Goal: Communication & Community: Participate in discussion

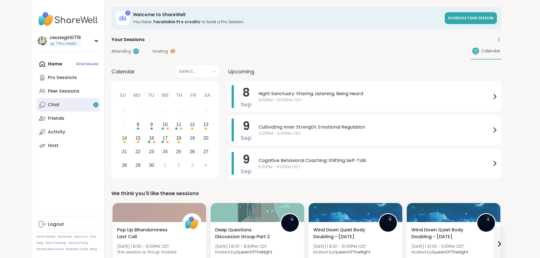
click at [37, 109] on link "Chat 1" at bounding box center [68, 105] width 63 height 14
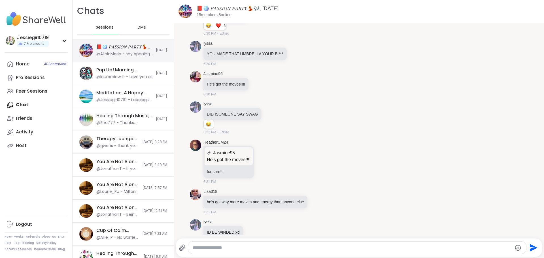
scroll to position [4219, 0]
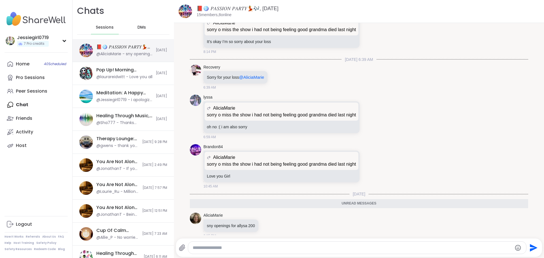
click at [120, 52] on div "@AliciaMarie - sny openings for allysa 200" at bounding box center [124, 54] width 56 height 6
click at [22, 67] on div "Home 40 Scheduled" at bounding box center [23, 64] width 14 height 6
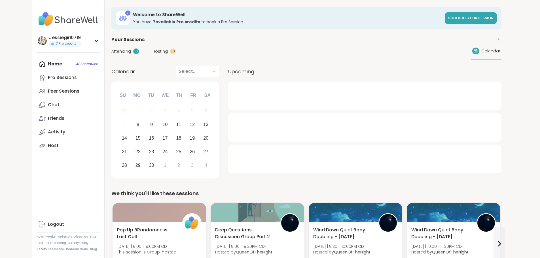
click at [152, 51] on span "Hosting" at bounding box center [159, 51] width 15 height 6
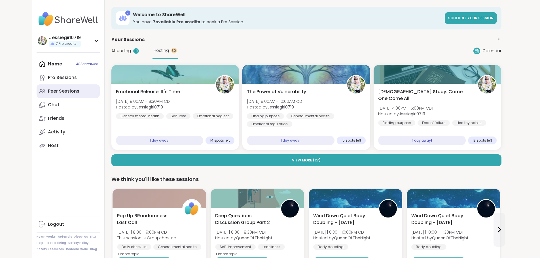
click at [48, 90] on div "Peer Sessions" at bounding box center [63, 91] width 31 height 6
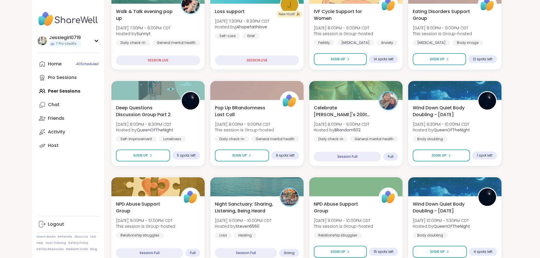
scroll to position [222, 0]
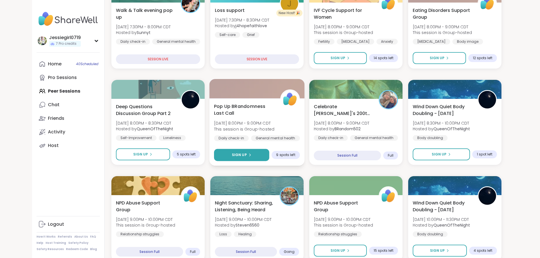
click at [255, 151] on button "Sign Up" at bounding box center [241, 155] width 55 height 12
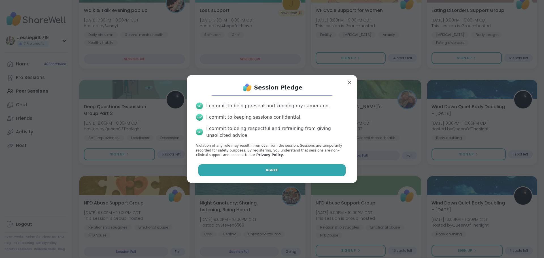
click at [263, 166] on button "Agree" at bounding box center [272, 170] width 148 height 12
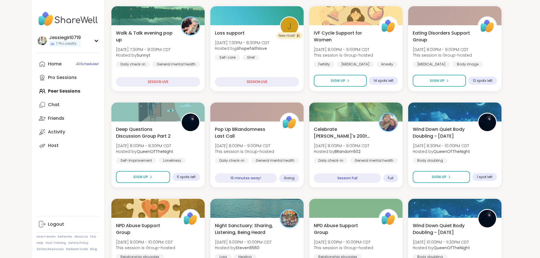
scroll to position [201, 0]
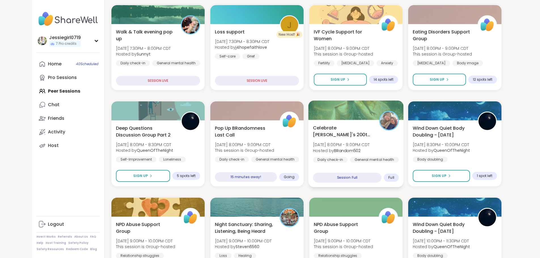
click at [364, 142] on span "Mon, Sep 08 | 8:00PM - 9:00PM CDT" at bounding box center [341, 145] width 57 height 6
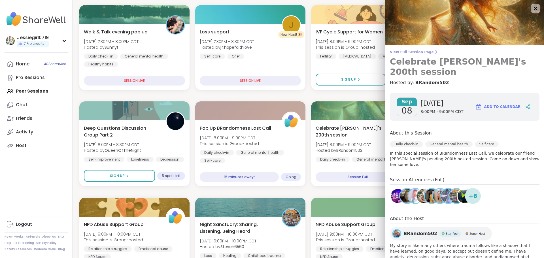
click at [415, 53] on span "View Full Session Page" at bounding box center [465, 52] width 150 height 5
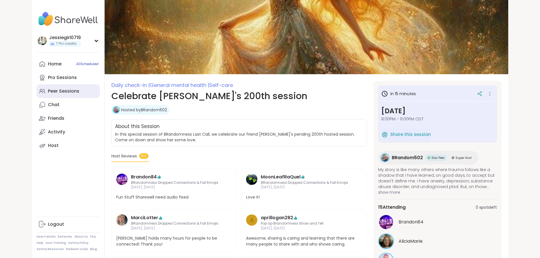
click at [48, 90] on div "Peer Sessions" at bounding box center [63, 91] width 31 height 6
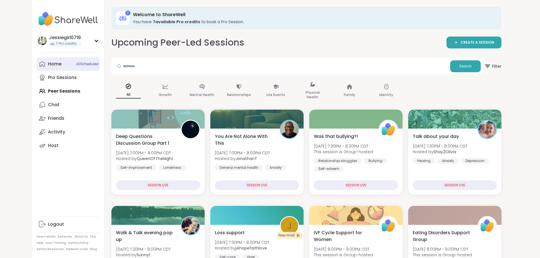
click at [48, 65] on div "Home 40 Scheduled" at bounding box center [55, 64] width 14 height 6
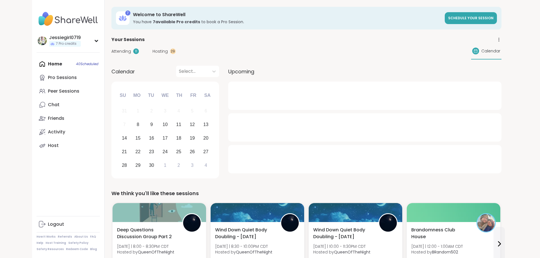
click at [111, 47] on div "Attending 11 Hosting 29 Calendar" at bounding box center [306, 51] width 390 height 16
click at [111, 51] on span "Attending" at bounding box center [121, 51] width 20 height 6
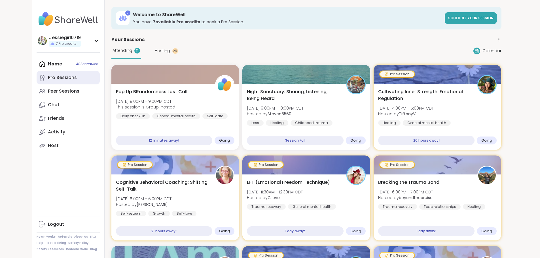
click at [48, 78] on div "Pro Sessions" at bounding box center [62, 78] width 29 height 6
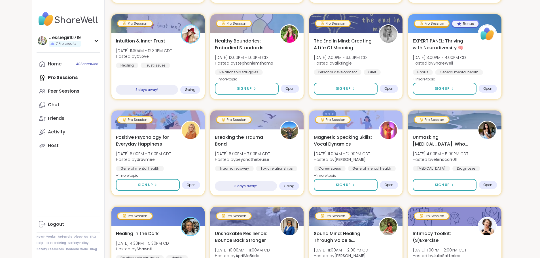
scroll to position [741, 0]
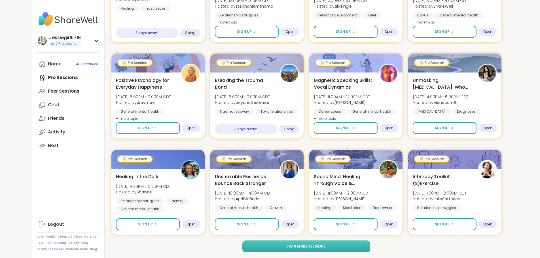
click at [346, 247] on button "Load more sessions" at bounding box center [306, 247] width 128 height 12
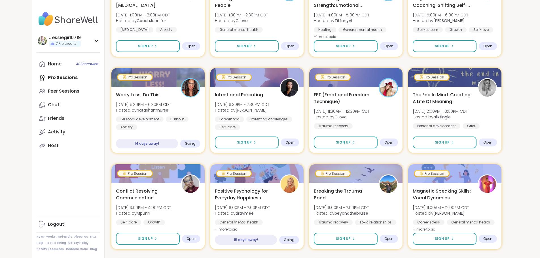
scroll to position [1607, 0]
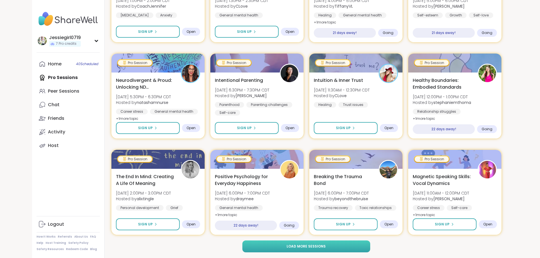
click at [370, 249] on button "Load more sessions" at bounding box center [306, 247] width 128 height 12
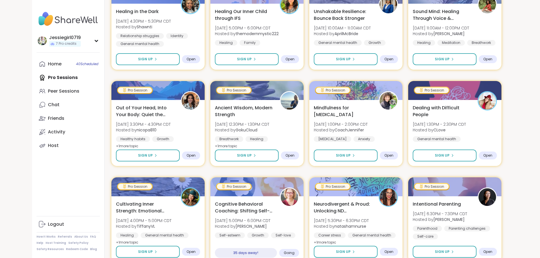
scroll to position [2474, 0]
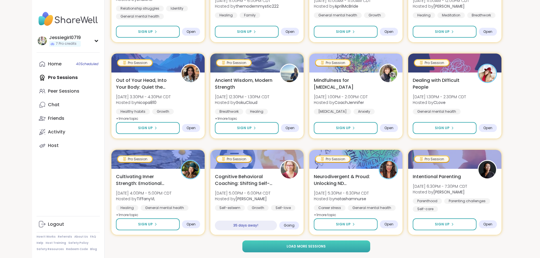
click at [323, 248] on span "Load more sessions" at bounding box center [305, 246] width 39 height 5
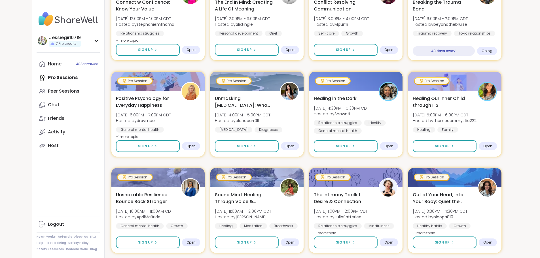
scroll to position [3341, 0]
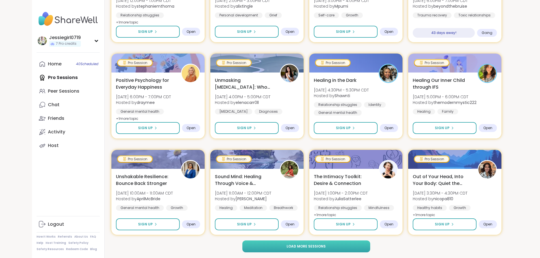
click at [365, 246] on button "Load more sessions" at bounding box center [306, 247] width 128 height 12
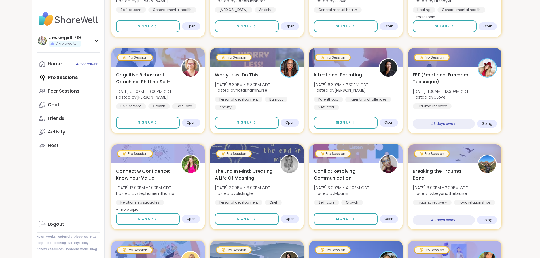
scroll to position [3149, 0]
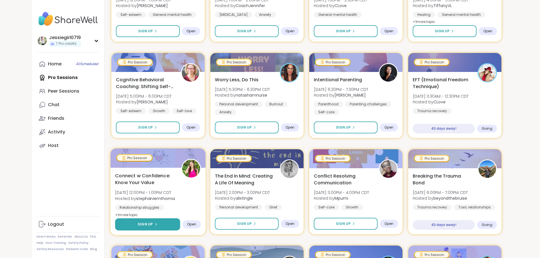
click at [146, 227] on button "Sign Up" at bounding box center [147, 224] width 65 height 12
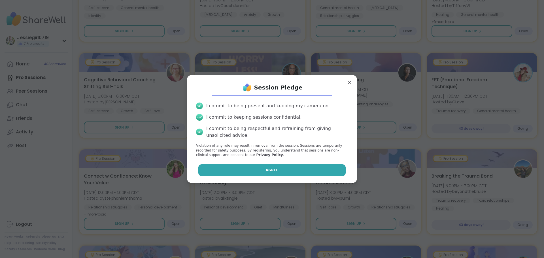
click at [267, 166] on button "Agree" at bounding box center [272, 170] width 148 height 12
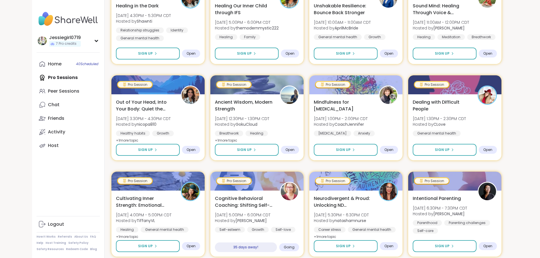
scroll to position [2468, 0]
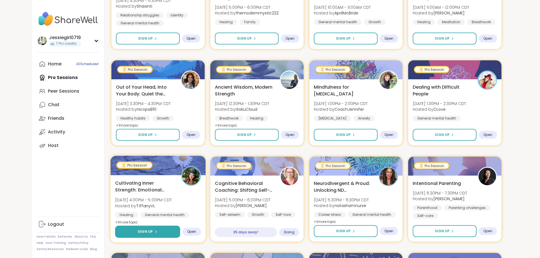
click at [150, 232] on button "Sign Up" at bounding box center [147, 232] width 65 height 12
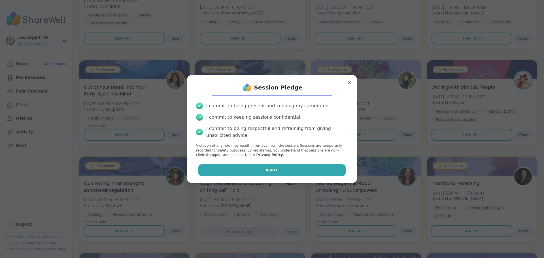
click at [281, 169] on button "Agree" at bounding box center [272, 170] width 148 height 12
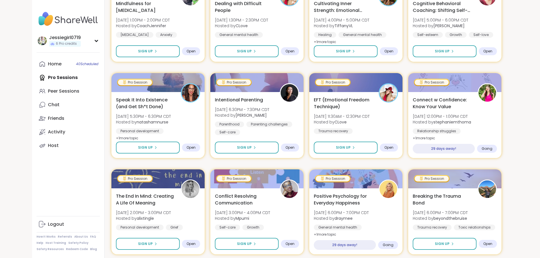
scroll to position [2075, 0]
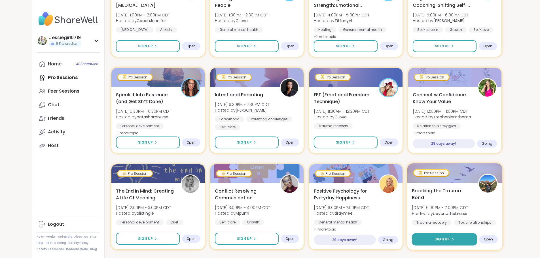
click at [460, 243] on button "Sign Up" at bounding box center [444, 239] width 65 height 12
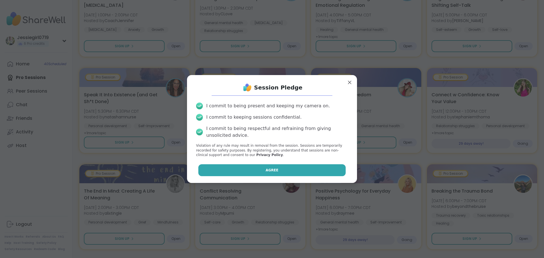
click at [273, 169] on button "Agree" at bounding box center [272, 170] width 148 height 12
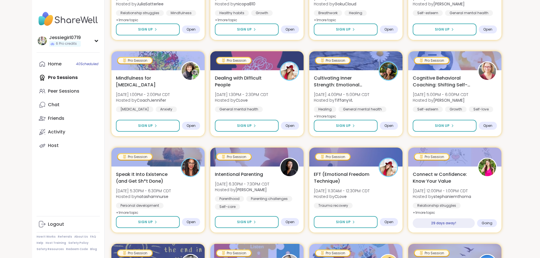
scroll to position [1980, 0]
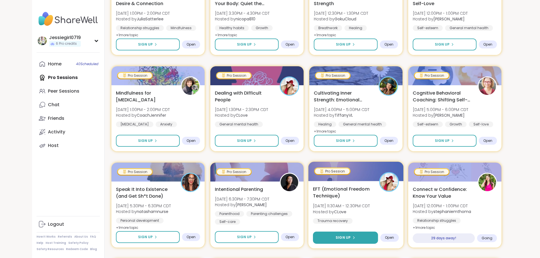
click at [337, 237] on button "Sign Up" at bounding box center [345, 238] width 65 height 12
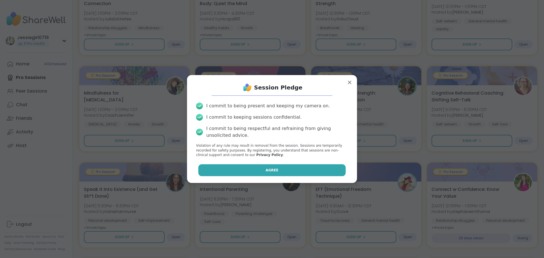
click at [285, 171] on button "Agree" at bounding box center [272, 170] width 148 height 12
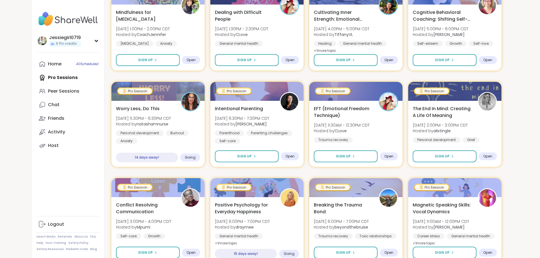
scroll to position [1142, 0]
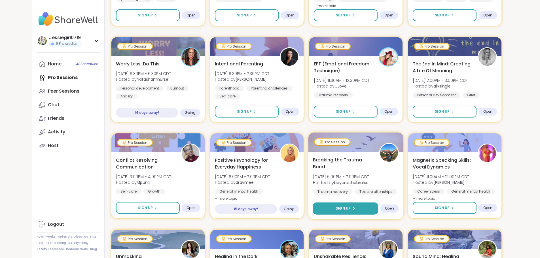
click at [350, 204] on button "Sign Up" at bounding box center [345, 209] width 65 height 12
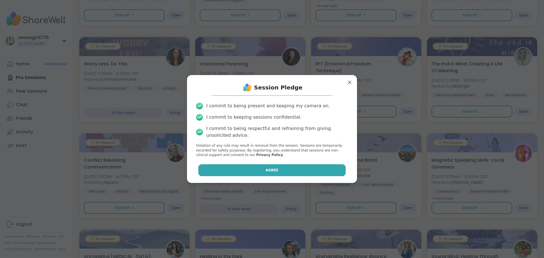
click at [269, 167] on button "Agree" at bounding box center [272, 170] width 148 height 12
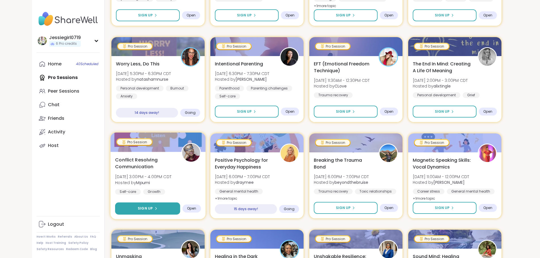
click at [144, 205] on button "Sign Up" at bounding box center [147, 209] width 65 height 12
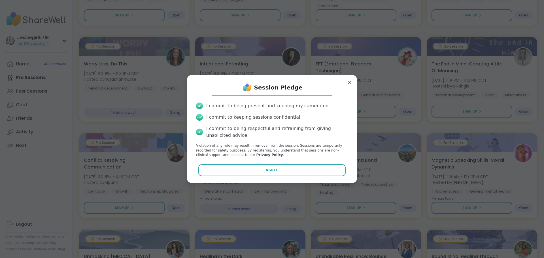
click at [242, 162] on div "Session Pledge I commit to being present and keeping my camera on. I commit to …" at bounding box center [272, 129] width 161 height 99
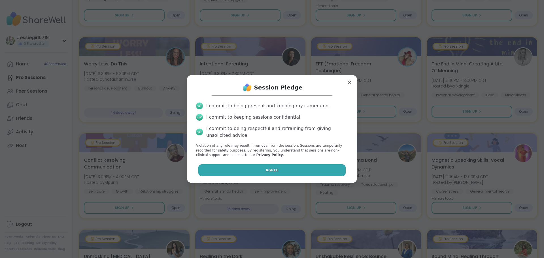
click at [245, 167] on button "Agree" at bounding box center [272, 170] width 148 height 12
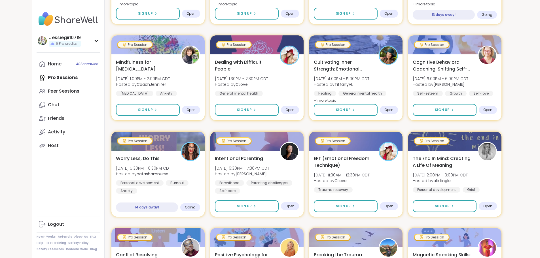
scroll to position [1058, 0]
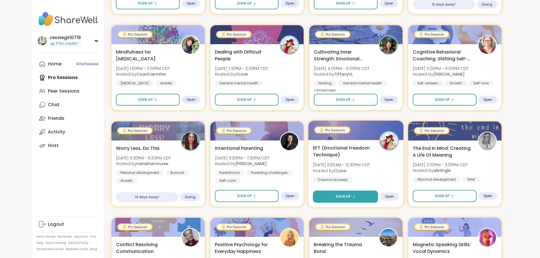
click at [337, 195] on button "Sign Up" at bounding box center [345, 197] width 65 height 12
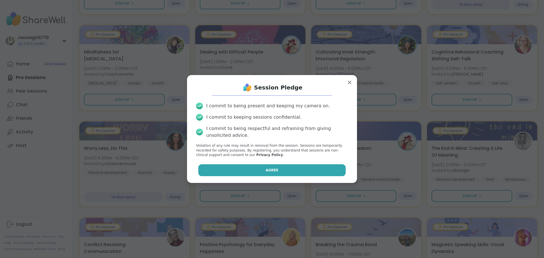
click at [299, 173] on button "Agree" at bounding box center [272, 170] width 148 height 12
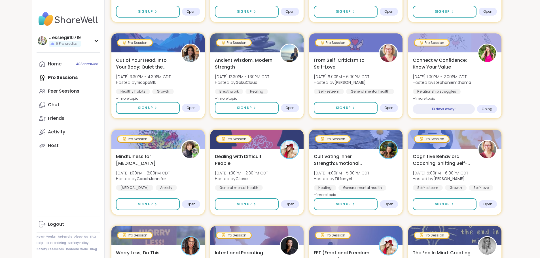
scroll to position [948, 0]
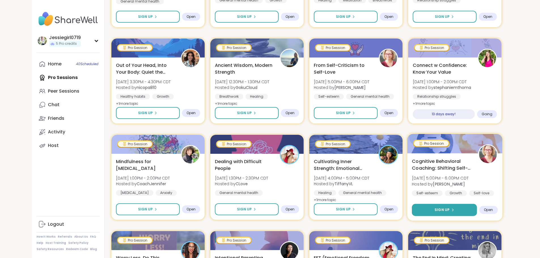
click at [455, 211] on button "Sign Up" at bounding box center [444, 210] width 65 height 12
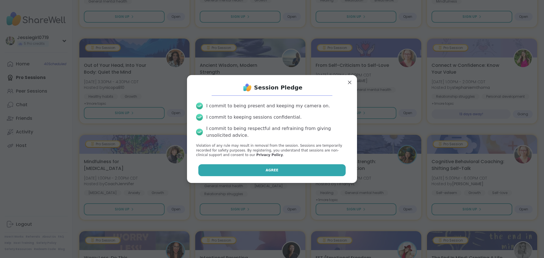
click at [276, 175] on button "Agree" at bounding box center [272, 170] width 148 height 12
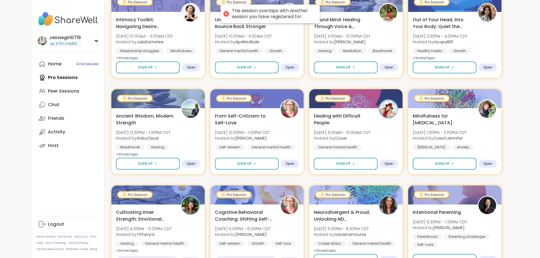
scroll to position [411, 0]
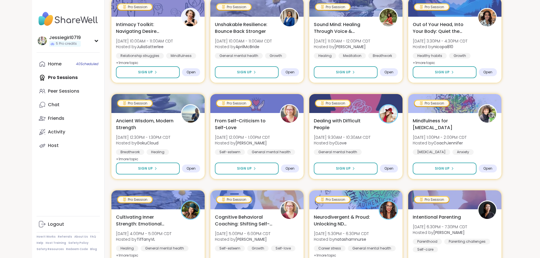
drag, startPoint x: 24, startPoint y: 66, endPoint x: 20, endPoint y: 79, distance: 14.3
click at [48, 66] on div "Home 40 Scheduled" at bounding box center [55, 64] width 14 height 6
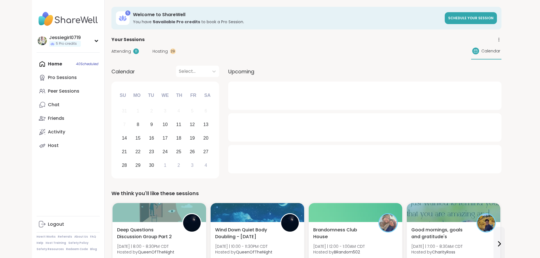
click at [111, 54] on span "Attending" at bounding box center [121, 51] width 20 height 6
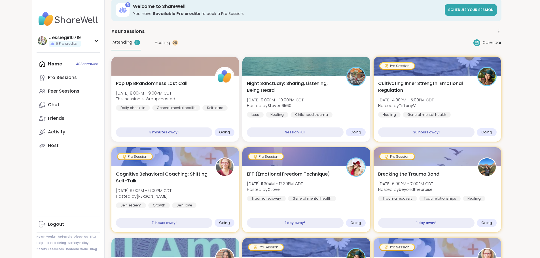
scroll to position [10, 0]
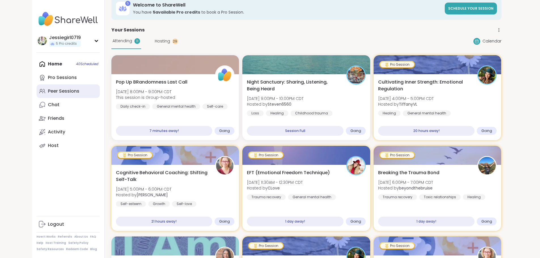
click at [48, 94] on div "Peer Sessions" at bounding box center [63, 91] width 31 height 6
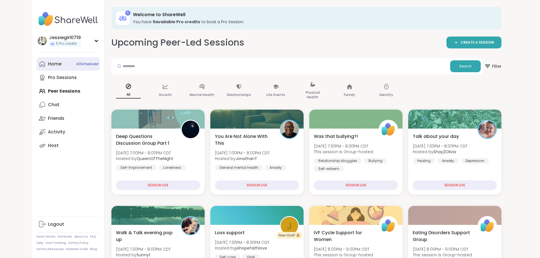
click at [48, 64] on div "Home 40 Scheduled" at bounding box center [55, 64] width 14 height 6
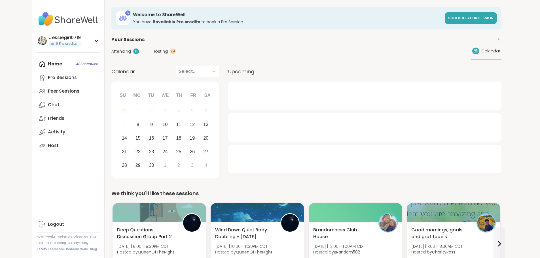
click at [152, 51] on span "Hosting" at bounding box center [159, 51] width 15 height 6
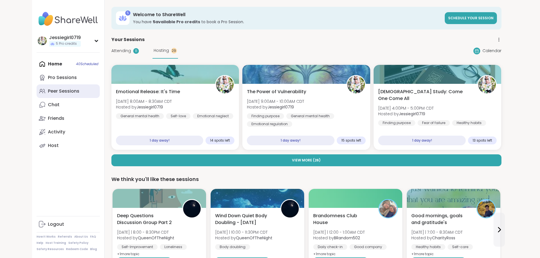
click at [48, 91] on div "Peer Sessions" at bounding box center [63, 91] width 31 height 6
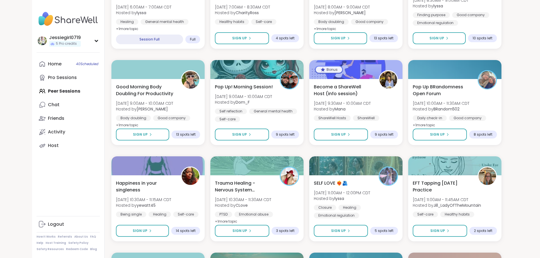
scroll to position [586, 0]
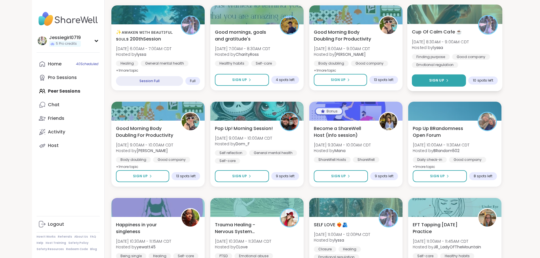
click at [444, 75] on button "Sign Up" at bounding box center [439, 81] width 54 height 12
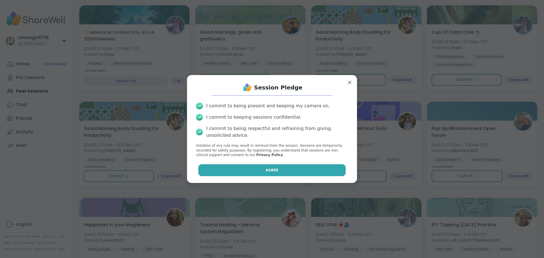
click at [298, 173] on button "Agree" at bounding box center [272, 170] width 148 height 12
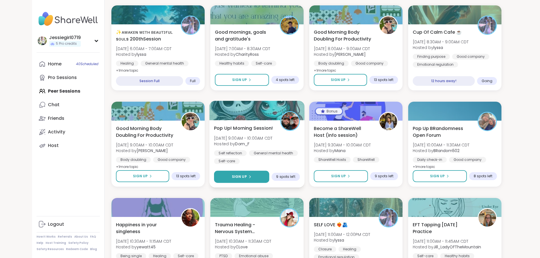
click at [237, 181] on button "Sign Up" at bounding box center [241, 177] width 55 height 12
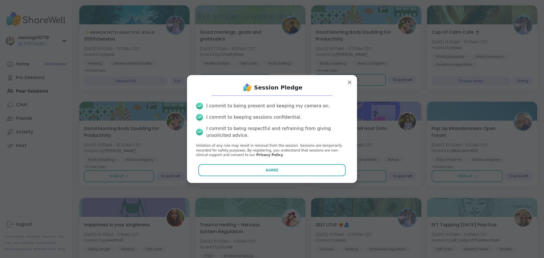
click at [261, 161] on div "I commit to being present and keeping my camera on. I commit to keeping session…" at bounding box center [272, 130] width 161 height 64
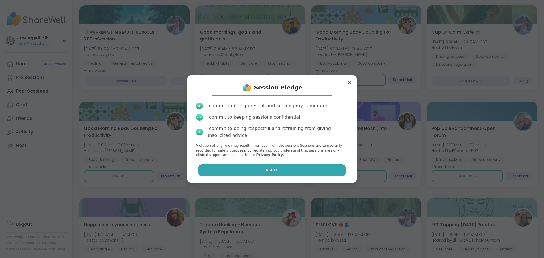
click at [262, 169] on button "Agree" at bounding box center [272, 170] width 148 height 12
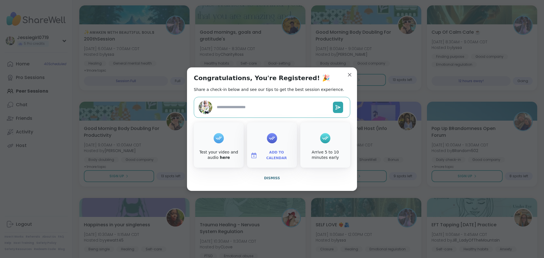
type textarea "*"
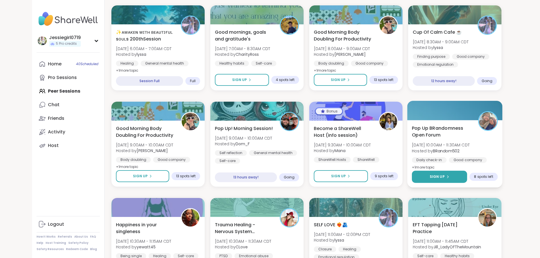
click at [467, 176] on button "Sign Up" at bounding box center [439, 177] width 55 height 12
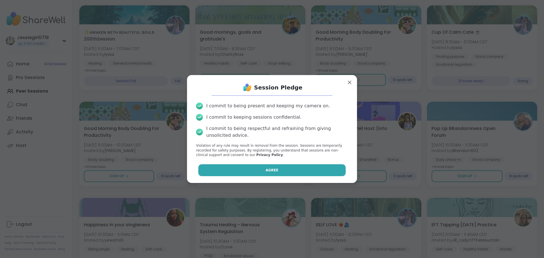
click at [291, 166] on button "Agree" at bounding box center [272, 170] width 148 height 12
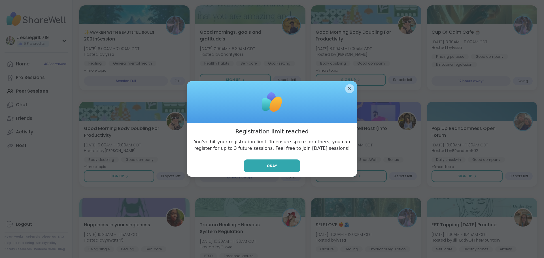
click at [350, 84] on div at bounding box center [272, 102] width 170 height 42
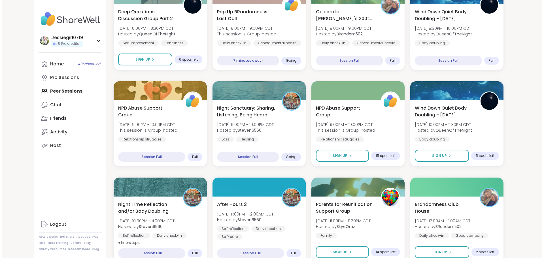
scroll to position [0, 0]
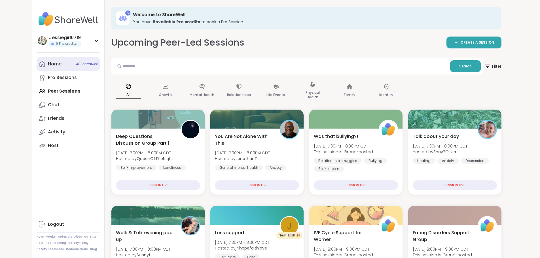
click at [48, 64] on div "Home 40 Scheduled" at bounding box center [55, 64] width 14 height 6
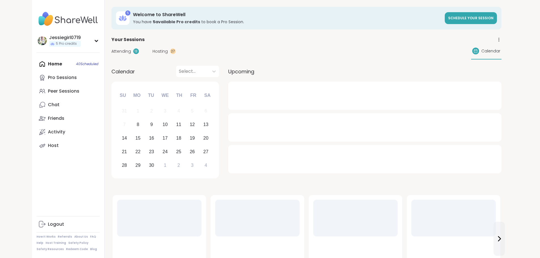
click at [152, 49] on span "Hosting" at bounding box center [159, 51] width 15 height 6
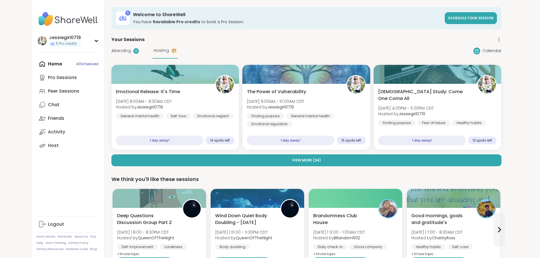
click at [111, 49] on span "Attending" at bounding box center [121, 51] width 20 height 6
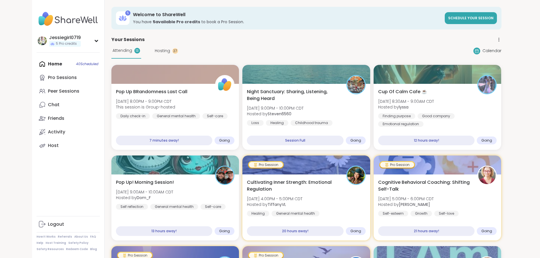
click at [37, 60] on div "Home 40 Scheduled Pro Sessions Peer Sessions Chat Friends Activity Host" at bounding box center [68, 104] width 63 height 95
click at [37, 66] on div "Home 40 Scheduled Pro Sessions Peer Sessions Chat Friends Activity Host" at bounding box center [68, 104] width 63 height 95
click at [114, 89] on span "Pop Up BRandomness Last Call" at bounding box center [150, 91] width 73 height 7
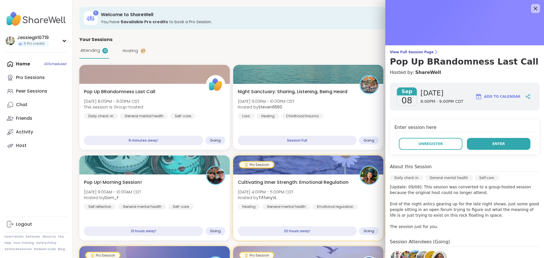
click at [476, 142] on button "Enter" at bounding box center [498, 144] width 63 height 12
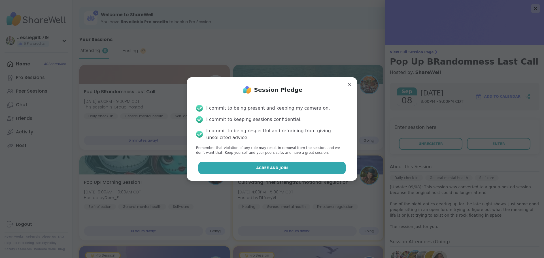
click at [297, 173] on button "Agree and Join" at bounding box center [272, 168] width 148 height 12
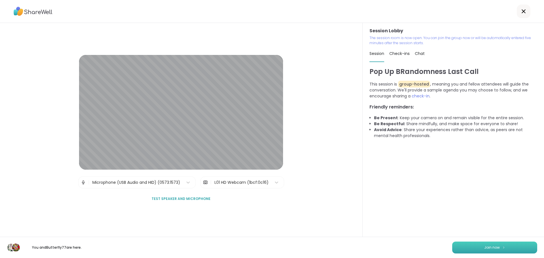
click at [484, 248] on span "Join now" at bounding box center [492, 247] width 16 height 5
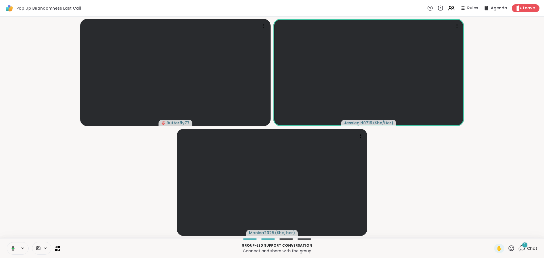
click at [522, 247] on div "1" at bounding box center [525, 245] width 6 height 6
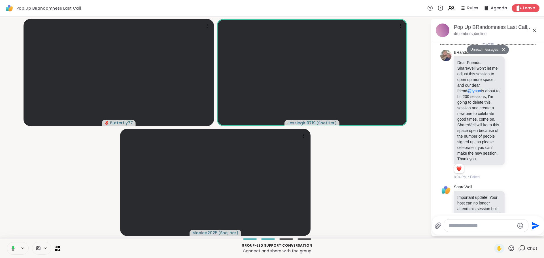
click at [539, 108] on html "Pop Up BRandomness Last Call Rules Agenda Leave Butterfly77 Jessiegirl0719 ( Sh…" at bounding box center [272, 129] width 544 height 258
drag, startPoint x: 544, startPoint y: 108, endPoint x: 544, endPoint y: 113, distance: 5.7
click at [539, 113] on html "Pop Up BRandomness Last Call Rules Agenda Leave Butterfly77 Jessiegirl0719 ( Sh…" at bounding box center [272, 129] width 544 height 258
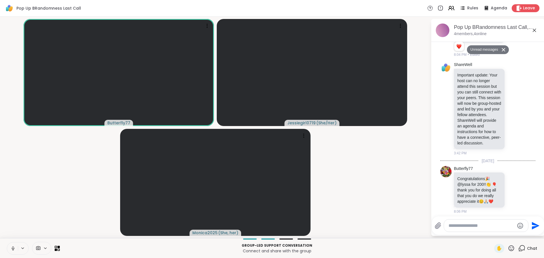
scroll to position [160, 0]
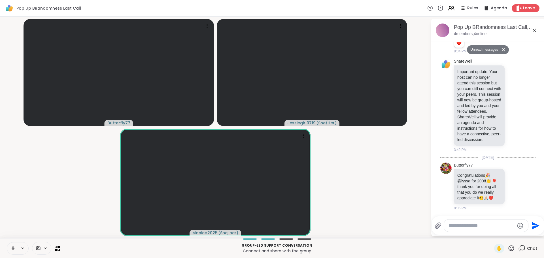
click at [482, 227] on textarea "Type your message" at bounding box center [481, 226] width 66 height 6
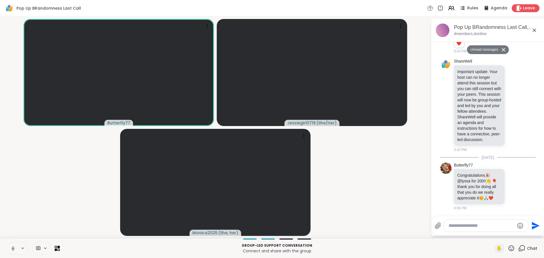
click at [482, 227] on textarea "Type your message" at bounding box center [481, 226] width 66 height 6
click at [483, 226] on textarea "Type your message" at bounding box center [481, 226] width 66 height 6
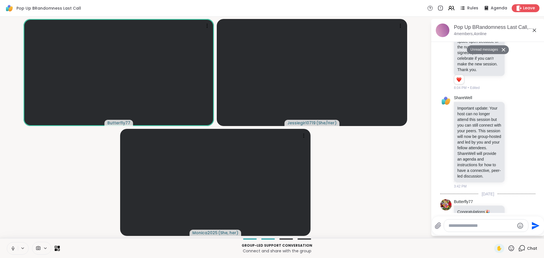
scroll to position [0, 0]
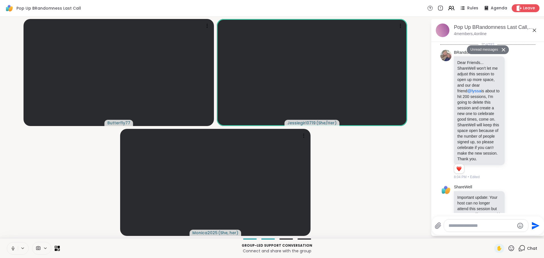
drag, startPoint x: 540, startPoint y: 104, endPoint x: 540, endPoint y: 120, distance: 15.6
click at [539, 120] on html "Pop Up BRandomness Last Call Rules Agenda Leave Butterfly77 Jessiegirl0719 ( Sh…" at bounding box center [272, 129] width 544 height 258
drag, startPoint x: 540, startPoint y: 108, endPoint x: 538, endPoint y: 117, distance: 9.3
click at [538, 117] on html "Pop Up BRandomness Last Call Rules Agenda Leave Butterfly77 Jessiegirl0719 ( Sh…" at bounding box center [272, 129] width 544 height 258
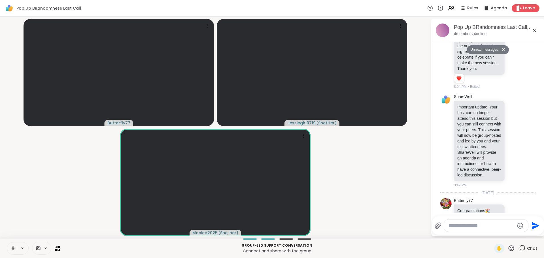
scroll to position [160, 0]
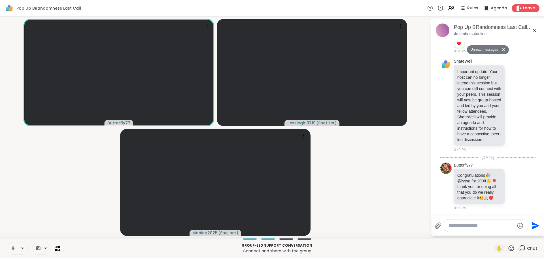
click at [469, 226] on textarea "Type your message" at bounding box center [481, 226] width 66 height 6
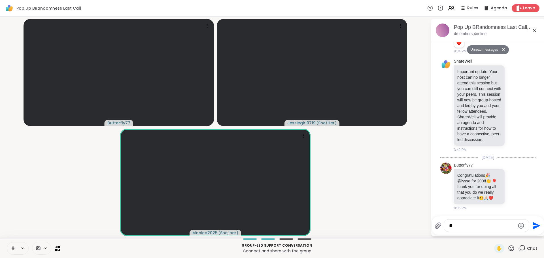
type textarea "*"
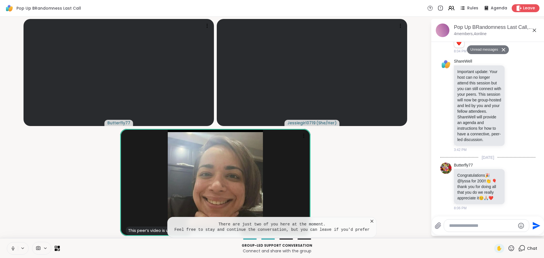
click at [409, 209] on video-player-container "Butterfly77 Jessiegirl0719 ( She/Her ) This peer’s video is unavailable Monica2…" at bounding box center [215, 127] width 424 height 217
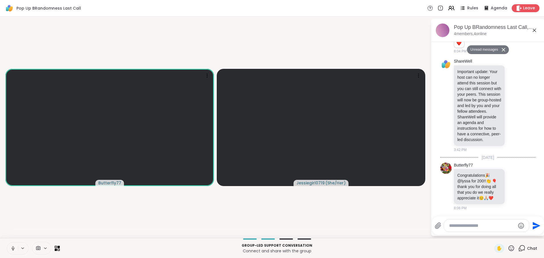
click at [488, 229] on div at bounding box center [486, 226] width 85 height 12
click at [484, 227] on textarea "Type your message" at bounding box center [482, 226] width 66 height 6
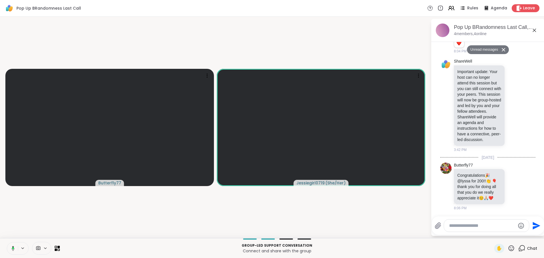
click at [484, 227] on textarea "Type your message" at bounding box center [482, 226] width 66 height 6
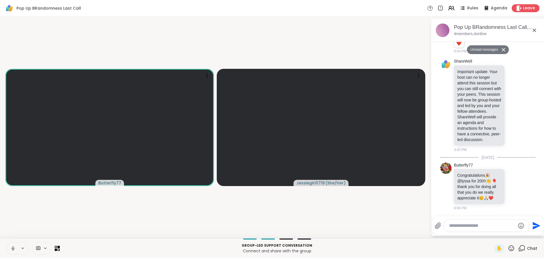
click at [483, 226] on textarea "Type your message" at bounding box center [482, 226] width 66 height 6
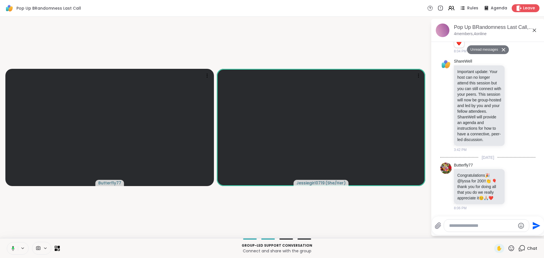
click at [483, 226] on textarea "Type your message" at bounding box center [482, 226] width 66 height 6
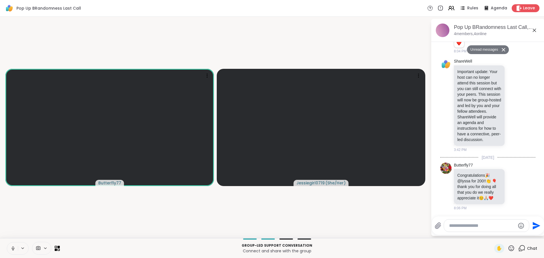
click at [483, 226] on textarea "Type your message" at bounding box center [482, 226] width 66 height 6
click at [354, 215] on video-player-container "Butterfly77 Jessiegirl0719 ( She/Her )" at bounding box center [215, 127] width 424 height 217
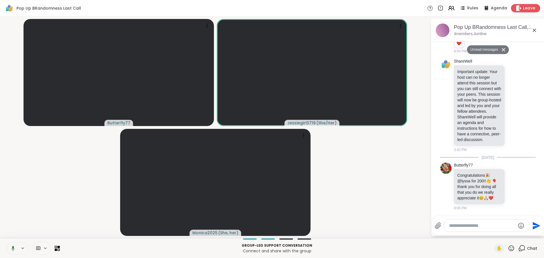
click at [527, 8] on span "Leave" at bounding box center [529, 8] width 12 height 6
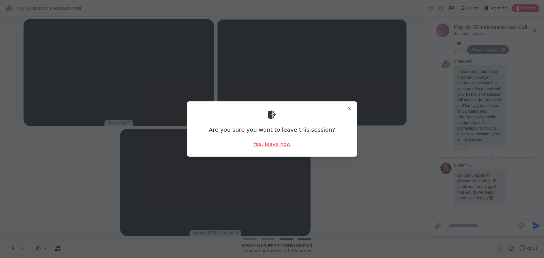
click at [285, 143] on div "Yes, leave now" at bounding box center [271, 144] width 37 height 7
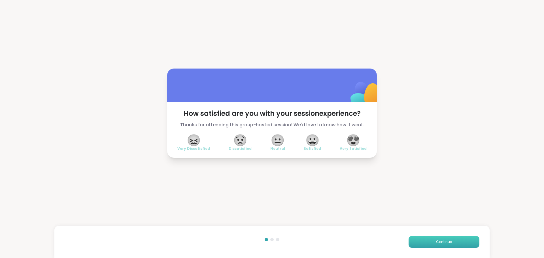
click at [424, 243] on button "Continue" at bounding box center [444, 242] width 71 height 12
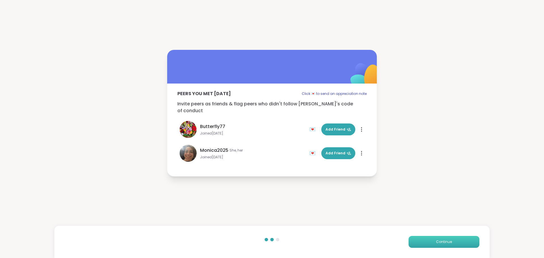
click at [424, 243] on button "Continue" at bounding box center [444, 242] width 71 height 12
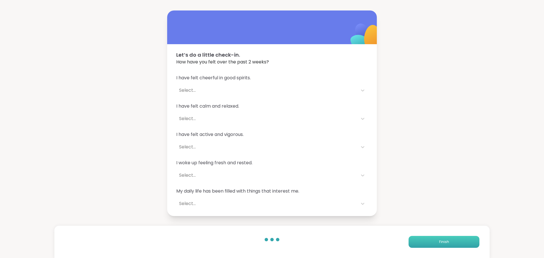
click at [424, 243] on button "Finish" at bounding box center [444, 242] width 71 height 12
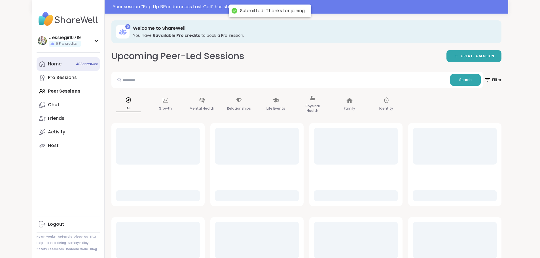
click at [48, 66] on div "Home 40 Scheduled" at bounding box center [55, 64] width 14 height 6
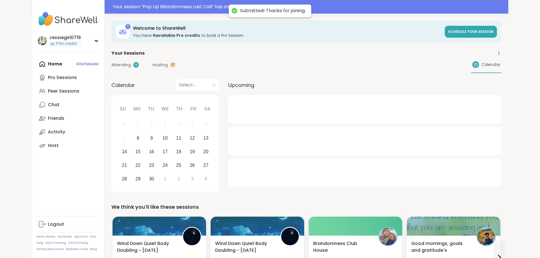
click at [111, 64] on span "Attending" at bounding box center [121, 65] width 20 height 6
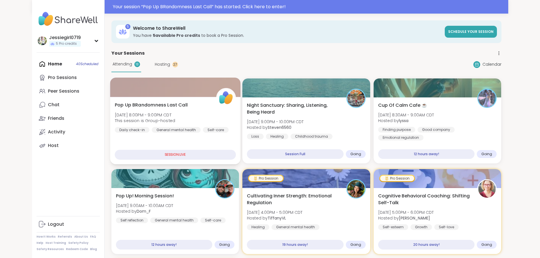
click at [128, 115] on span "Mon, Sep 08 | 8:00PM - 9:00PM CDT" at bounding box center [144, 115] width 60 height 6
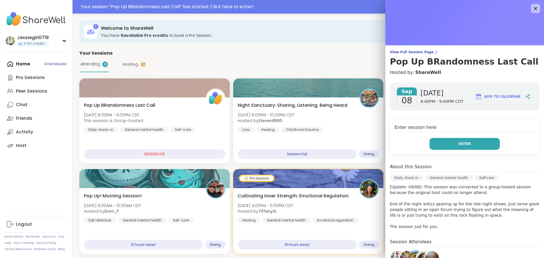
click at [485, 140] on button "Enter" at bounding box center [464, 144] width 70 height 12
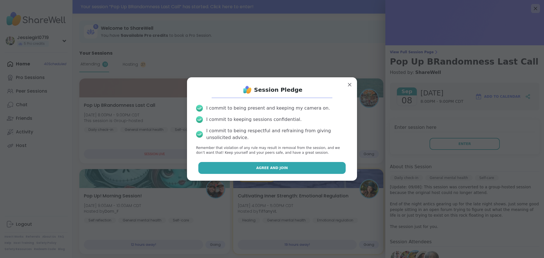
click at [326, 167] on button "Agree and Join" at bounding box center [272, 168] width 148 height 12
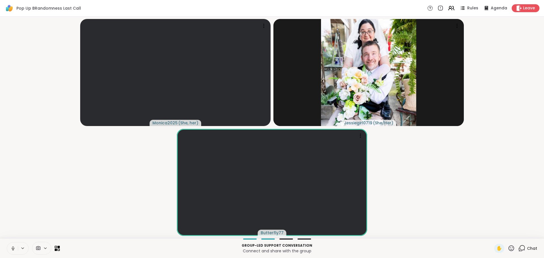
click at [519, 250] on icon at bounding box center [521, 248] width 7 height 7
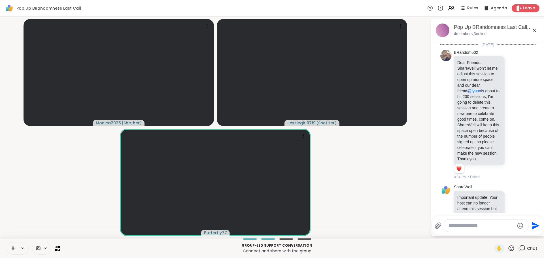
scroll to position [154, 0]
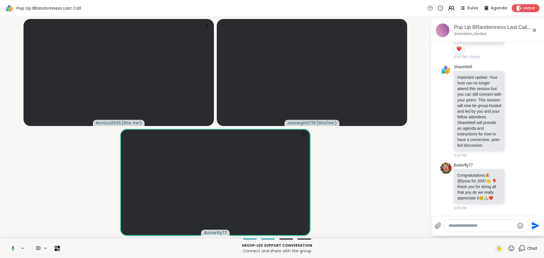
click at [360, 192] on video-player-container "Monica2025 ( She, her ) Jessiegirl0719 ( She/Her ) Butterfly77" at bounding box center [215, 127] width 424 height 217
click at [354, 205] on video-player-container "Monica2025 ( She, her ) Jessiegirl0719 ( She/Her ) Butterfly77" at bounding box center [215, 127] width 424 height 217
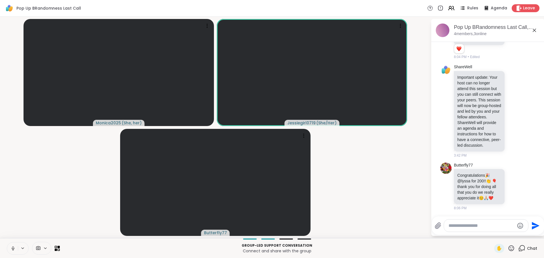
click at [464, 227] on textarea "Type your message" at bounding box center [481, 226] width 66 height 6
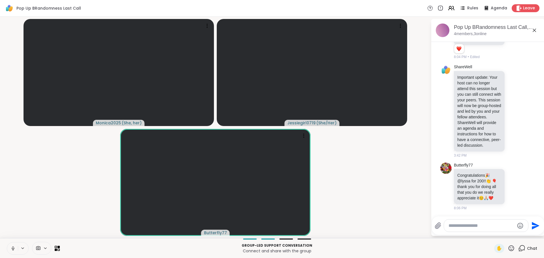
click at [475, 226] on textarea "Type your message" at bounding box center [481, 226] width 66 height 6
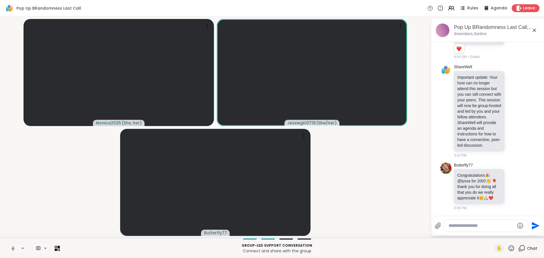
click at [475, 226] on textarea "Type your message" at bounding box center [481, 226] width 66 height 6
click at [469, 225] on textarea "Type your message" at bounding box center [481, 226] width 66 height 6
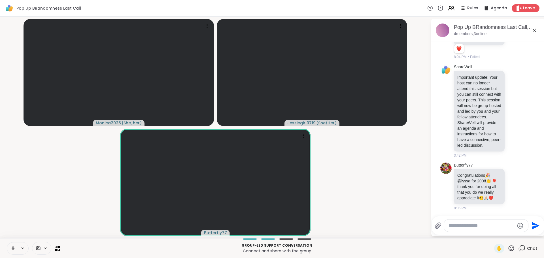
click at [469, 225] on textarea "Type your message" at bounding box center [481, 226] width 66 height 6
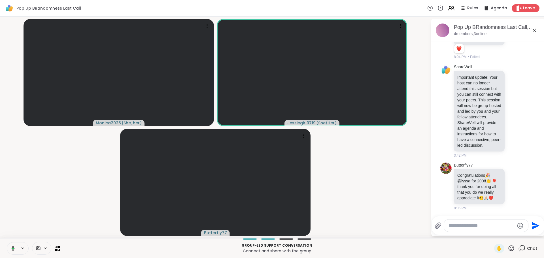
click at [469, 225] on textarea "Type your message" at bounding box center [481, 226] width 66 height 6
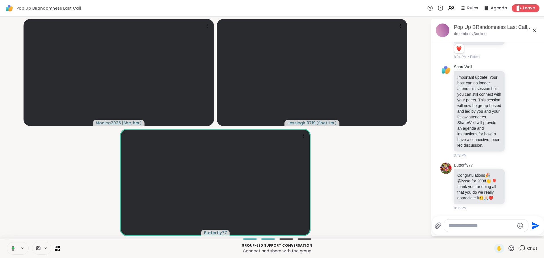
click at [469, 225] on textarea "Type your message" at bounding box center [481, 226] width 66 height 6
click at [460, 225] on textarea "Type your message" at bounding box center [481, 226] width 66 height 6
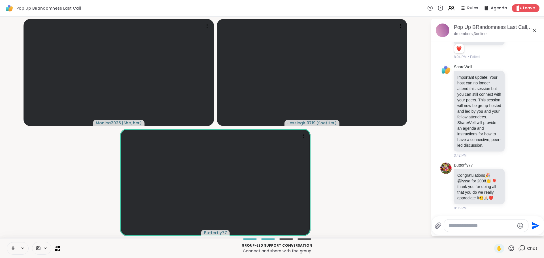
click at [460, 225] on textarea "Type your message" at bounding box center [481, 226] width 66 height 6
click at [458, 227] on textarea "Type your message" at bounding box center [481, 226] width 66 height 6
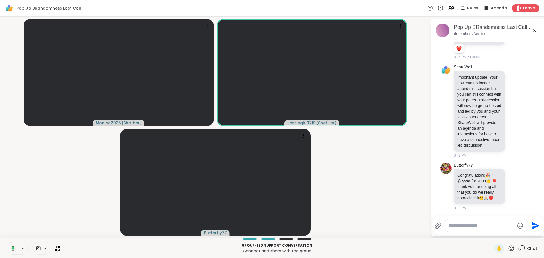
click at [458, 227] on textarea "Type your message" at bounding box center [481, 226] width 66 height 6
click at [457, 230] on div at bounding box center [486, 226] width 84 height 12
click at [460, 225] on textarea "Type your message" at bounding box center [481, 226] width 66 height 6
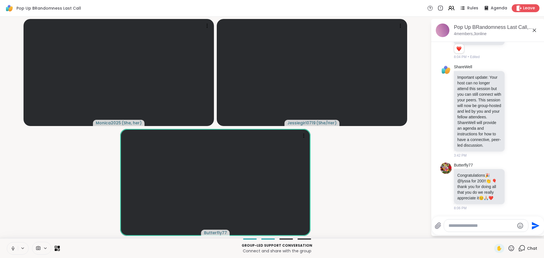
click at [460, 226] on textarea "Type your message" at bounding box center [481, 226] width 66 height 6
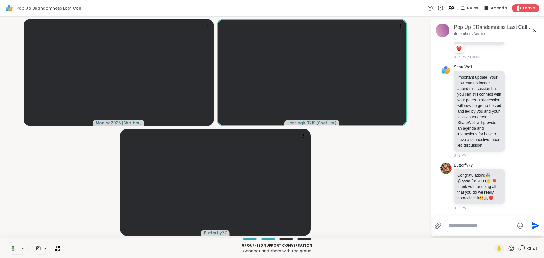
click at [462, 227] on textarea "Type your message" at bounding box center [481, 226] width 66 height 6
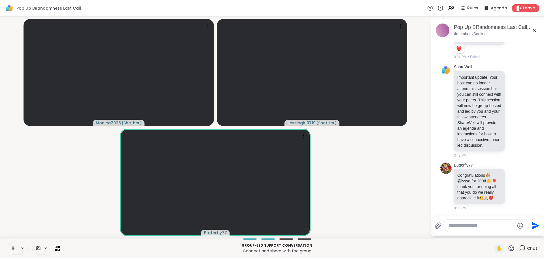
click at [462, 227] on textarea "Type your message" at bounding box center [481, 226] width 66 height 6
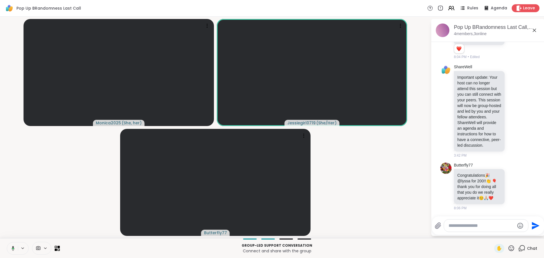
click at [462, 226] on textarea "Type your message" at bounding box center [481, 226] width 66 height 6
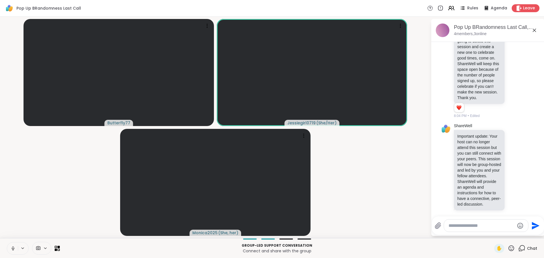
scroll to position [0, 0]
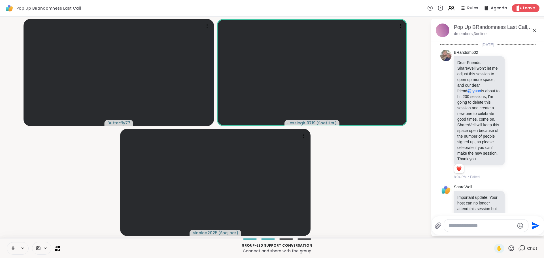
click at [378, 192] on video-player-container "Butterfly77 Jessiegirl0719 ( She/Her ) Monica2025 ( She, her )" at bounding box center [215, 127] width 424 height 217
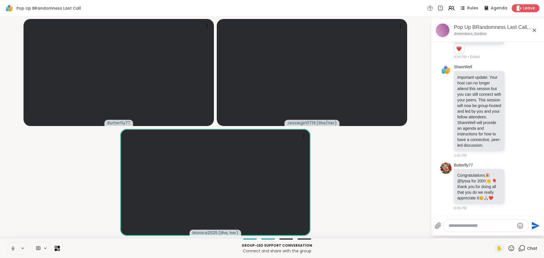
scroll to position [154, 0]
click at [492, 227] on textarea "Type your message" at bounding box center [481, 226] width 66 height 6
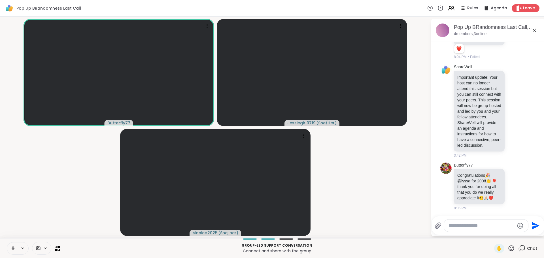
drag, startPoint x: 393, startPoint y: 208, endPoint x: 393, endPoint y: 205, distance: 2.8
click at [393, 207] on video-player-container "Butterfly77 Jessiegirl0719 ( She/Her ) Monica2025 ( She, her )" at bounding box center [215, 127] width 424 height 217
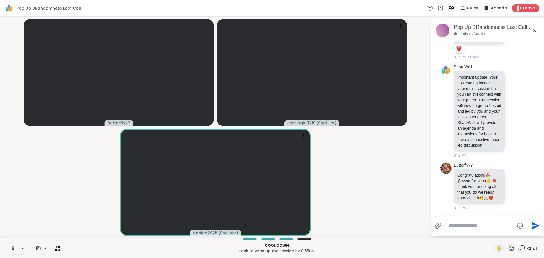
click at [482, 226] on textarea "Type your message" at bounding box center [481, 226] width 66 height 6
paste textarea "**********"
type textarea "**********"
click at [539, 223] on html "Pop Up BRandomness Last Call Rules Agenda Leave Butterfly77 Jessiegirl0719 ( Sh…" at bounding box center [272, 129] width 544 height 258
click at [538, 223] on icon "Send" at bounding box center [535, 225] width 9 height 9
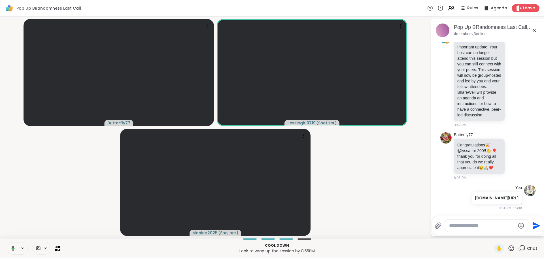
scroll to position [184, 0]
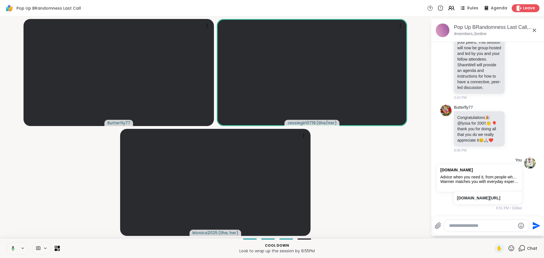
click at [485, 227] on textarea "Type your message" at bounding box center [482, 226] width 66 height 6
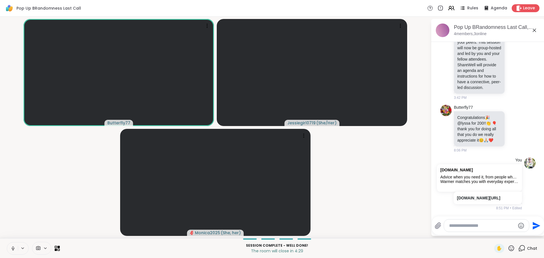
click at [455, 225] on textarea "Type your message" at bounding box center [482, 226] width 66 height 6
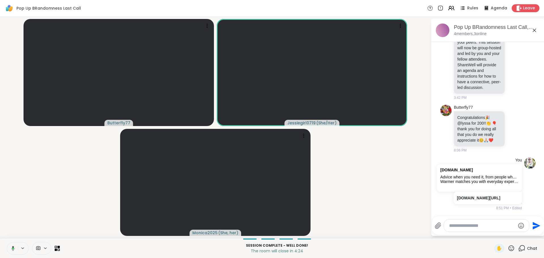
click at [455, 225] on textarea "Type your message" at bounding box center [482, 226] width 66 height 6
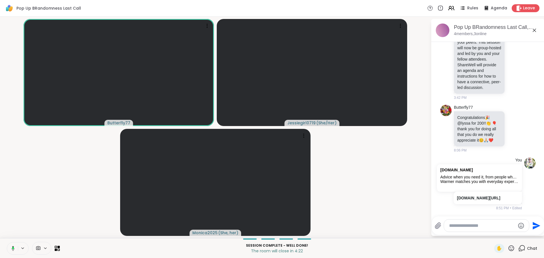
click at [455, 225] on textarea "Type your message" at bounding box center [482, 226] width 66 height 6
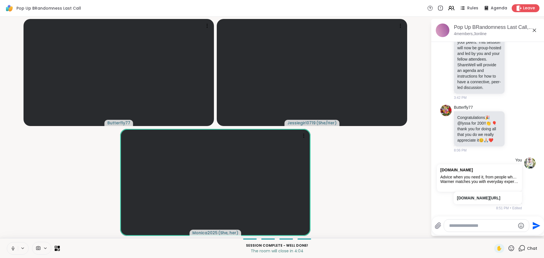
click at [403, 182] on video-player-container "Butterfly77 Jessiegirl0719 ( She/Her ) Monica2025 ( She, her )" at bounding box center [215, 127] width 424 height 217
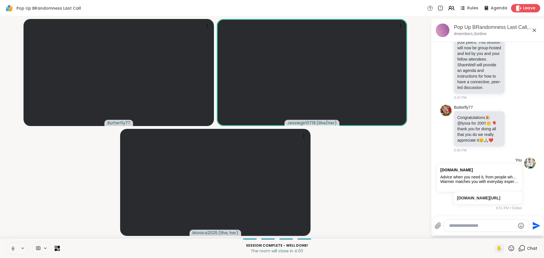
click at [524, 9] on span "Leave" at bounding box center [529, 8] width 12 height 6
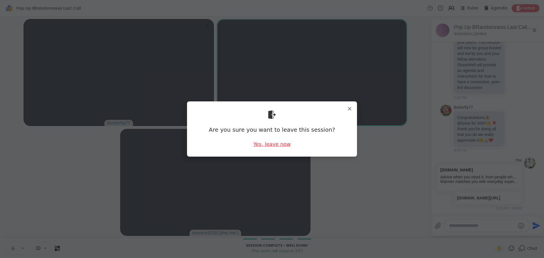
click at [270, 143] on div "Yes, leave now" at bounding box center [271, 144] width 37 height 7
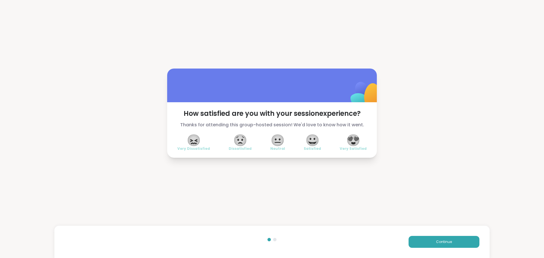
click at [348, 141] on span "😍" at bounding box center [353, 140] width 14 height 10
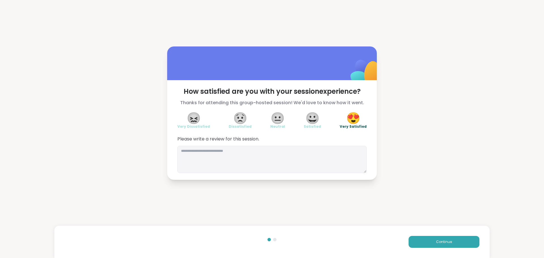
click at [427, 254] on div "Continue" at bounding box center [271, 242] width 435 height 32
click at [429, 246] on button "Continue" at bounding box center [444, 242] width 71 height 12
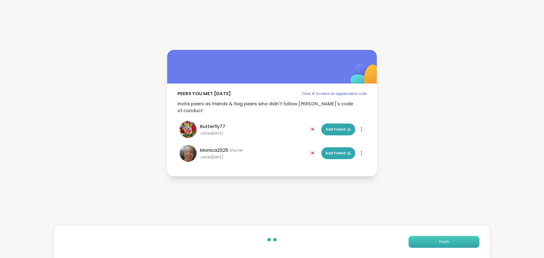
click at [429, 246] on button "Finish" at bounding box center [444, 242] width 71 height 12
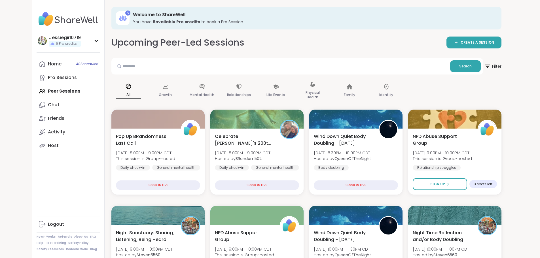
click at [37, 88] on div "Home 40 Scheduled Pro Sessions Peer Sessions Chat Friends Activity Host" at bounding box center [68, 104] width 63 height 95
click at [39, 92] on div "Home 40 Scheduled Pro Sessions Peer Sessions Chat Friends Activity Host" at bounding box center [68, 104] width 63 height 95
click at [37, 67] on link "Home 40 Scheduled" at bounding box center [68, 64] width 63 height 14
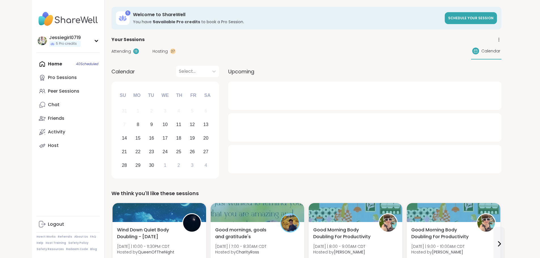
click at [111, 52] on span "Attending" at bounding box center [121, 51] width 20 height 6
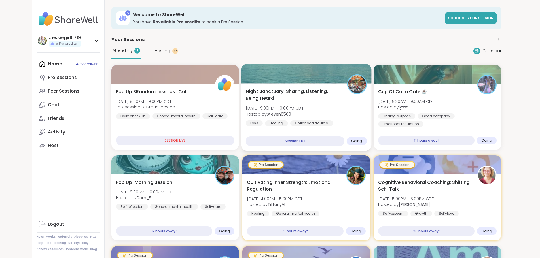
click at [312, 107] on div "Night Sanctuary: Sharing, Listening, Being Heard Mon, Sep 08 | 9:00PM - 10:00PM…" at bounding box center [306, 107] width 121 height 38
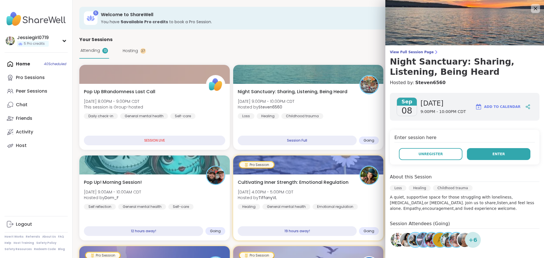
click at [497, 160] on div "Enter session here Unregister Enter" at bounding box center [465, 147] width 150 height 35
click at [497, 159] on button "Enter" at bounding box center [498, 154] width 63 height 12
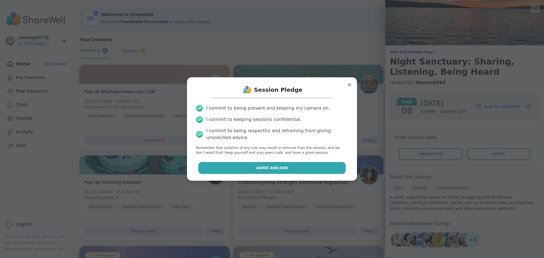
click at [310, 172] on button "Agree and Join" at bounding box center [272, 168] width 148 height 12
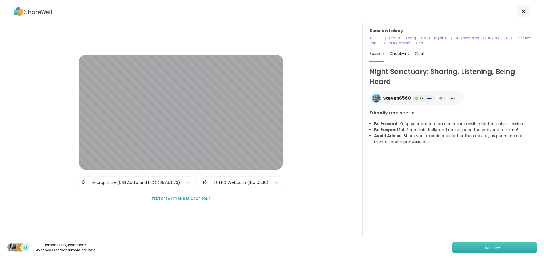
click at [514, 249] on button "Join now" at bounding box center [494, 248] width 85 height 12
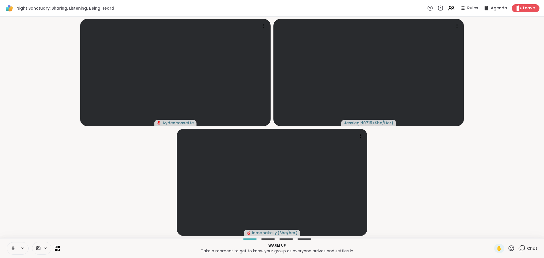
click at [520, 248] on icon at bounding box center [521, 248] width 7 height 7
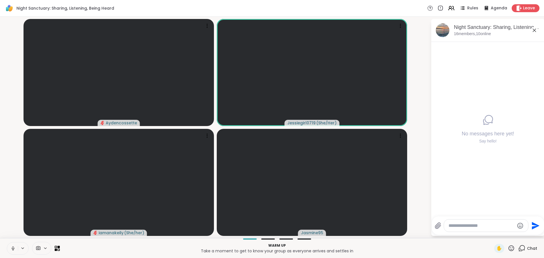
click at [488, 226] on textarea "Type your message" at bounding box center [481, 226] width 66 height 6
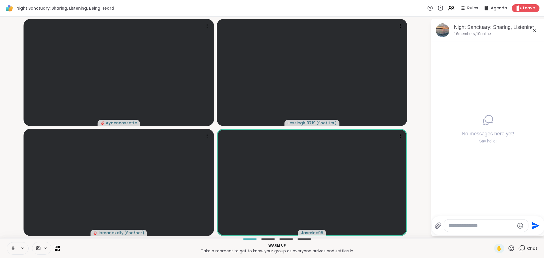
click at [481, 227] on textarea "Type your message" at bounding box center [481, 226] width 66 height 6
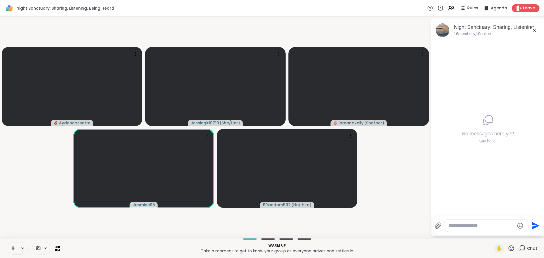
click at [480, 230] on div at bounding box center [486, 226] width 84 height 12
click at [480, 225] on textarea "Type your message" at bounding box center [481, 226] width 66 height 6
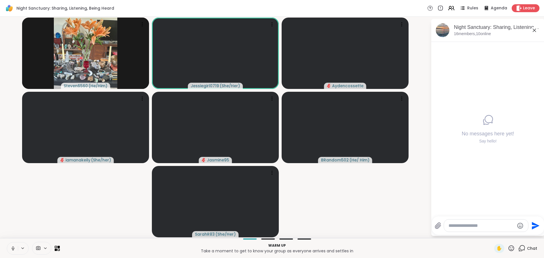
click at [469, 222] on div at bounding box center [486, 226] width 84 height 12
click at [469, 224] on textarea "Type your message" at bounding box center [481, 226] width 66 height 6
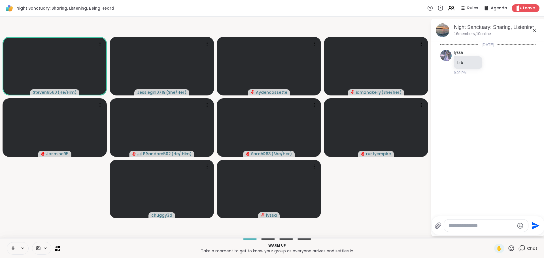
click at [508, 247] on icon at bounding box center [511, 248] width 7 height 7
click at [492, 233] on span "❤️" at bounding box center [495, 233] width 6 height 7
click at [464, 227] on textarea "Type your message" at bounding box center [481, 226] width 66 height 6
click at [480, 211] on span "lyssa" at bounding box center [483, 211] width 42 height 6
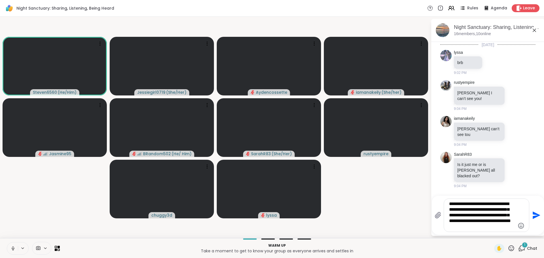
type textarea "**********"
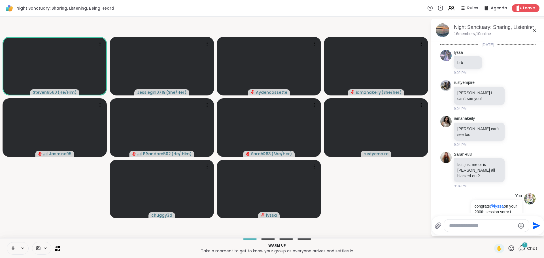
scroll to position [42, 0]
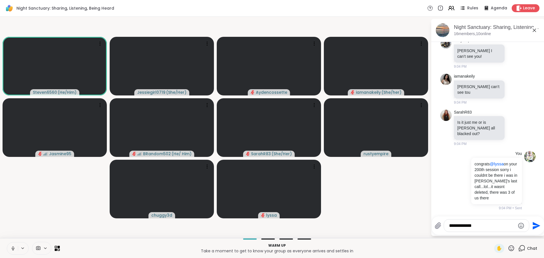
type textarea "**********"
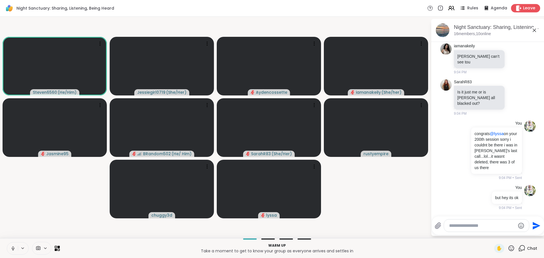
click at [524, 9] on span "Leave" at bounding box center [529, 8] width 12 height 6
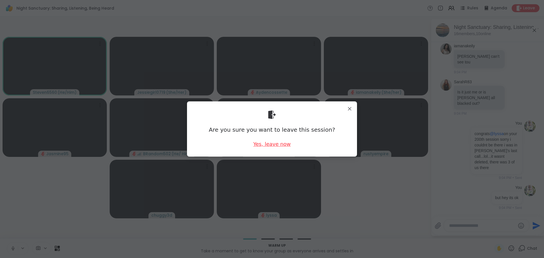
click at [270, 144] on div "Yes, leave now" at bounding box center [271, 144] width 37 height 7
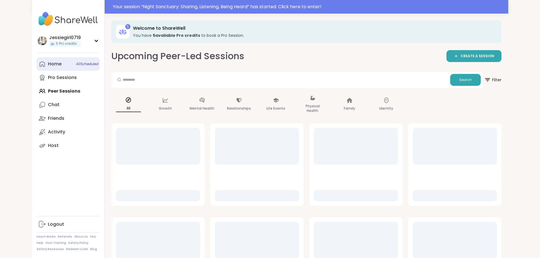
click at [48, 64] on div "Home 40 Scheduled" at bounding box center [55, 64] width 14 height 6
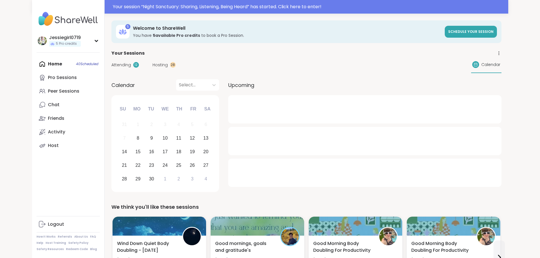
click at [111, 68] on span "Attending" at bounding box center [121, 65] width 20 height 6
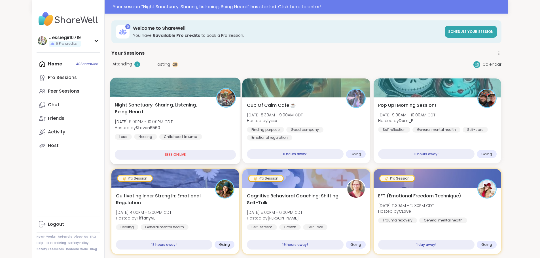
click at [110, 98] on div "Night Sanctuary: Sharing, Listening, Being Heard Mon, Sep 08 | 9:00PM - 10:00PM…" at bounding box center [175, 130] width 130 height 67
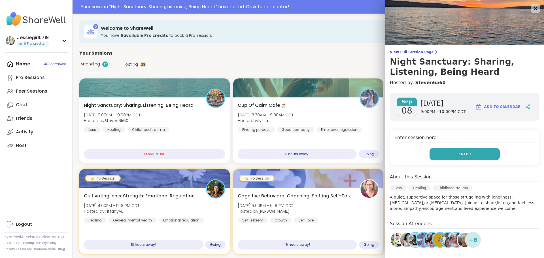
click at [442, 152] on button "Enter" at bounding box center [464, 154] width 70 height 12
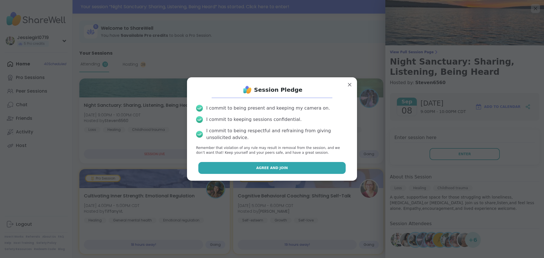
click at [288, 171] on button "Agree and Join" at bounding box center [272, 168] width 148 height 12
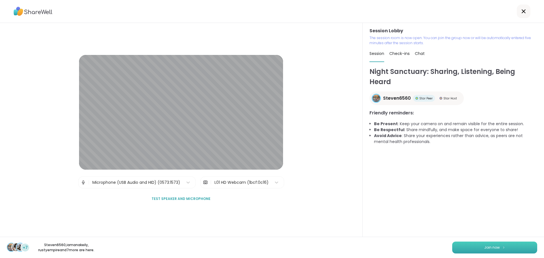
click at [487, 247] on span "Join now" at bounding box center [492, 247] width 16 height 5
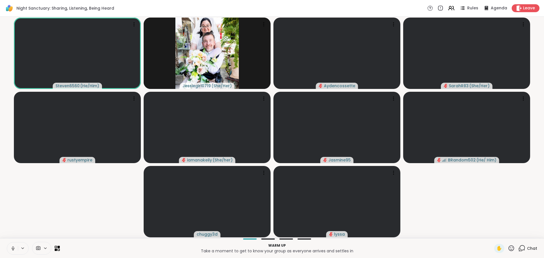
click at [520, 246] on icon at bounding box center [522, 247] width 5 height 5
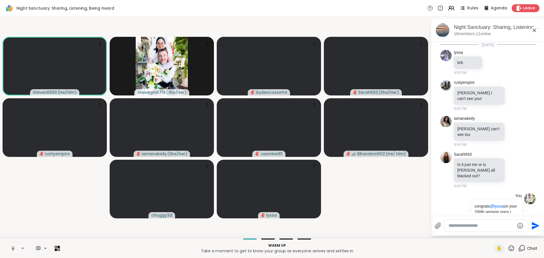
scroll to position [73, 0]
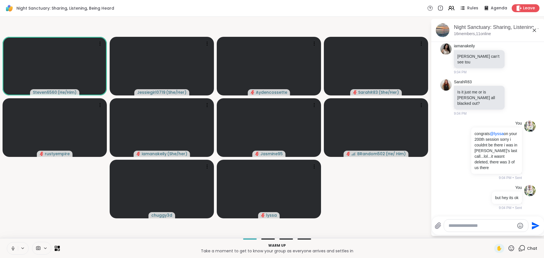
click at [476, 227] on textarea "Type your message" at bounding box center [481, 226] width 66 height 6
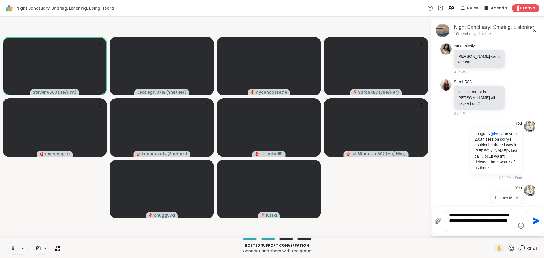
type textarea "**********"
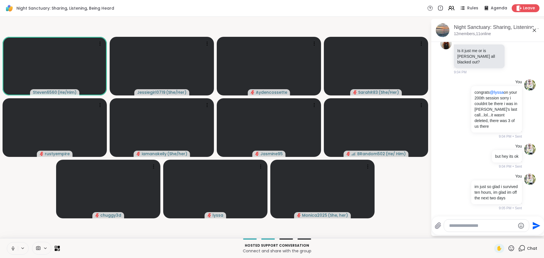
click at [475, 227] on textarea "Type your message" at bounding box center [482, 226] width 66 height 6
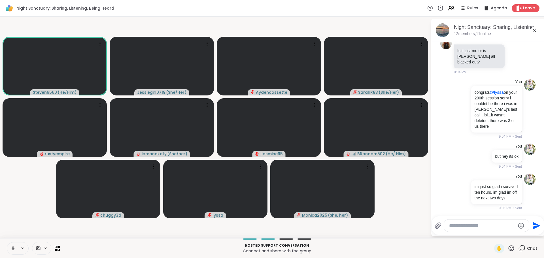
click at [468, 225] on textarea "Type your message" at bounding box center [482, 226] width 66 height 6
click at [468, 226] on textarea "Type your message" at bounding box center [482, 226] width 66 height 6
click at [16, 246] on button at bounding box center [12, 249] width 11 height 12
click at [492, 223] on div at bounding box center [486, 226] width 85 height 12
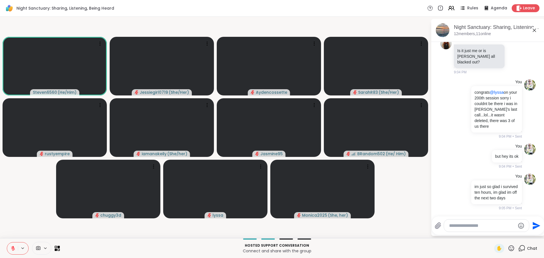
click at [492, 224] on textarea "Type your message" at bounding box center [482, 226] width 66 height 6
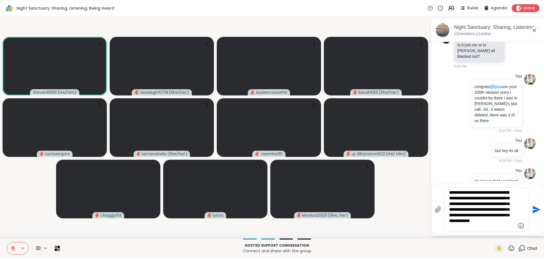
type textarea "**********"
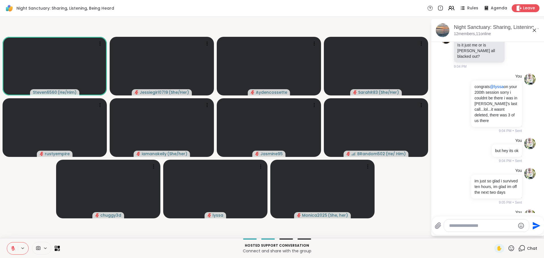
scroll to position [201, 0]
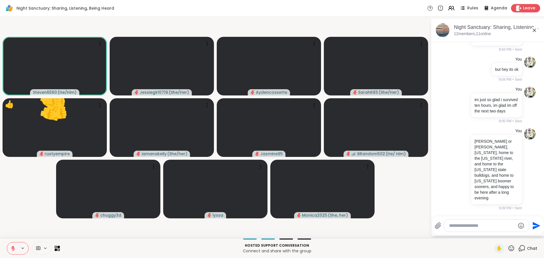
click at [523, 8] on span "Leave" at bounding box center [529, 8] width 12 height 6
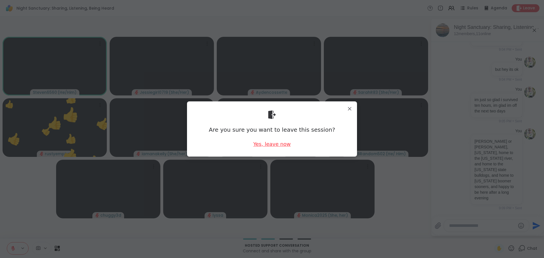
click at [266, 143] on div "Yes, leave now" at bounding box center [271, 144] width 37 height 7
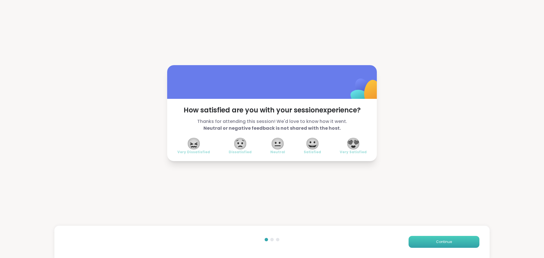
click at [460, 241] on button "Continue" at bounding box center [444, 242] width 71 height 12
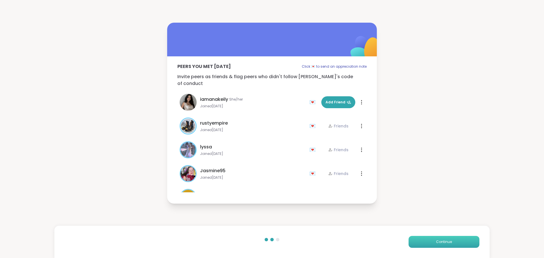
click at [460, 241] on button "Continue" at bounding box center [444, 242] width 71 height 12
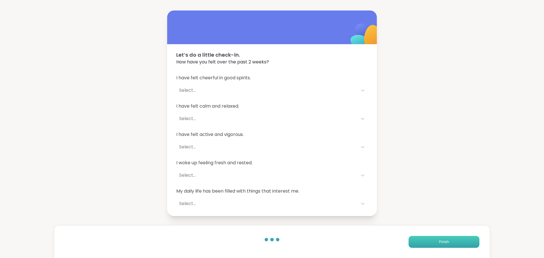
click at [460, 240] on button "Finish" at bounding box center [444, 242] width 71 height 12
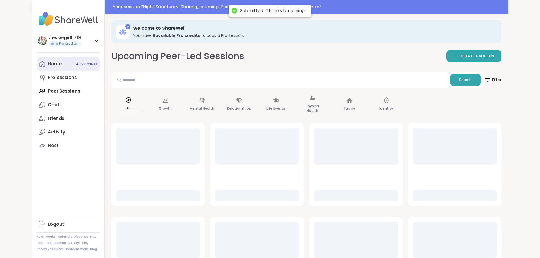
click at [48, 67] on div "Home 40 Scheduled" at bounding box center [55, 64] width 14 height 6
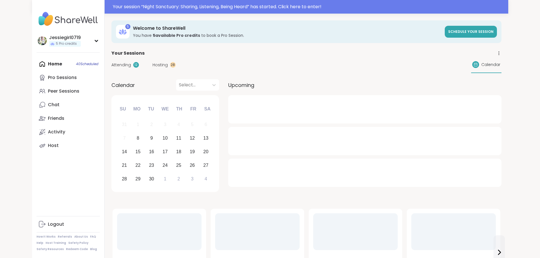
click at [133, 64] on div "12" at bounding box center [136, 65] width 6 height 6
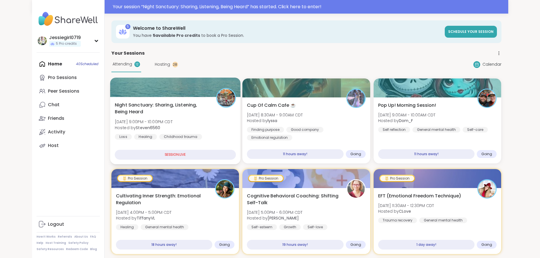
click at [110, 91] on div at bounding box center [175, 87] width 130 height 19
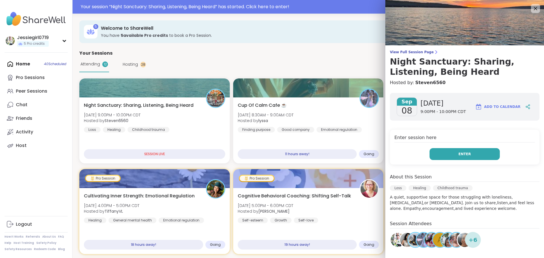
click at [448, 149] on button "Enter" at bounding box center [464, 154] width 70 height 12
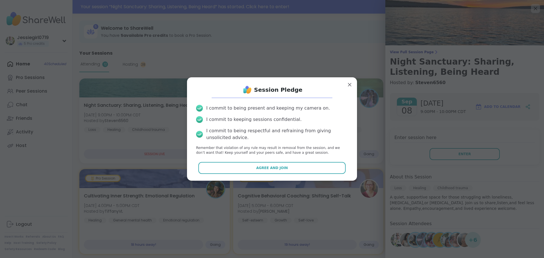
click at [266, 165] on span "Agree and Join" at bounding box center [272, 167] width 32 height 5
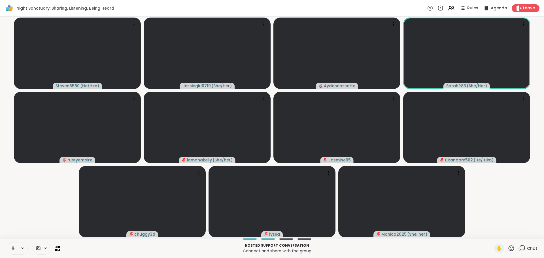
click at [527, 249] on span "Chat" at bounding box center [532, 249] width 10 height 6
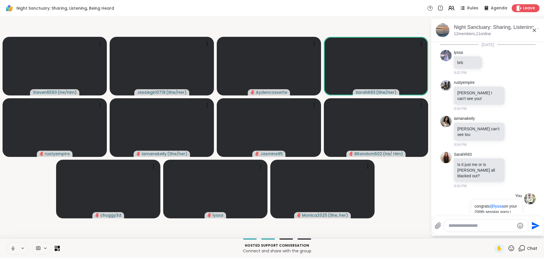
scroll to position [201, 0]
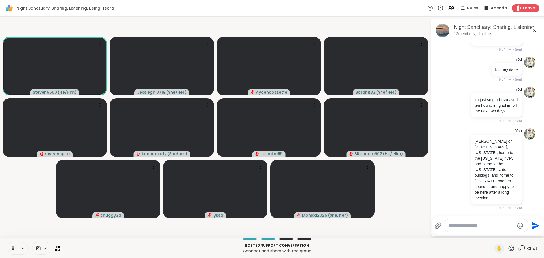
click at [483, 228] on textarea "Type your message" at bounding box center [481, 226] width 66 height 6
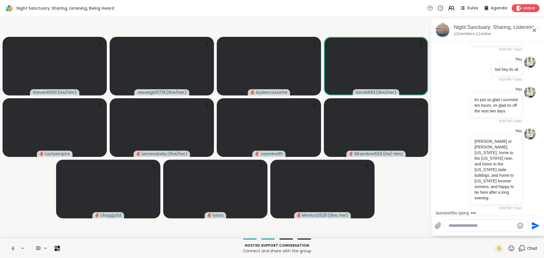
click at [12, 249] on icon at bounding box center [13, 249] width 3 height 2
click at [480, 224] on textarea "Type your message" at bounding box center [481, 226] width 66 height 6
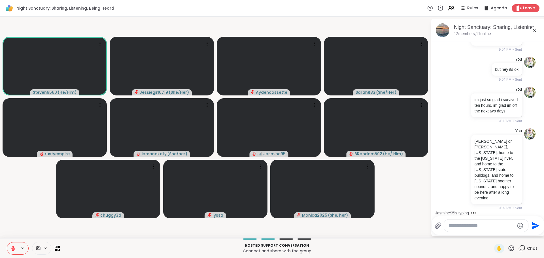
click at [461, 226] on textarea "Type your message" at bounding box center [481, 226] width 66 height 6
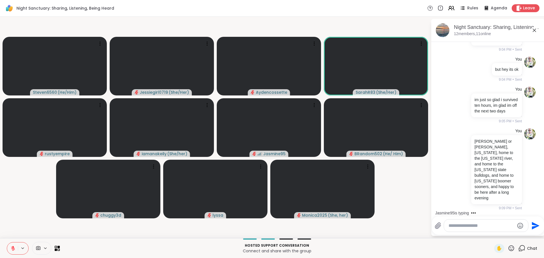
click at [461, 226] on textarea "Type your message" at bounding box center [481, 226] width 66 height 6
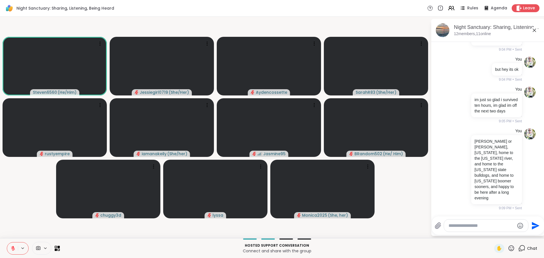
click at [461, 226] on textarea "Type your message" at bounding box center [481, 226] width 66 height 6
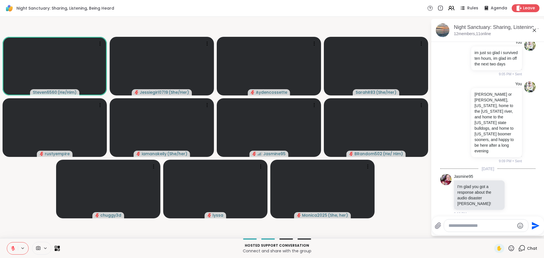
click at [461, 226] on textarea "Type your message" at bounding box center [481, 226] width 66 height 6
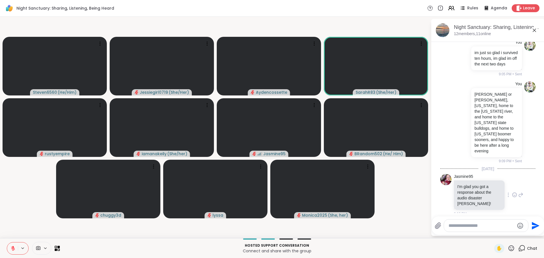
click at [512, 192] on icon at bounding box center [514, 195] width 5 height 6
click at [512, 183] on div "Select Reaction: Heart" at bounding box center [514, 185] width 5 height 5
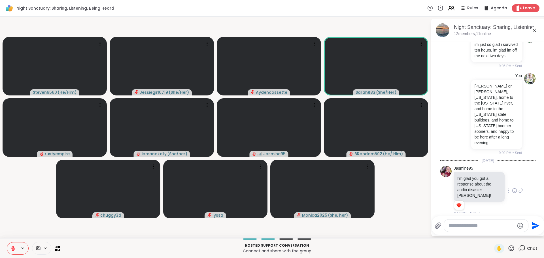
click at [517, 188] on div "Jasmine95 I'm glad you got a response about the audio disaster Jessie! 1 1 9:10…" at bounding box center [487, 190] width 95 height 55
click at [518, 188] on icon at bounding box center [520, 190] width 5 height 7
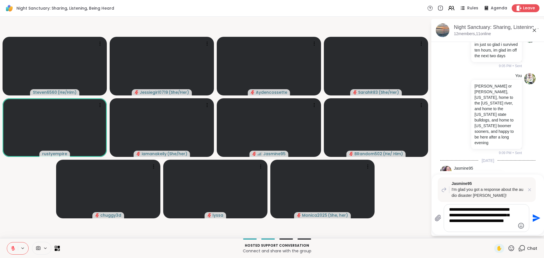
type textarea "**********"
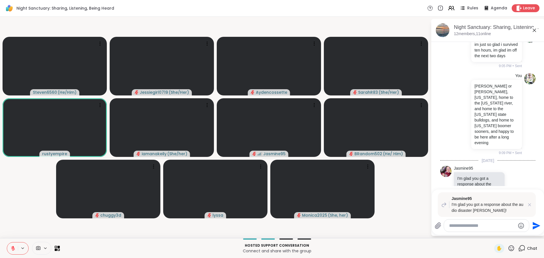
scroll to position [348, 0]
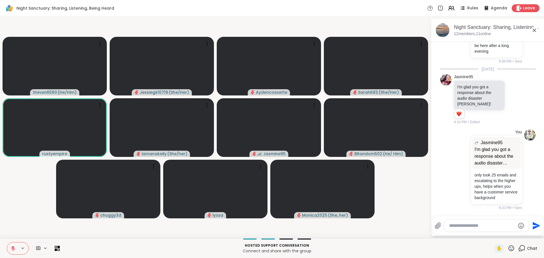
click at [13, 248] on icon at bounding box center [13, 247] width 2 height 2
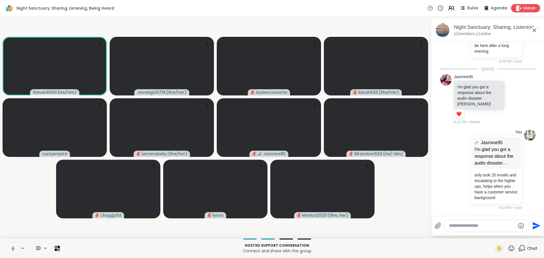
click at [518, 7] on div "Leave" at bounding box center [525, 8] width 29 height 8
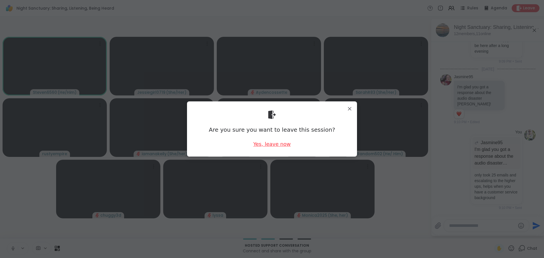
click at [277, 146] on div "Yes, leave now" at bounding box center [271, 144] width 37 height 7
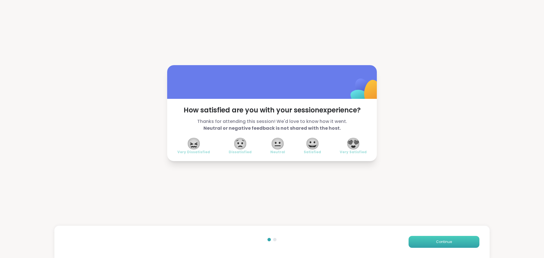
click at [454, 242] on button "Continue" at bounding box center [444, 242] width 71 height 12
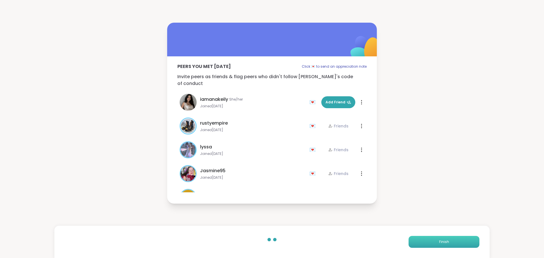
click at [454, 242] on button "Finish" at bounding box center [444, 242] width 71 height 12
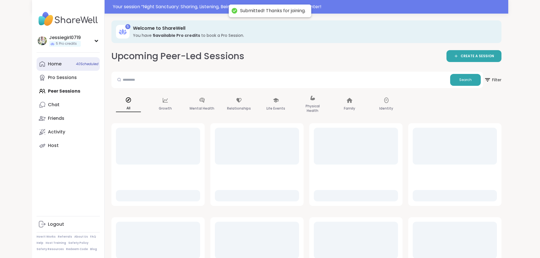
click at [37, 60] on link "Home 40 Scheduled" at bounding box center [68, 64] width 63 height 14
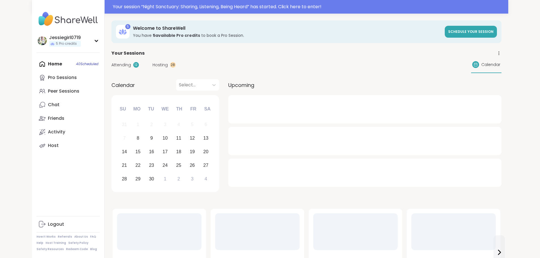
click at [111, 60] on div "Attending 12 Hosting 28 Calendar" at bounding box center [306, 65] width 390 height 16
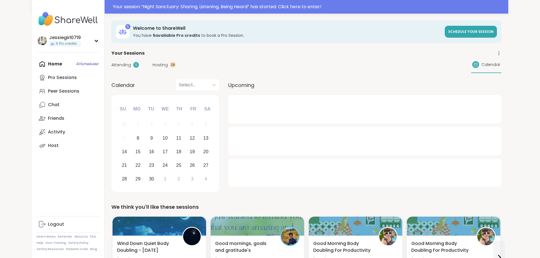
click at [111, 62] on span "Attending" at bounding box center [121, 65] width 20 height 6
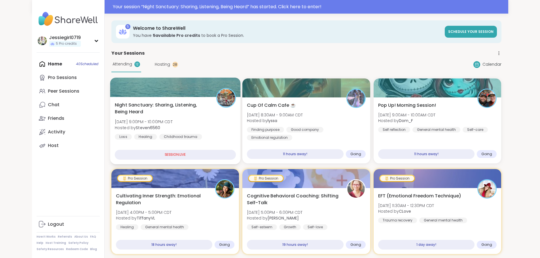
click at [110, 93] on div at bounding box center [175, 87] width 130 height 19
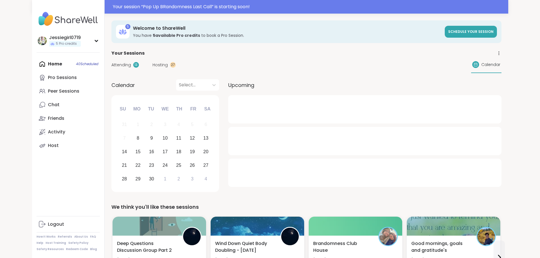
drag, startPoint x: 31, startPoint y: 105, endPoint x: 42, endPoint y: 95, distance: 15.2
click at [37, 105] on link "Chat" at bounding box center [68, 105] width 63 height 14
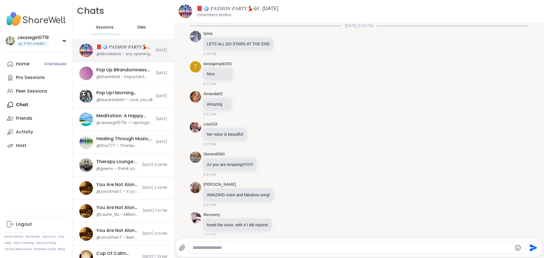
scroll to position [4205, 0]
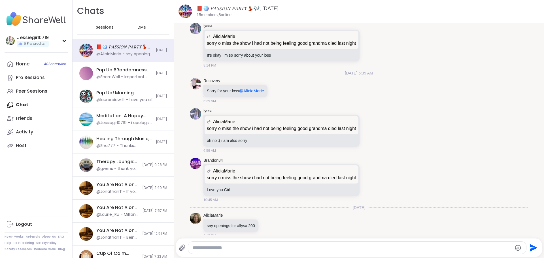
click at [139, 29] on span "DMs" at bounding box center [141, 28] width 8 height 6
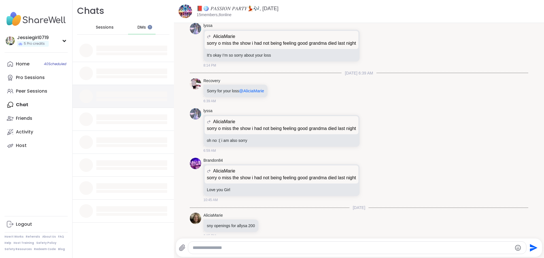
scroll to position [0, 0]
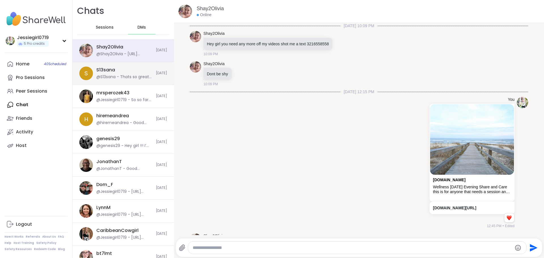
scroll to position [1864, 0]
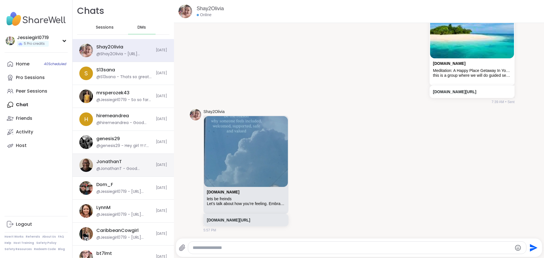
click at [112, 170] on div "@JonathanT - Good morning, Jessie. Thank you for the invite. Unfortunately, I h…" at bounding box center [124, 169] width 56 height 6
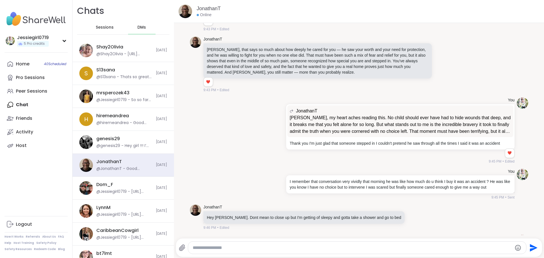
scroll to position [5473, 0]
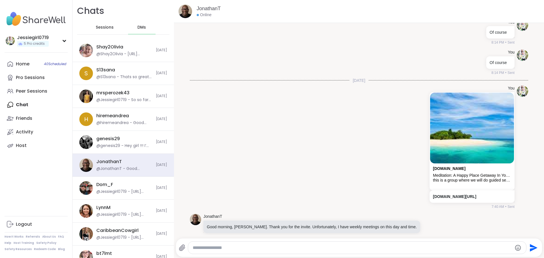
click at [244, 243] on div at bounding box center [357, 248] width 338 height 12
click at [255, 242] on div at bounding box center [357, 248] width 338 height 12
click at [263, 250] on textarea "Type your message" at bounding box center [353, 248] width 320 height 6
type textarea "*"
type textarea "**********"
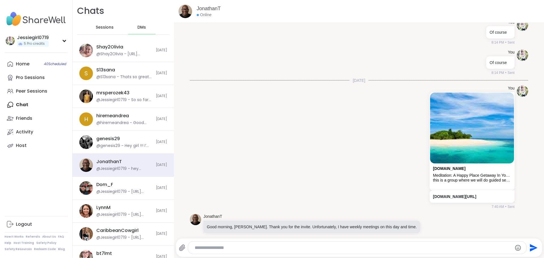
scroll to position [5503, 0]
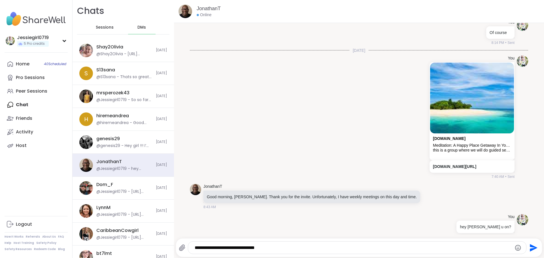
type textarea "**********"
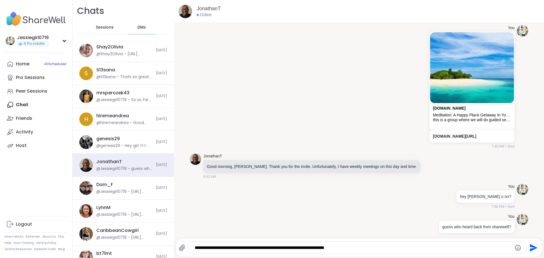
type textarea "**********"
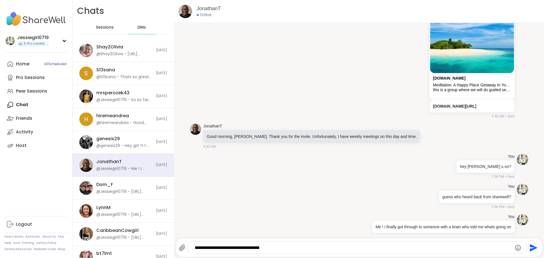
type textarea "**********"
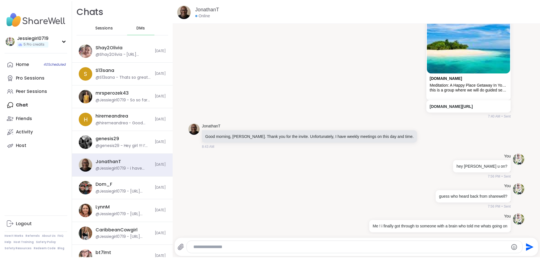
scroll to position [5593, 0]
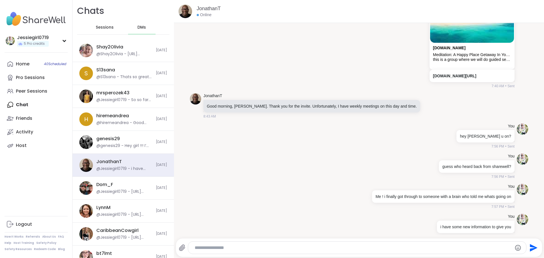
click at [239, 244] on div at bounding box center [357, 248] width 338 height 12
click at [238, 248] on textarea "Type your message" at bounding box center [352, 248] width 315 height 6
click at [444, 255] on div "Send" at bounding box center [359, 248] width 366 height 18
click at [443, 249] on textarea "Type your message" at bounding box center [352, 248] width 315 height 6
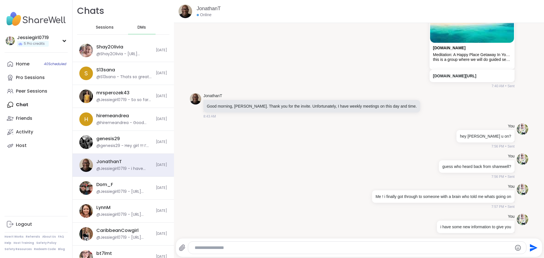
click at [443, 248] on textarea "Type your message" at bounding box center [352, 248] width 315 height 6
click at [12, 62] on icon at bounding box center [10, 64] width 7 height 7
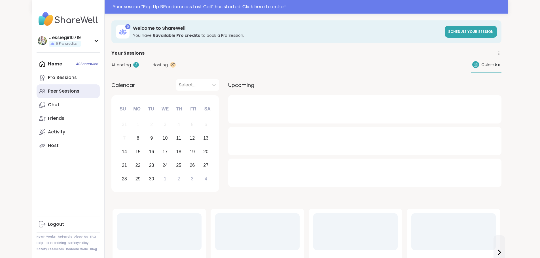
click at [48, 92] on div "Peer Sessions" at bounding box center [63, 91] width 31 height 6
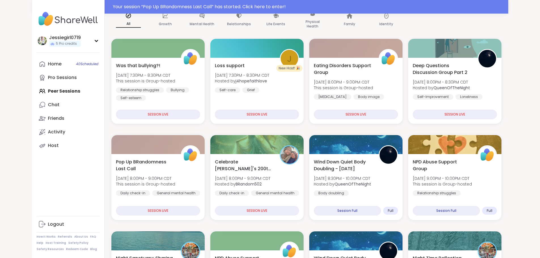
scroll to position [82, 0]
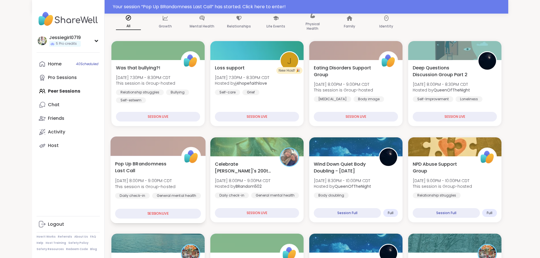
click at [168, 178] on div "Pop Up BRandomness Last Call Mon, Sep 08 | 8:00PM - 9:00PM CDT This session is …" at bounding box center [158, 183] width 86 height 46
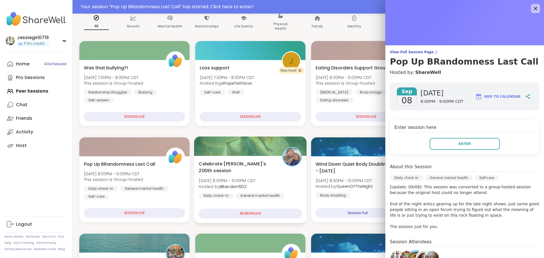
click at [270, 174] on div "Celebrate Lyssa's 200th session Mon, Sep 08 | 8:00PM - 9:00PM CDT Hosted by BRa…" at bounding box center [250, 183] width 103 height 46
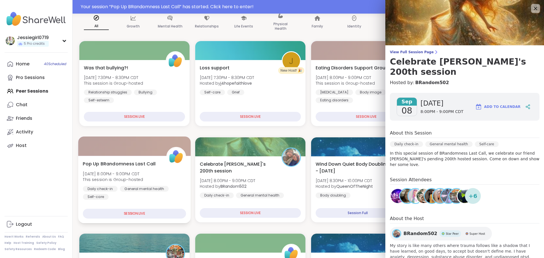
click at [161, 176] on div "Pop Up BRandomness Last Call Mon, Sep 08 | 8:00PM - 9:00PM CDT This session is …" at bounding box center [134, 179] width 103 height 39
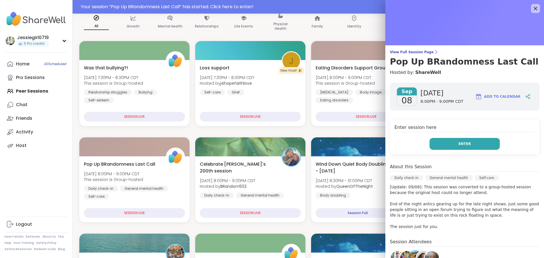
click at [459, 147] on button "Enter" at bounding box center [464, 144] width 70 height 12
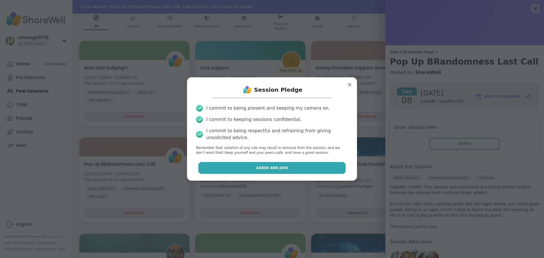
click at [251, 163] on button "Agree and Join" at bounding box center [272, 168] width 148 height 12
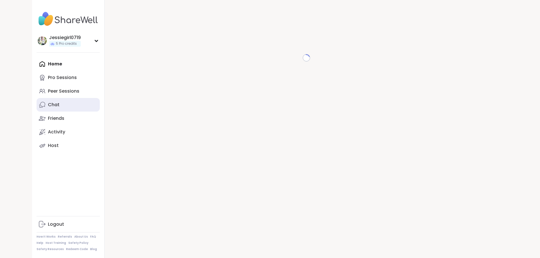
click at [37, 104] on link "Chat" at bounding box center [68, 105] width 63 height 14
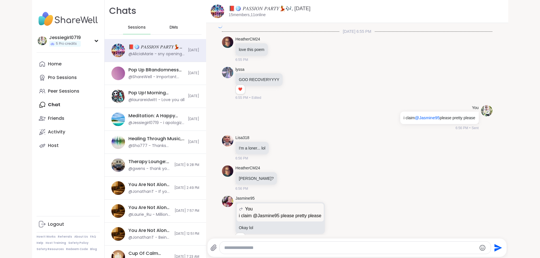
click at [160, 28] on div "DMs" at bounding box center [174, 28] width 28 height 14
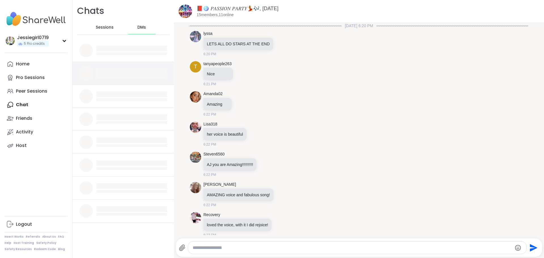
scroll to position [4205, 0]
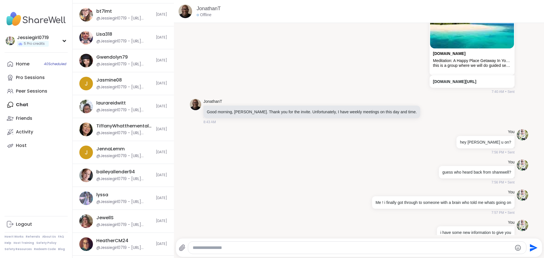
scroll to position [246, 0]
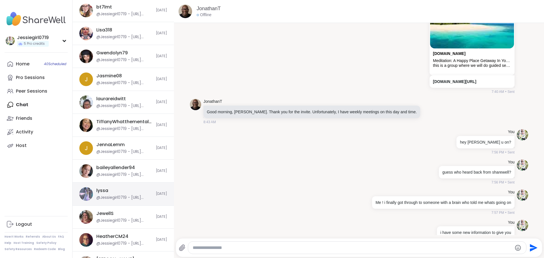
click at [126, 194] on div "lyssa @Jessiegirl0719 - https://sharewellnow.com/series/d9d0bd0f-5863-44ba-8338…" at bounding box center [124, 194] width 56 height 13
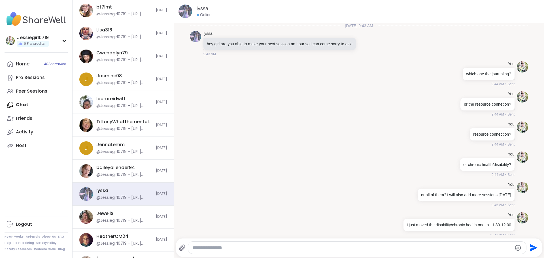
scroll to position [4502, 0]
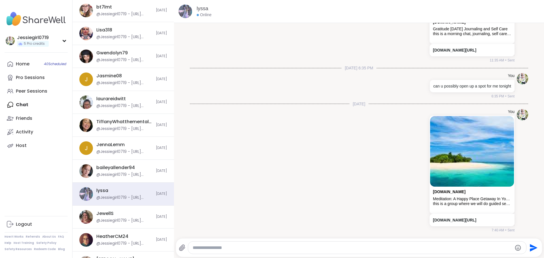
click at [244, 244] on div at bounding box center [357, 248] width 338 height 12
type textarea "**********"
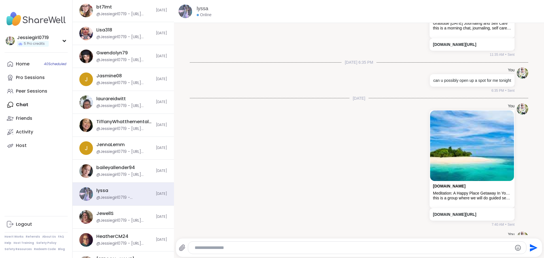
scroll to position [4532, 0]
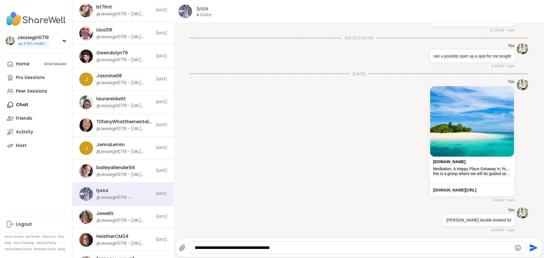
type textarea "**********"
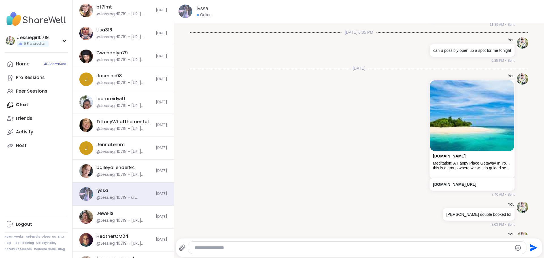
scroll to position [4562, 0]
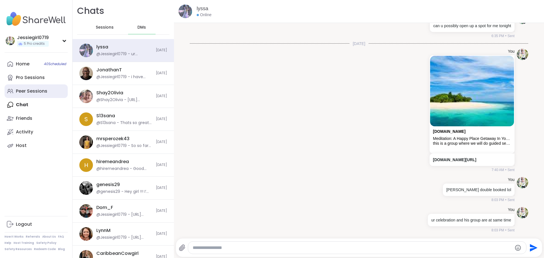
click at [32, 95] on link "Peer Sessions" at bounding box center [36, 91] width 63 height 14
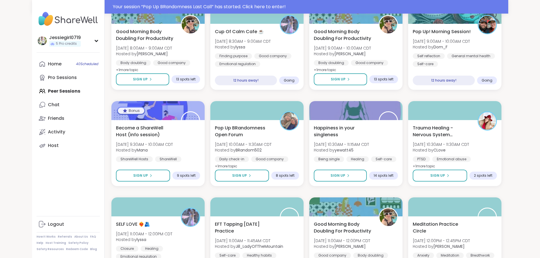
scroll to position [508, 0]
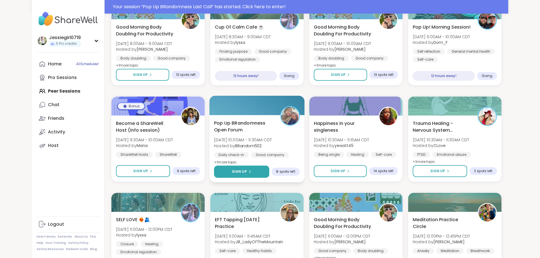
click at [243, 172] on button "Sign Up" at bounding box center [241, 172] width 55 height 12
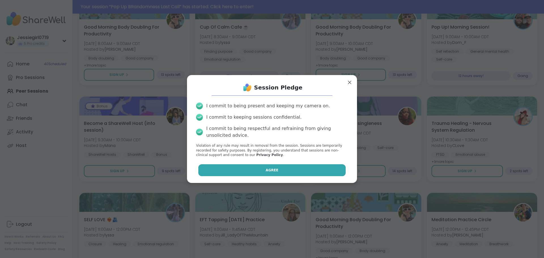
click at [252, 166] on button "Agree" at bounding box center [272, 170] width 148 height 12
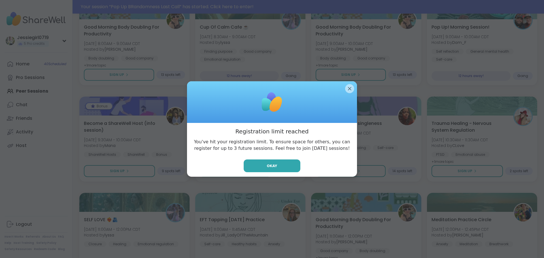
click at [352, 92] on div at bounding box center [272, 102] width 170 height 42
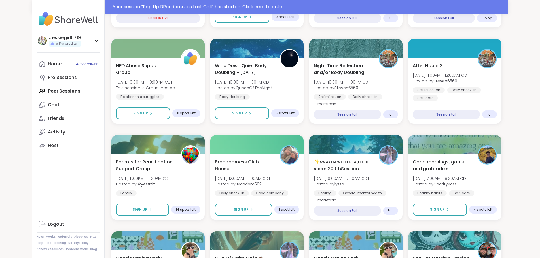
scroll to position [0, 0]
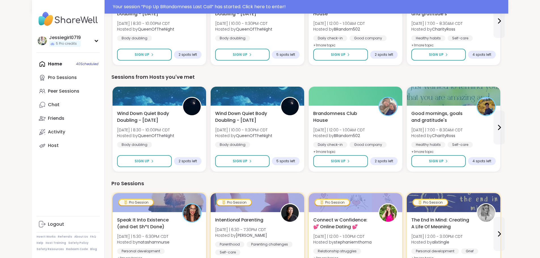
scroll to position [246, 0]
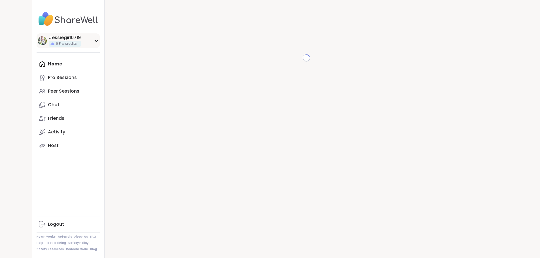
click at [65, 39] on div "Jessiegirl0719 5 Pro credits" at bounding box center [68, 40] width 63 height 14
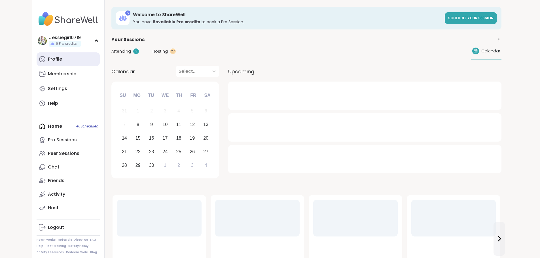
click at [57, 59] on link "Profile" at bounding box center [68, 59] width 63 height 14
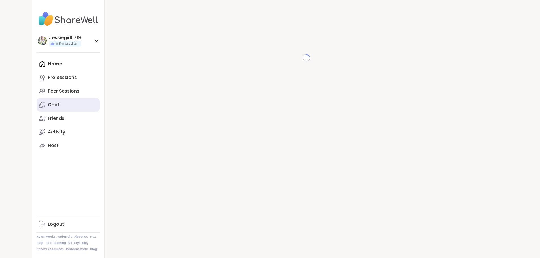
click at [48, 104] on div "Chat" at bounding box center [54, 105] width 12 height 6
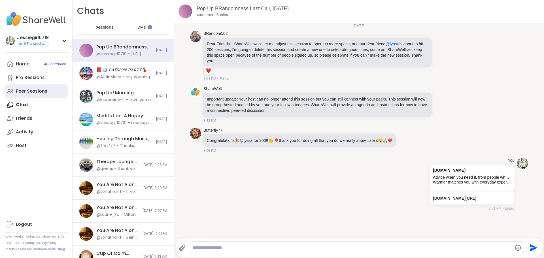
click at [42, 89] on div "Peer Sessions" at bounding box center [31, 91] width 31 height 6
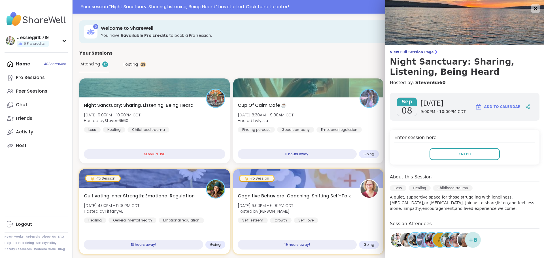
click at [472, 149] on button "Enter" at bounding box center [464, 154] width 70 height 12
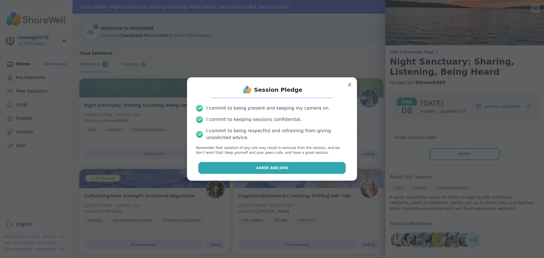
click at [314, 164] on button "Agree and Join" at bounding box center [272, 168] width 148 height 12
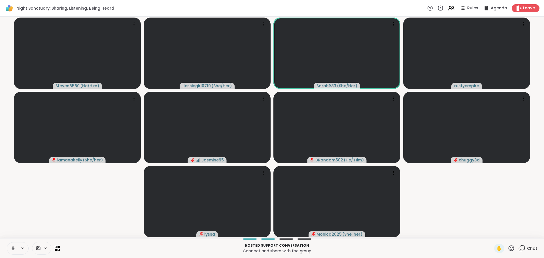
click at [519, 247] on icon at bounding box center [521, 248] width 7 height 7
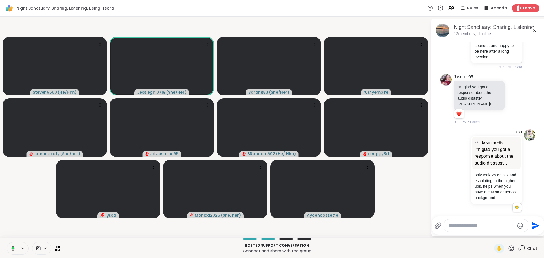
scroll to position [350, 0]
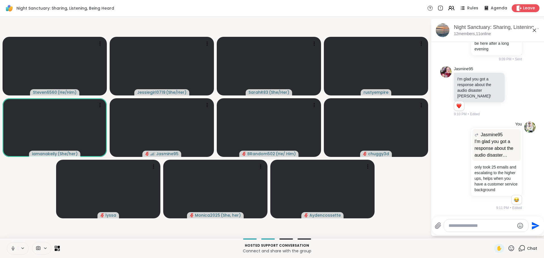
click at [420, 211] on video-player-container "Steven6560 ( He/Him ) Jessiegirl0719 ( She/Her ) SarahR83 ( She/Her ) rustyempi…" at bounding box center [215, 127] width 424 height 217
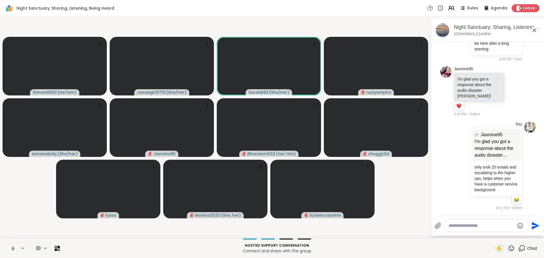
click at [493, 226] on textarea "Type your message" at bounding box center [481, 226] width 66 height 6
click at [11, 246] on icon at bounding box center [12, 248] width 5 height 5
click at [478, 225] on textarea "Type your message" at bounding box center [481, 226] width 66 height 6
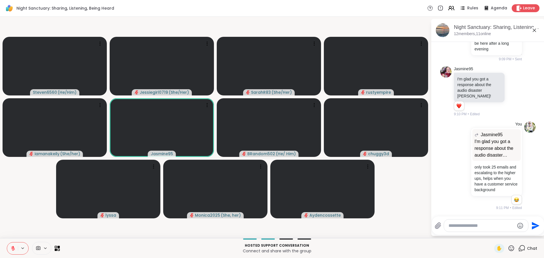
click at [513, 247] on div "✋ Chat" at bounding box center [515, 248] width 43 height 9
click at [509, 247] on icon at bounding box center [512, 248] width 6 height 6
click at [492, 234] on span "❤️" at bounding box center [495, 233] width 6 height 7
click at [484, 226] on textarea "Type your message" at bounding box center [481, 226] width 66 height 6
click at [475, 228] on textarea "Type your message" at bounding box center [481, 226] width 66 height 6
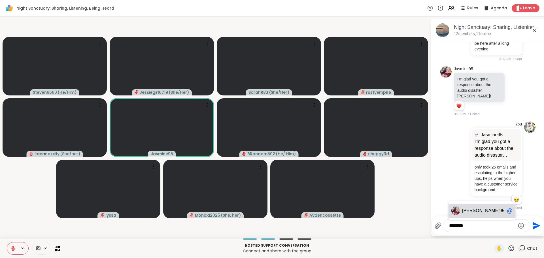
click at [472, 210] on span "Jasmine" at bounding box center [480, 211] width 37 height 6
type textarea "**********"
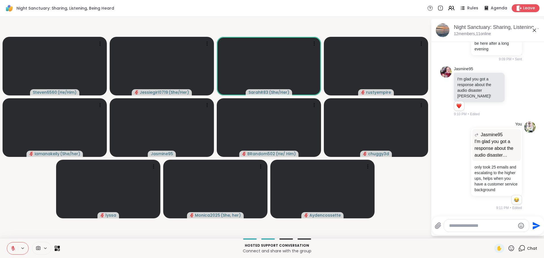
scroll to position [409, 0]
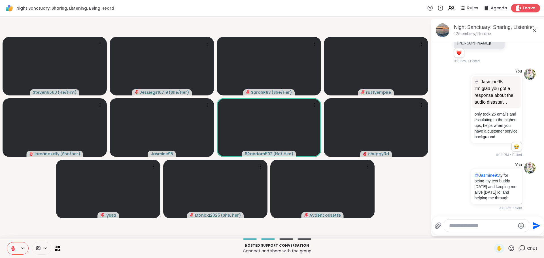
click at [523, 8] on span "Leave" at bounding box center [529, 8] width 12 height 6
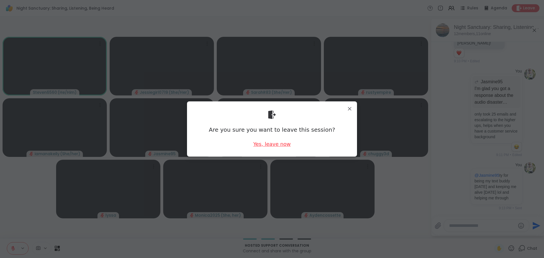
click at [274, 143] on div "Yes, leave now" at bounding box center [271, 144] width 37 height 7
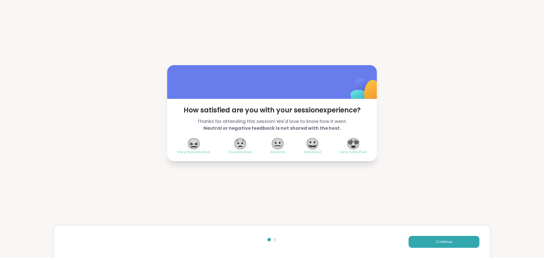
click at [435, 235] on div "Continue" at bounding box center [271, 242] width 435 height 32
click at [435, 237] on button "Continue" at bounding box center [444, 242] width 71 height 12
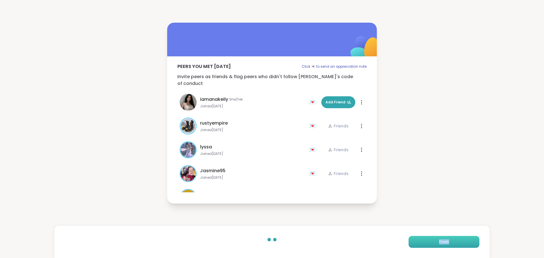
click at [435, 237] on button "Finish" at bounding box center [444, 242] width 71 height 12
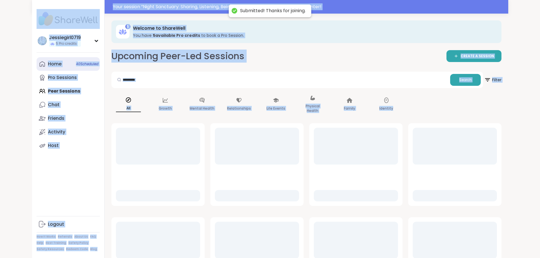
click at [48, 61] on div "Home 40 Scheduled" at bounding box center [55, 64] width 14 height 6
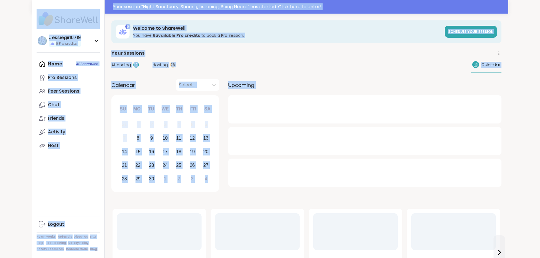
click at [111, 66] on span "Attending" at bounding box center [121, 65] width 20 height 6
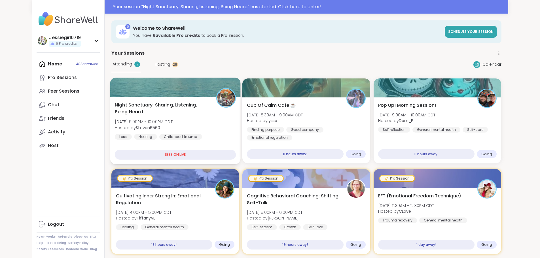
click at [110, 96] on div at bounding box center [175, 87] width 130 height 19
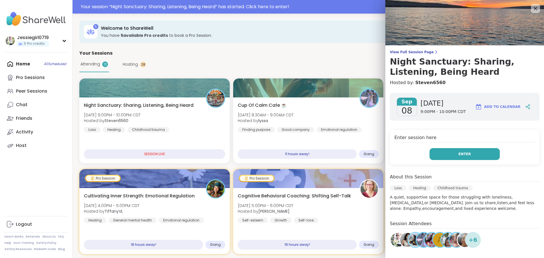
click at [465, 152] on button "Enter" at bounding box center [464, 154] width 70 height 12
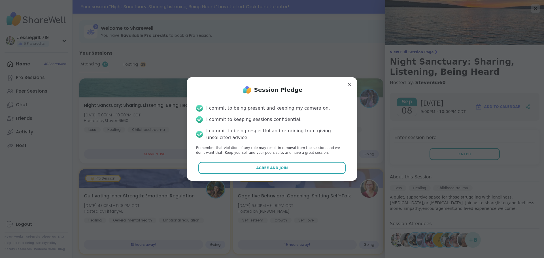
click at [280, 161] on div "Session Pledge I commit to being present and keeping my camera on. I commit to …" at bounding box center [272, 129] width 161 height 94
click at [291, 176] on div "Session Pledge I commit to being present and keeping my camera on. I commit to …" at bounding box center [272, 129] width 161 height 94
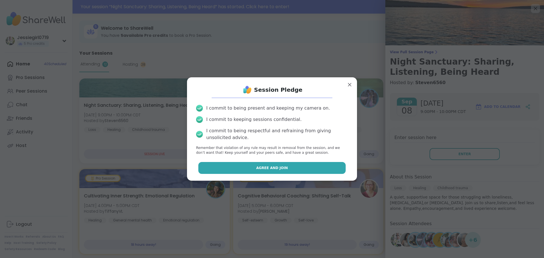
click at [293, 168] on button "Agree and Join" at bounding box center [272, 168] width 148 height 12
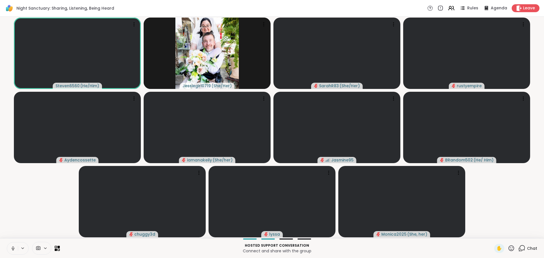
click at [12, 248] on icon at bounding box center [13, 249] width 3 height 2
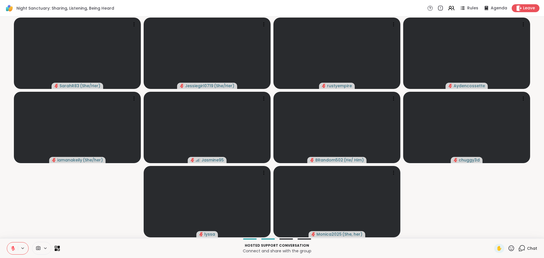
click at [531, 247] on span "Chat" at bounding box center [532, 249] width 10 height 6
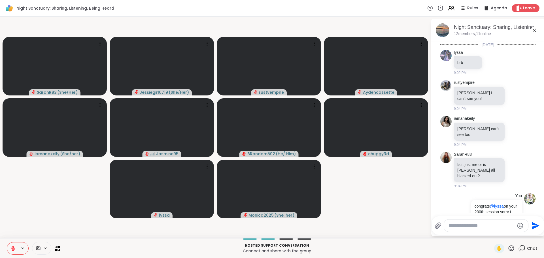
scroll to position [409, 0]
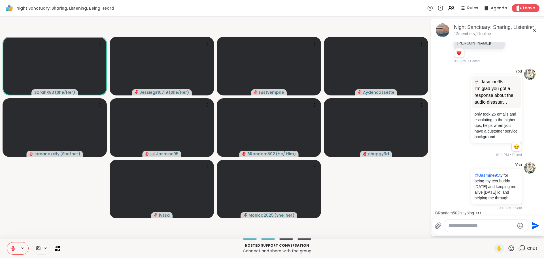
click at [488, 224] on textarea "Type your message" at bounding box center [481, 226] width 66 height 6
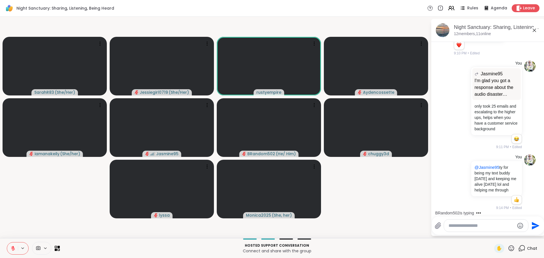
scroll to position [464, 0]
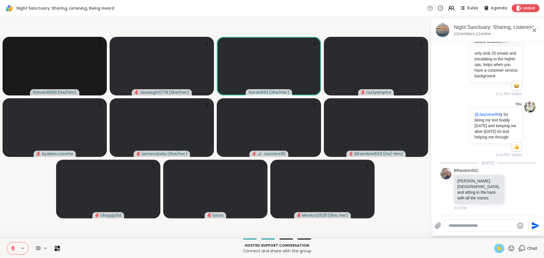
click at [496, 246] on span "✋" at bounding box center [499, 248] width 6 height 7
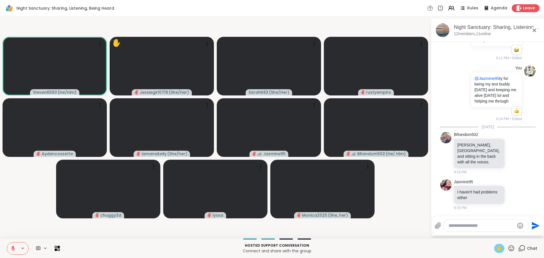
scroll to position [508, 0]
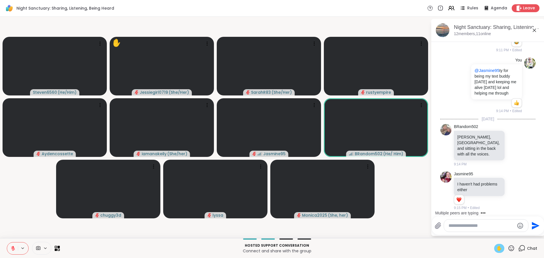
click at [478, 226] on textarea "Type your message" at bounding box center [481, 226] width 66 height 6
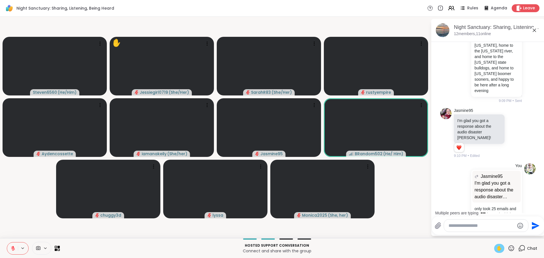
scroll to position [283, 0]
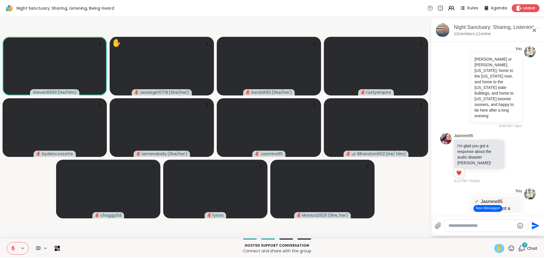
drag, startPoint x: 13, startPoint y: 248, endPoint x: 417, endPoint y: 209, distance: 405.5
click at [416, 209] on div "Night Sanctuary: Sharing, Listening, Being Heard Rules Agenda Leave Steven6560 …" at bounding box center [272, 129] width 544 height 258
click at [494, 209] on button "New Messages!" at bounding box center [487, 208] width 29 height 7
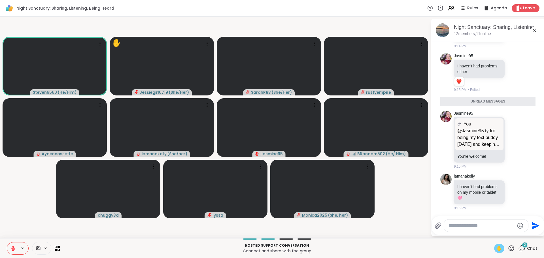
scroll to position [612, 0]
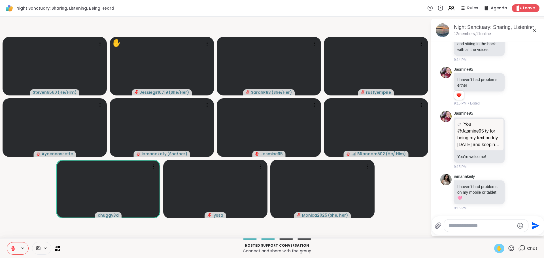
click at [478, 226] on textarea "Type your message" at bounding box center [481, 226] width 66 height 6
click at [489, 229] on div at bounding box center [486, 226] width 84 height 12
click at [484, 227] on textarea "Type your message" at bounding box center [481, 226] width 66 height 6
click at [512, 137] on icon at bounding box center [514, 140] width 5 height 6
click at [512, 129] on div "Select Reaction: Heart" at bounding box center [514, 130] width 5 height 5
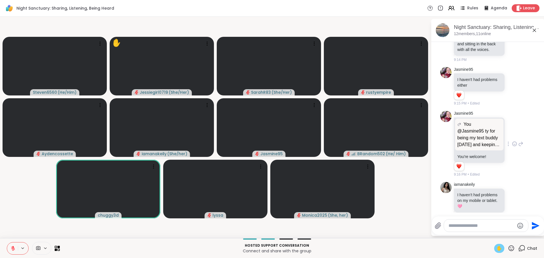
click at [496, 228] on textarea "Type your message" at bounding box center [481, 226] width 66 height 6
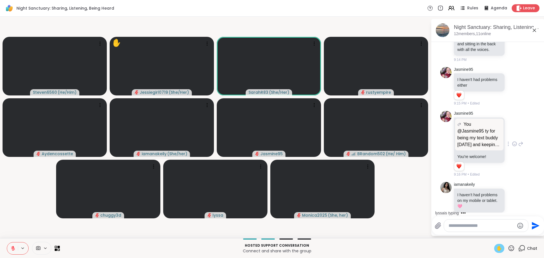
click at [496, 228] on textarea "Type your message" at bounding box center [481, 226] width 66 height 6
click at [500, 251] on div "✋" at bounding box center [499, 248] width 10 height 9
click at [499, 250] on div "✋" at bounding box center [499, 248] width 10 height 9
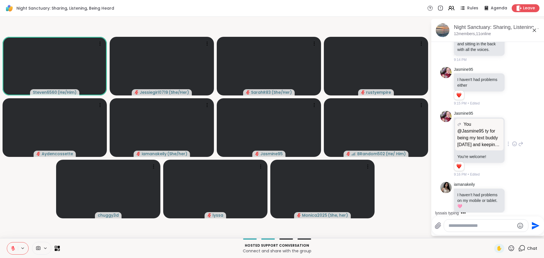
click at [476, 228] on textarea "Type your message" at bounding box center [481, 226] width 66 height 6
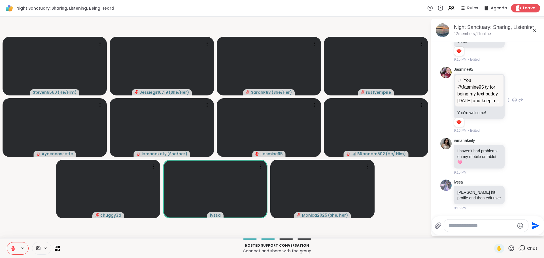
click at [526, 9] on span "Leave" at bounding box center [529, 8] width 12 height 6
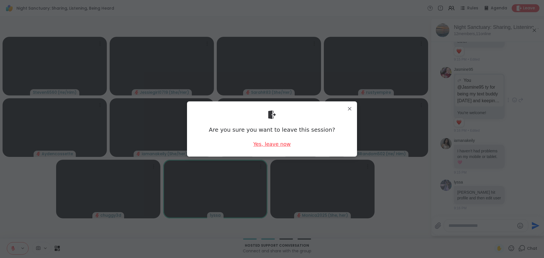
click at [284, 146] on div "Yes, leave now" at bounding box center [271, 144] width 37 height 7
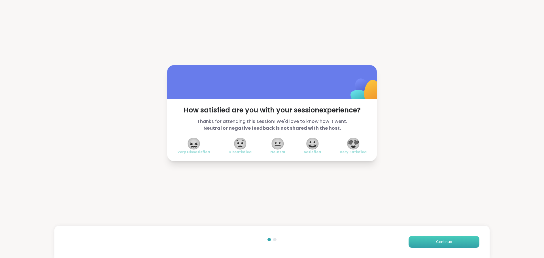
click at [439, 240] on span "Continue" at bounding box center [444, 241] width 16 height 5
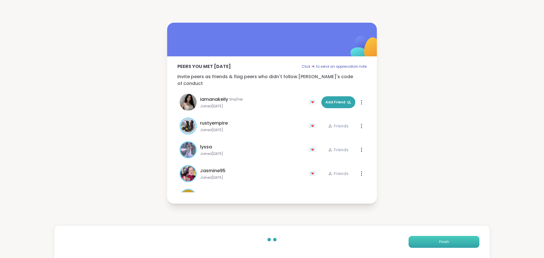
click at [439, 240] on span "Finish" at bounding box center [444, 241] width 10 height 5
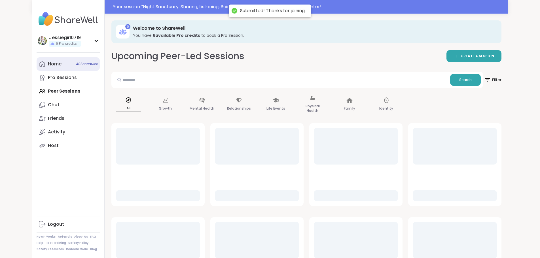
click at [39, 63] on icon at bounding box center [42, 64] width 7 height 7
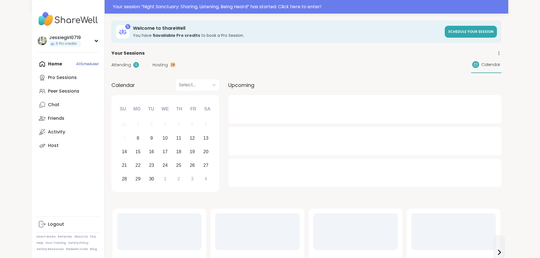
click at [111, 62] on span "Attending" at bounding box center [121, 65] width 20 height 6
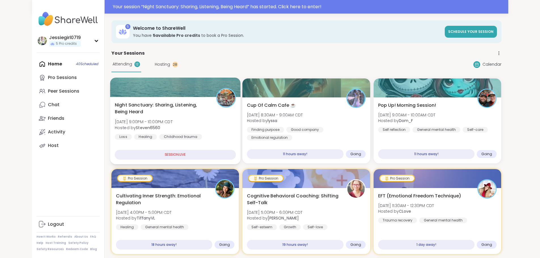
click at [110, 95] on div at bounding box center [175, 87] width 130 height 19
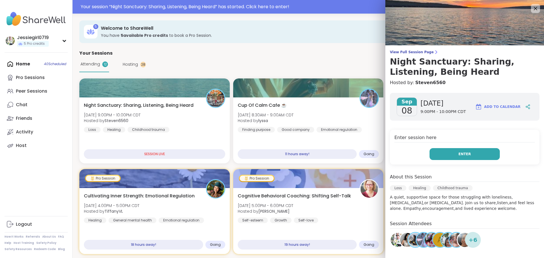
click at [463, 153] on button "Enter" at bounding box center [464, 154] width 70 height 12
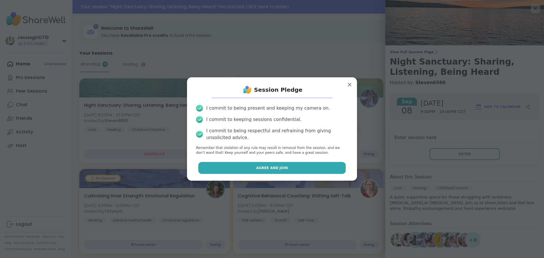
click at [296, 164] on button "Agree and Join" at bounding box center [272, 168] width 148 height 12
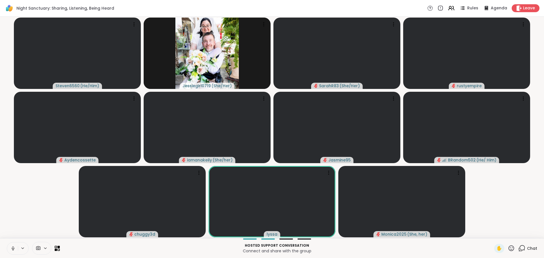
click at [522, 249] on div "Chat" at bounding box center [527, 248] width 19 height 9
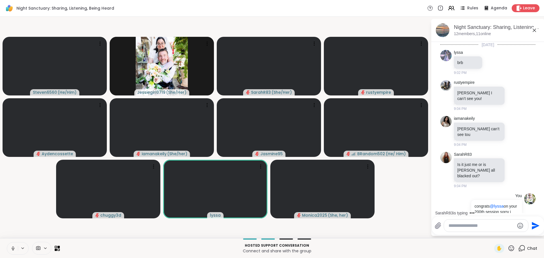
scroll to position [659, 0]
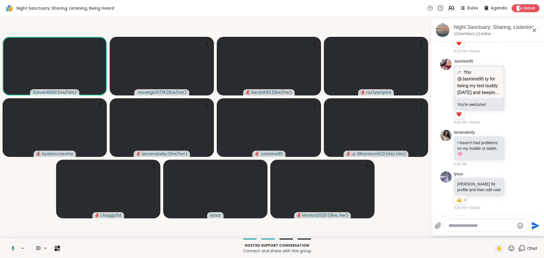
click at [508, 248] on icon at bounding box center [511, 248] width 7 height 7
click at [492, 235] on span "❤️" at bounding box center [495, 233] width 6 height 7
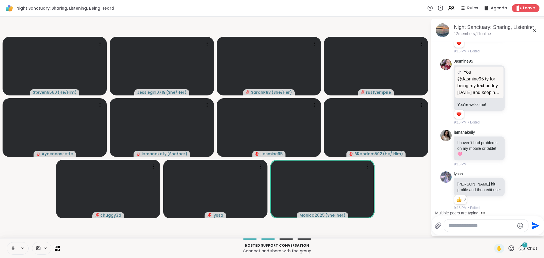
scroll to position [700, 0]
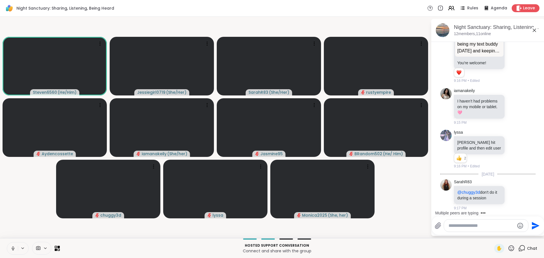
click at [394, 226] on video-player-container "Steven6560 ( He/Him ) Jessiegirl0719 ( She/Her ) SarahR83 ( She/Her ) rustyempi…" at bounding box center [215, 127] width 424 height 217
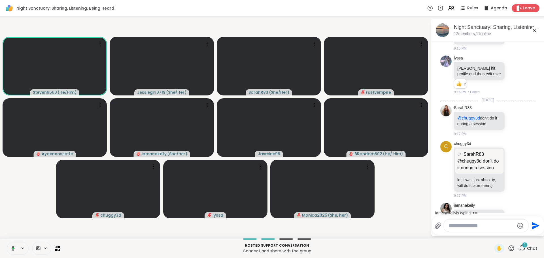
scroll to position [822, 0]
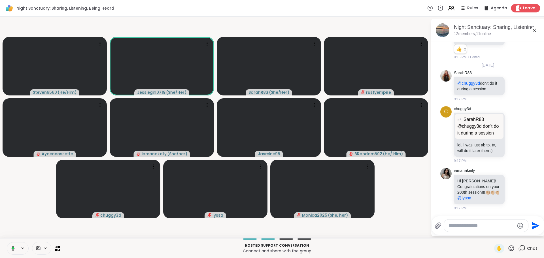
click at [526, 8] on span "Leave" at bounding box center [529, 8] width 12 height 6
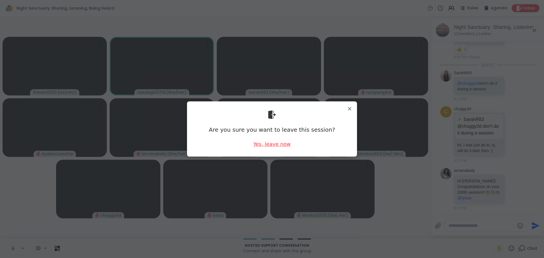
click at [261, 143] on div "Yes, leave now" at bounding box center [271, 144] width 37 height 7
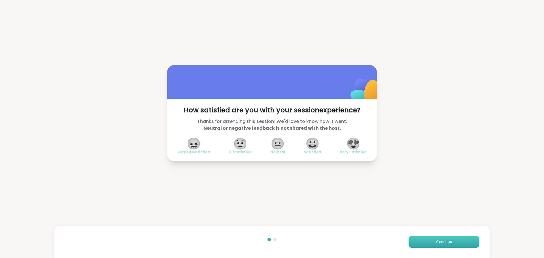
click at [465, 238] on button "Continue" at bounding box center [444, 242] width 71 height 12
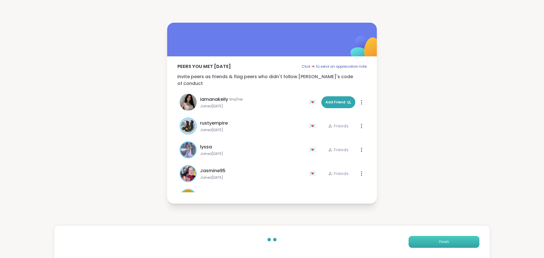
click at [465, 238] on button "Finish" at bounding box center [444, 242] width 71 height 12
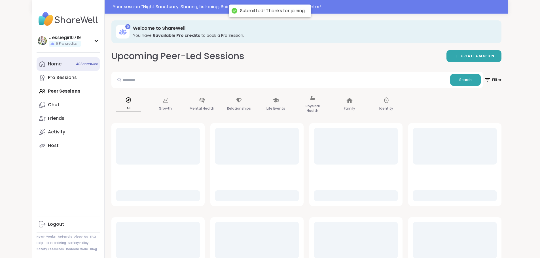
click at [37, 58] on link "Home 40 Scheduled" at bounding box center [68, 64] width 63 height 14
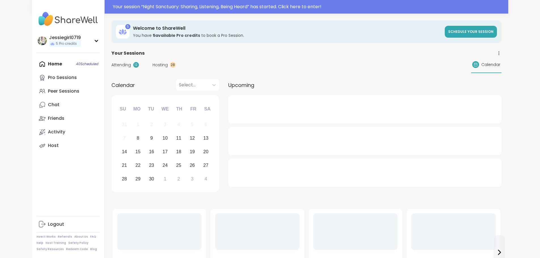
click at [111, 59] on div "Attending 12 Hosting 28 Calendar" at bounding box center [306, 65] width 390 height 16
click at [111, 65] on span "Attending" at bounding box center [121, 65] width 20 height 6
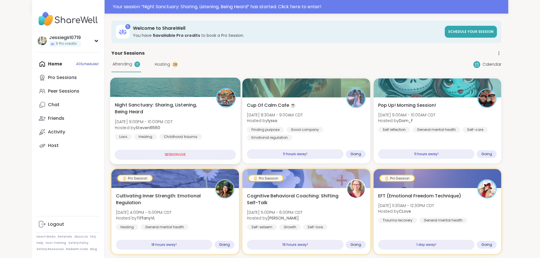
click at [110, 91] on div at bounding box center [175, 87] width 130 height 19
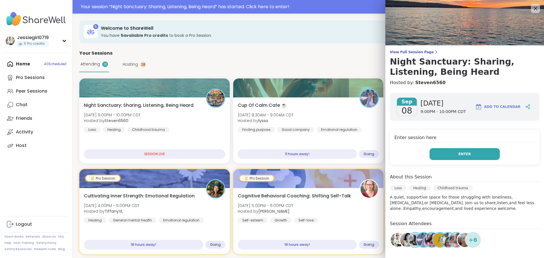
click at [441, 148] on button "Enter" at bounding box center [464, 154] width 70 height 12
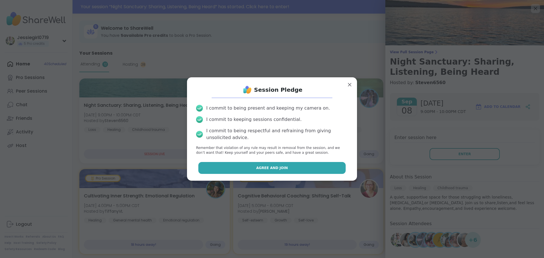
click at [288, 171] on button "Agree and Join" at bounding box center [272, 168] width 148 height 12
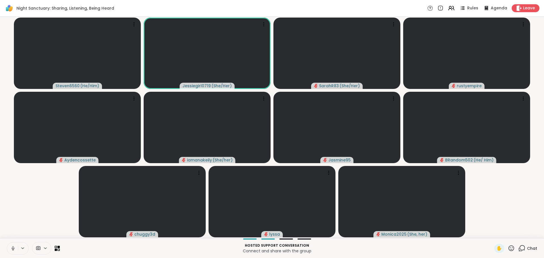
click at [520, 248] on icon at bounding box center [521, 248] width 7 height 7
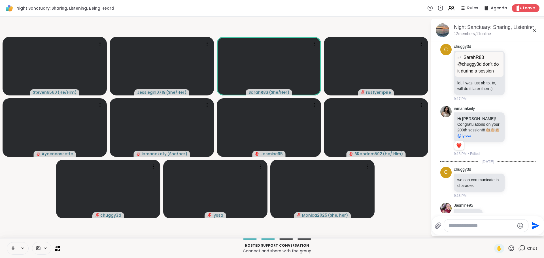
scroll to position [904, 0]
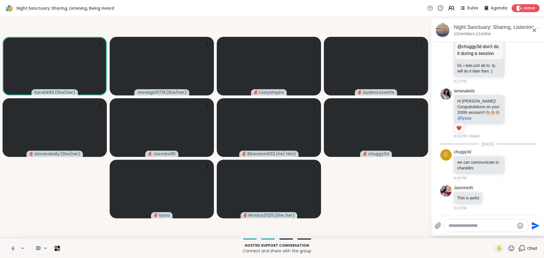
click at [496, 224] on textarea "Type your message" at bounding box center [481, 226] width 66 height 6
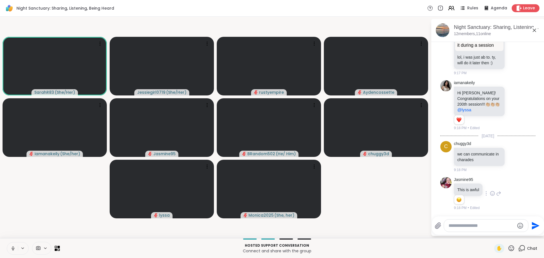
scroll to position [912, 0]
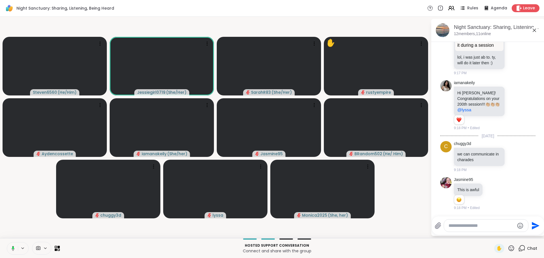
click at [455, 227] on textarea "Type your message" at bounding box center [481, 226] width 66 height 6
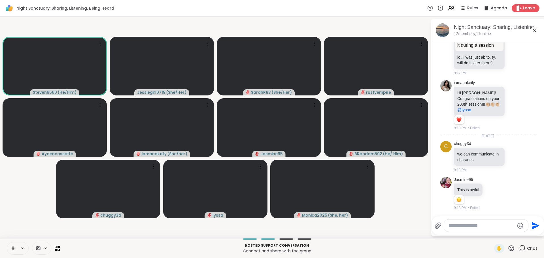
click at [14, 249] on icon at bounding box center [12, 248] width 5 height 5
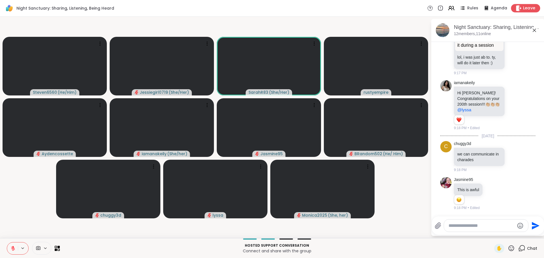
click at [530, 7] on span "Leave" at bounding box center [529, 8] width 12 height 6
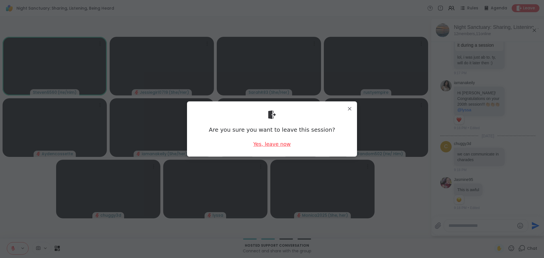
click at [265, 145] on div "Yes, leave now" at bounding box center [271, 144] width 37 height 7
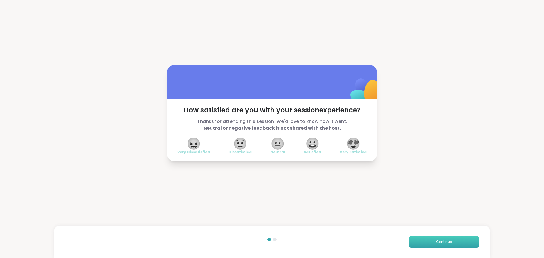
click at [457, 237] on button "Continue" at bounding box center [444, 242] width 71 height 12
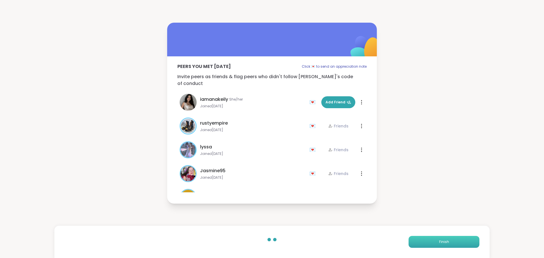
click at [457, 237] on button "Finish" at bounding box center [444, 242] width 71 height 12
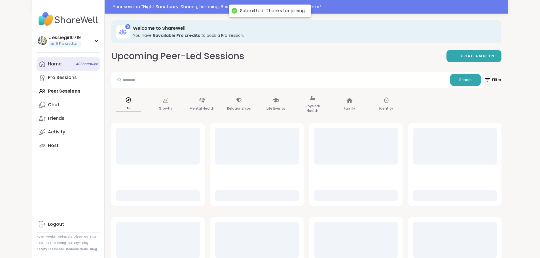
click at [48, 62] on div "Home 40 Scheduled" at bounding box center [55, 64] width 14 height 6
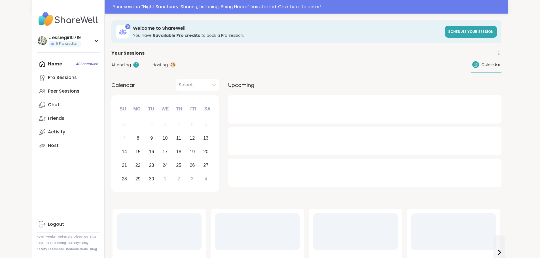
click at [111, 66] on span "Attending" at bounding box center [121, 65] width 20 height 6
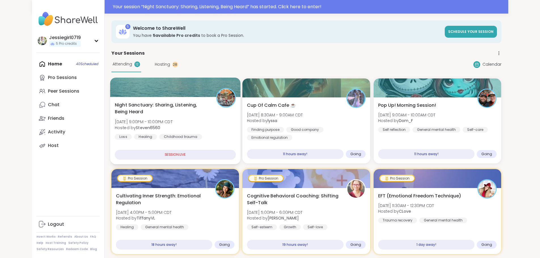
click at [110, 101] on div "Night Sanctuary: Sharing, Listening, Being Heard Mon, Sep 08 | 9:00PM - 10:00PM…" at bounding box center [175, 130] width 130 height 67
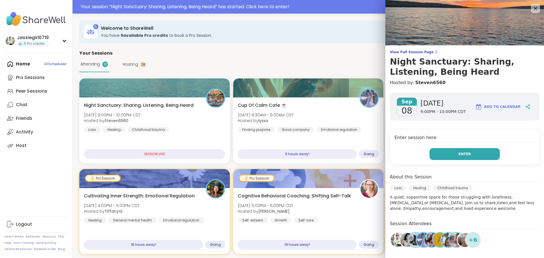
click at [439, 149] on button "Enter" at bounding box center [464, 154] width 70 height 12
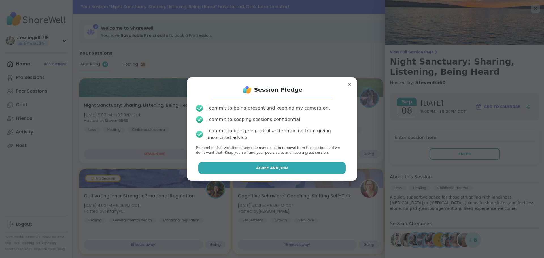
click at [310, 170] on button "Agree and Join" at bounding box center [272, 168] width 148 height 12
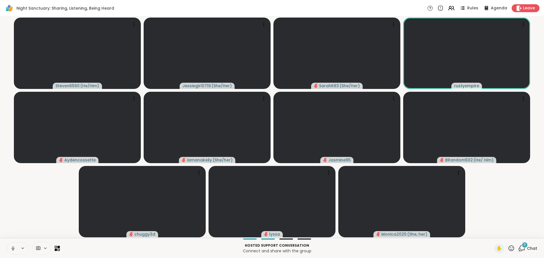
click at [12, 246] on button at bounding box center [12, 249] width 11 height 12
click at [522, 246] on div "6" at bounding box center [525, 245] width 6 height 6
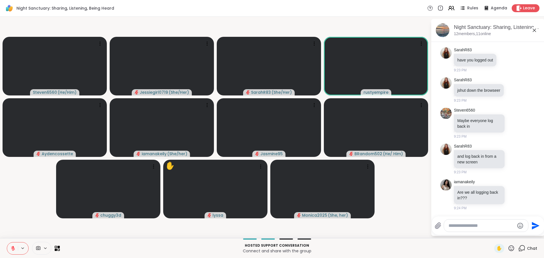
scroll to position [1135, 0]
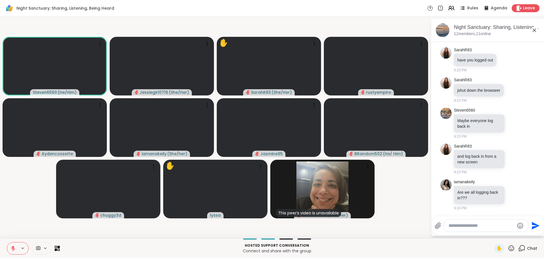
click at [460, 223] on textarea "Type your message" at bounding box center [481, 226] width 66 height 6
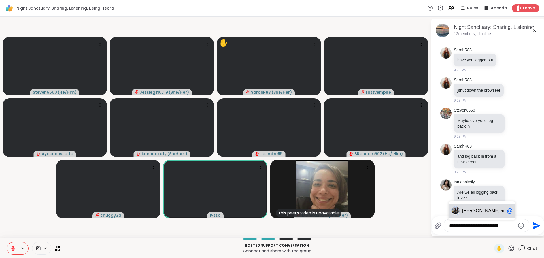
click at [499, 212] on span "empire" at bounding box center [506, 211] width 14 height 6
type textarea "**********"
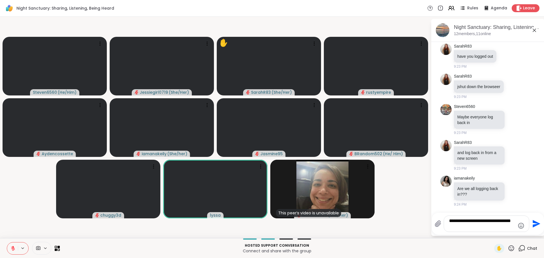
click at [533, 222] on icon "Send" at bounding box center [537, 224] width 8 height 8
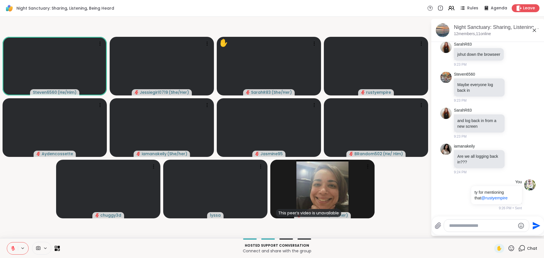
scroll to position [1158, 0]
click at [515, 5] on div "Leave" at bounding box center [525, 8] width 29 height 8
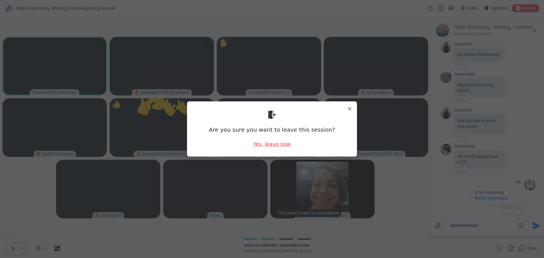
click at [282, 143] on div "Yes, leave now" at bounding box center [271, 144] width 37 height 7
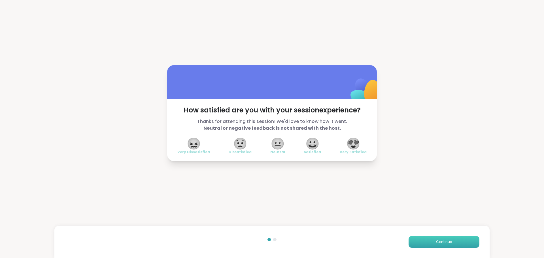
click at [440, 238] on button "Continue" at bounding box center [444, 242] width 71 height 12
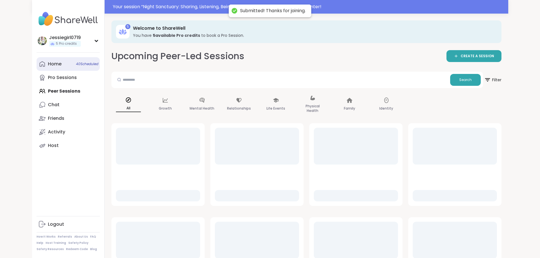
click at [37, 60] on link "Home 40 Scheduled" at bounding box center [68, 64] width 63 height 14
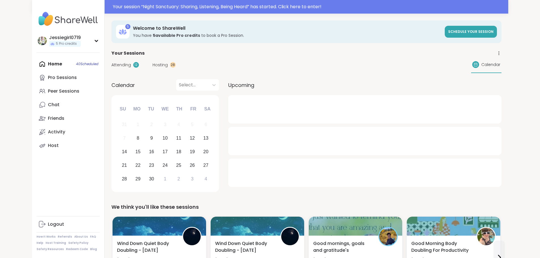
click at [111, 65] on span "Attending" at bounding box center [121, 65] width 20 height 6
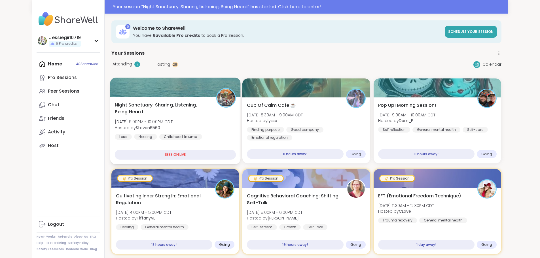
click at [110, 96] on div at bounding box center [175, 87] width 130 height 19
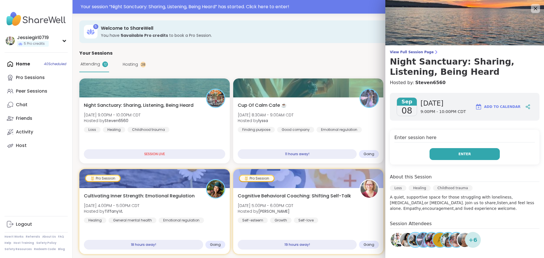
click at [443, 158] on button "Enter" at bounding box center [464, 154] width 70 height 12
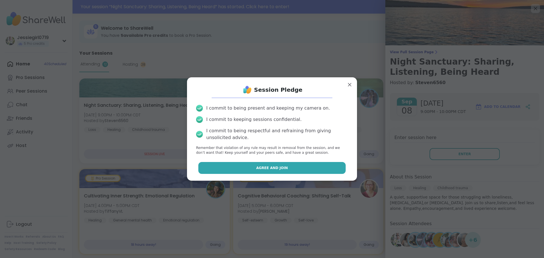
click at [294, 169] on button "Agree and Join" at bounding box center [272, 168] width 148 height 12
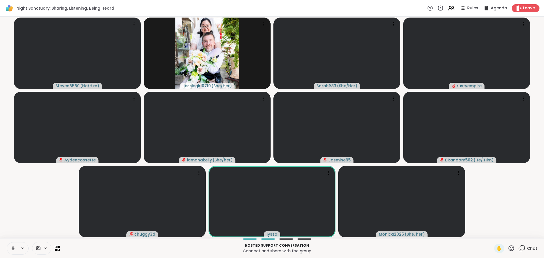
click at [518, 248] on icon at bounding box center [521, 248] width 7 height 7
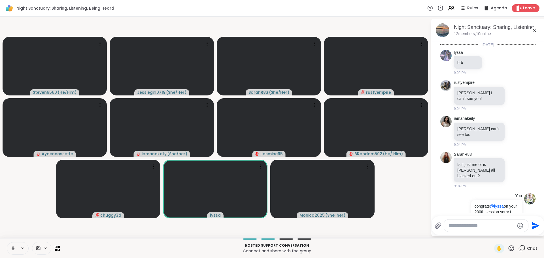
scroll to position [1152, 0]
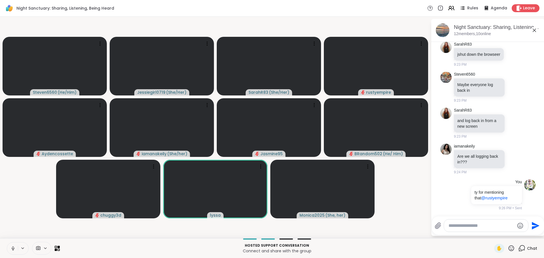
click at [486, 225] on textarea "Type your message" at bounding box center [481, 226] width 66 height 6
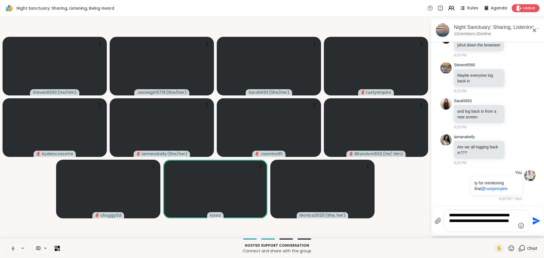
type textarea "**********"
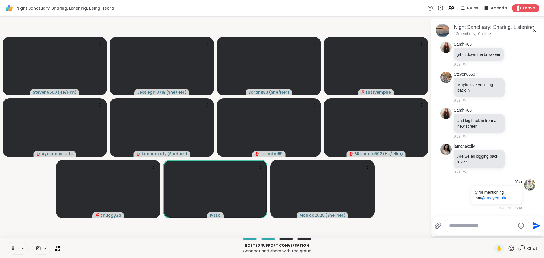
scroll to position [1199, 0]
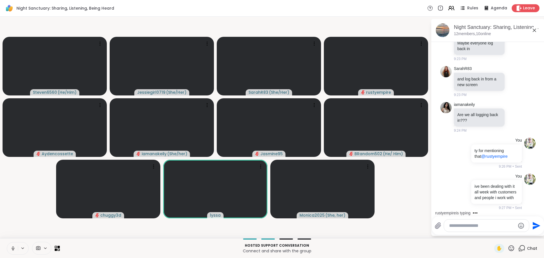
click at [12, 248] on icon at bounding box center [12, 247] width 1 height 3
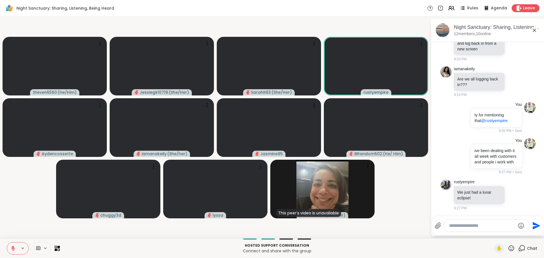
click at [452, 231] on div at bounding box center [486, 226] width 85 height 12
click at [454, 227] on textarea "Type your message" at bounding box center [482, 226] width 66 height 6
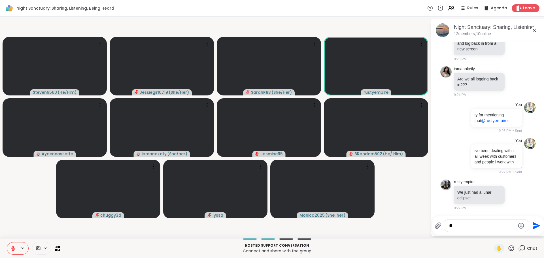
type textarea "*"
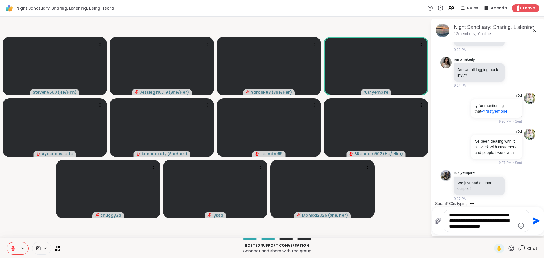
type textarea "**********"
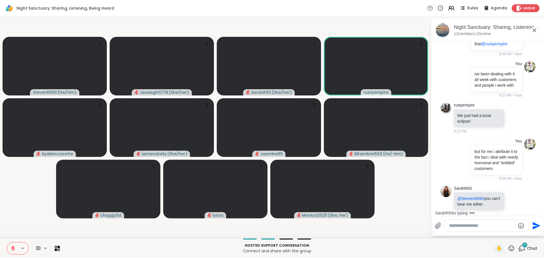
scroll to position [1324, 0]
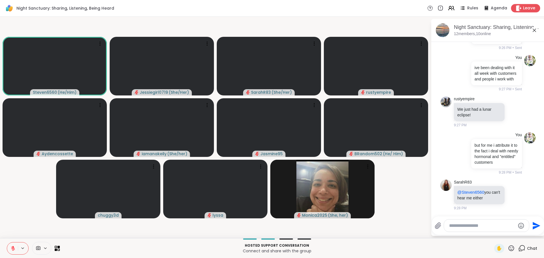
click at [524, 7] on span "Leave" at bounding box center [529, 8] width 12 height 6
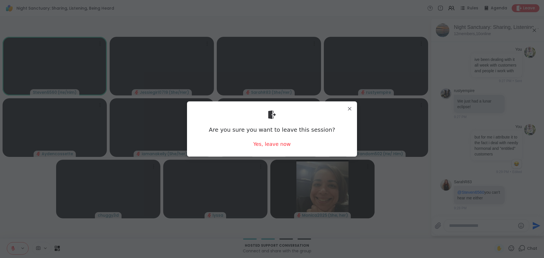
click at [282, 140] on div "Are you sure you want to leave this session? Yes, leave now" at bounding box center [272, 129] width 161 height 46
click at [282, 143] on div "Yes, leave now" at bounding box center [271, 144] width 37 height 7
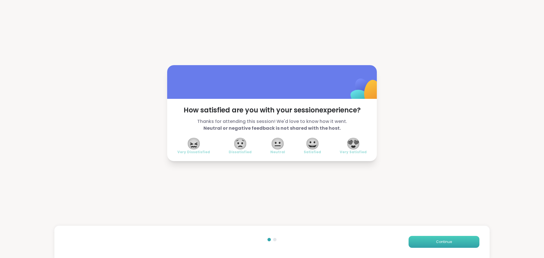
click at [458, 241] on button "Continue" at bounding box center [444, 242] width 71 height 12
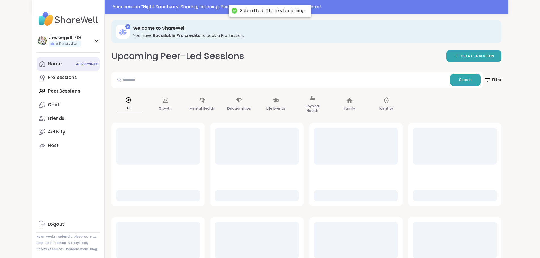
click at [48, 63] on div "Home 40 Scheduled" at bounding box center [55, 64] width 14 height 6
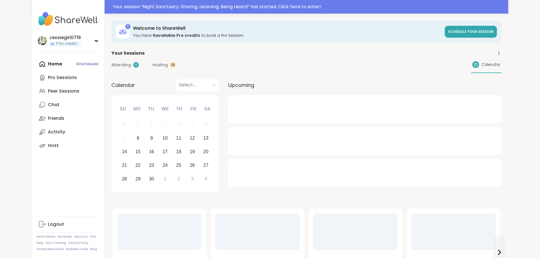
click at [111, 63] on span "Attending" at bounding box center [121, 65] width 20 height 6
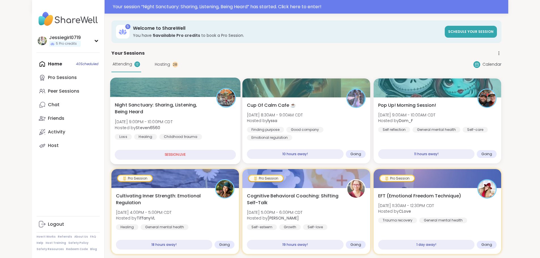
click at [110, 87] on div at bounding box center [175, 87] width 130 height 19
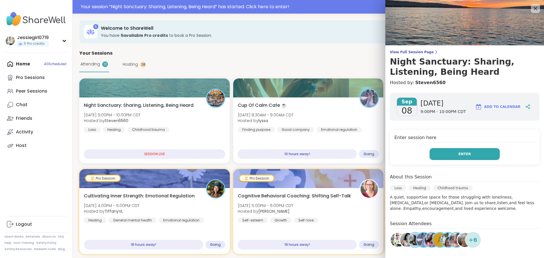
click at [445, 150] on button "Enter" at bounding box center [464, 154] width 70 height 12
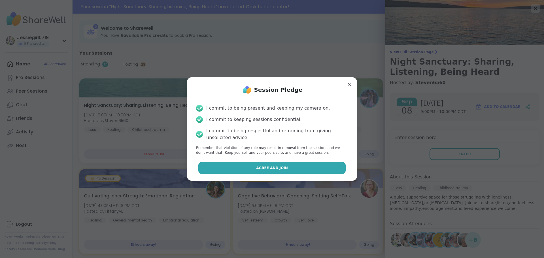
click at [308, 163] on button "Agree and Join" at bounding box center [272, 168] width 148 height 12
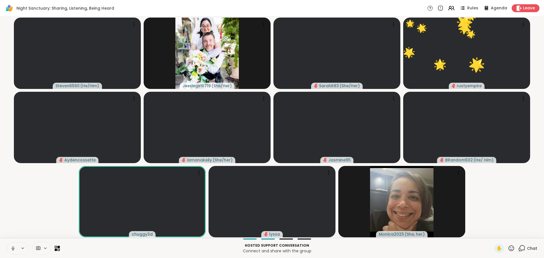
click at [518, 247] on icon at bounding box center [521, 248] width 7 height 7
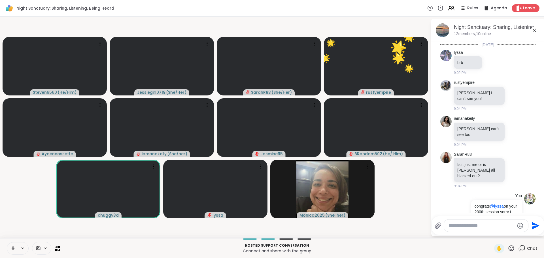
scroll to position [1332, 0]
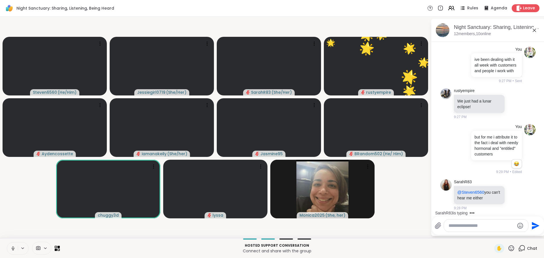
click at [490, 224] on textarea "Type your message" at bounding box center [481, 226] width 66 height 6
click at [493, 229] on div at bounding box center [486, 226] width 84 height 12
click at [494, 225] on textarea "Type your message" at bounding box center [481, 226] width 66 height 6
click at [494, 226] on textarea "Type your message" at bounding box center [481, 226] width 66 height 6
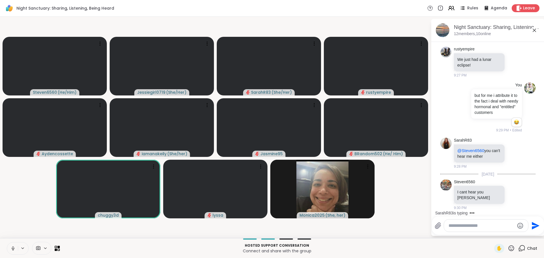
scroll to position [1409, 0]
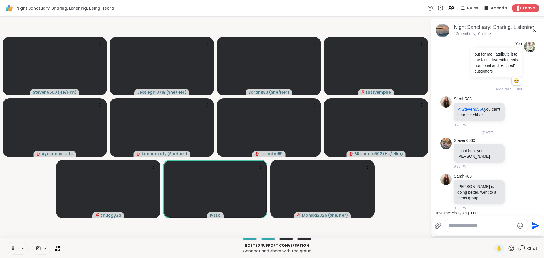
click at [12, 246] on icon at bounding box center [12, 248] width 5 height 5
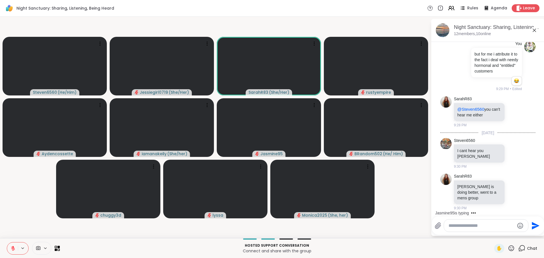
scroll to position [1456, 0]
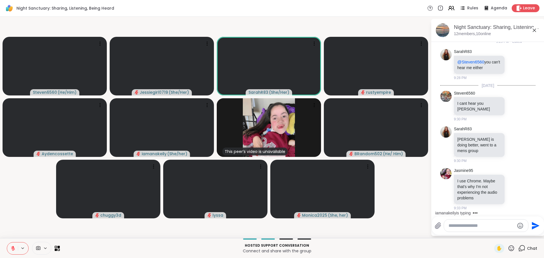
click at [455, 224] on textarea "Type your message" at bounding box center [481, 226] width 66 height 6
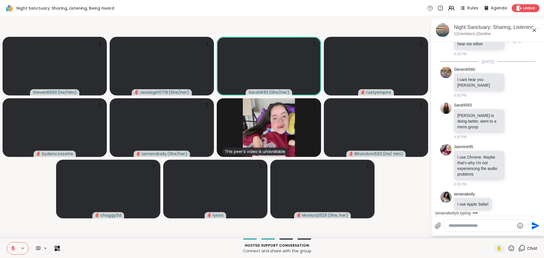
scroll to position [1486, 0]
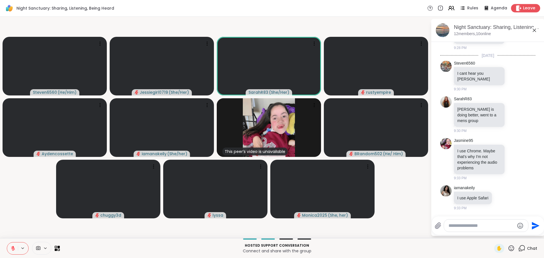
click at [525, 12] on div "Leave" at bounding box center [525, 8] width 29 height 8
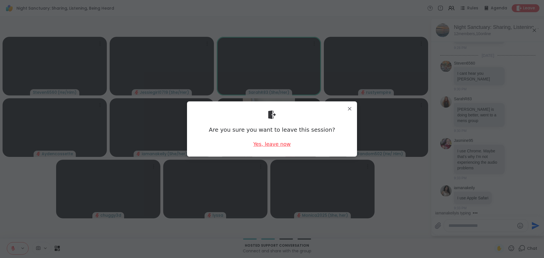
click at [279, 142] on div "Yes, leave now" at bounding box center [271, 144] width 37 height 7
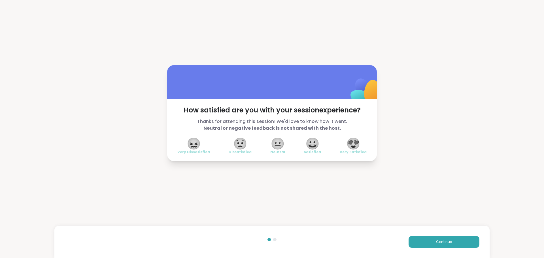
click at [437, 235] on div "Continue" at bounding box center [271, 242] width 435 height 32
click at [436, 236] on button "Continue" at bounding box center [444, 242] width 71 height 12
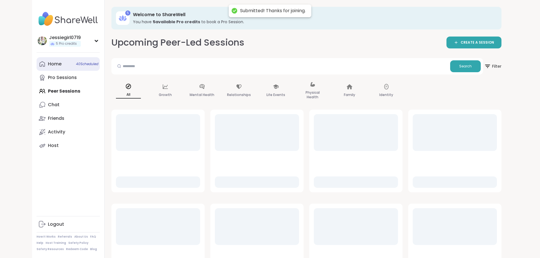
click at [48, 65] on div "Home 40 Scheduled" at bounding box center [55, 64] width 14 height 6
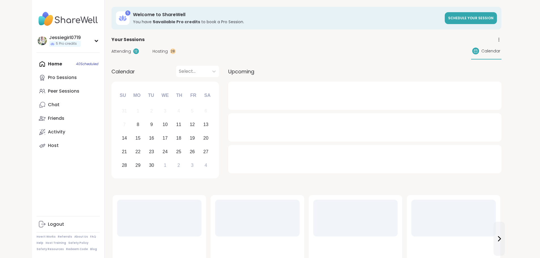
click at [111, 54] on div "Attending 12 Hosting 28 Calendar" at bounding box center [306, 51] width 390 height 16
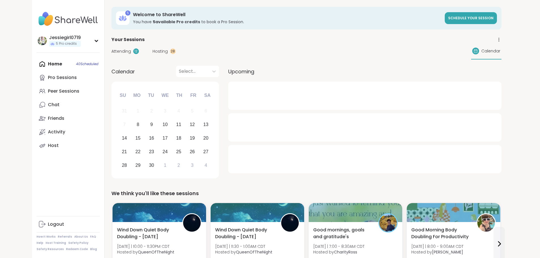
click at [111, 50] on span "Attending" at bounding box center [121, 51] width 20 height 6
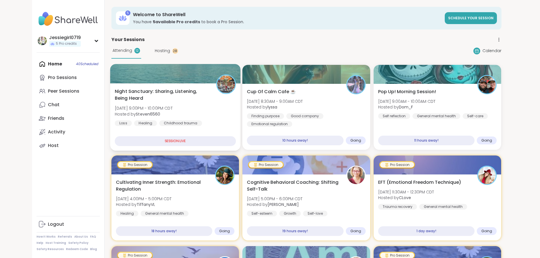
click at [153, 92] on span "Night Sanctuary: Sharing, Listening, Being Heard" at bounding box center [161, 95] width 95 height 14
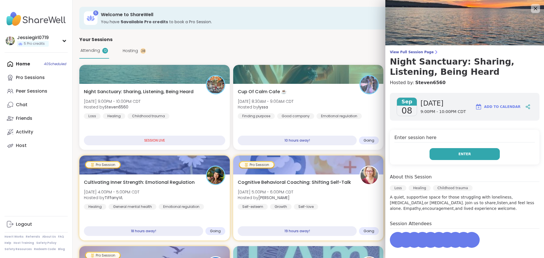
click at [454, 159] on button "Enter" at bounding box center [464, 154] width 70 height 12
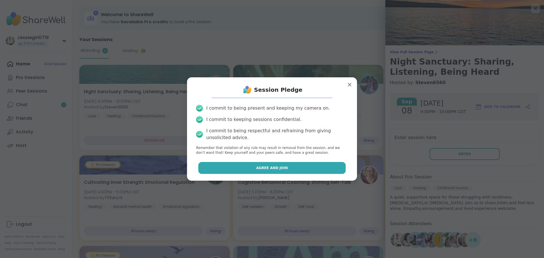
click at [259, 166] on span "Agree and Join" at bounding box center [272, 167] width 32 height 5
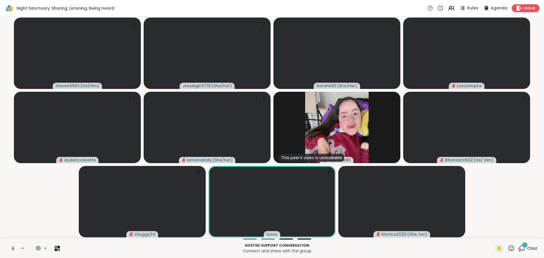
click at [518, 248] on icon at bounding box center [521, 248] width 7 height 7
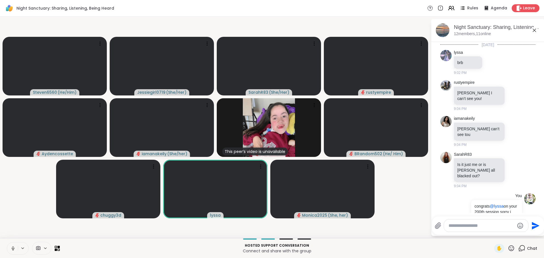
scroll to position [1536, 0]
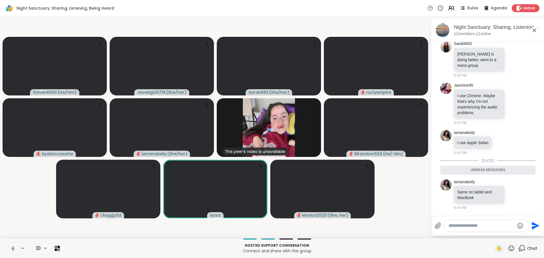
click at [477, 229] on div at bounding box center [486, 226] width 84 height 12
click at [476, 226] on textarea "Type your message" at bounding box center [481, 226] width 66 height 6
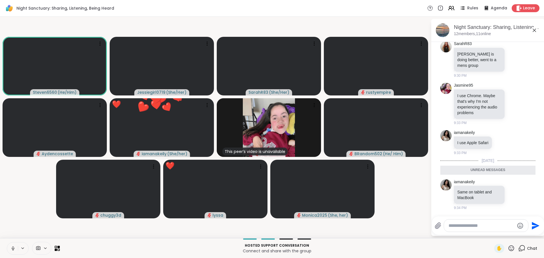
click at [484, 227] on textarea "Type your message" at bounding box center [481, 226] width 66 height 6
click at [483, 229] on div at bounding box center [486, 226] width 84 height 12
click at [450, 224] on textarea "Type your message" at bounding box center [481, 226] width 66 height 6
click at [459, 226] on textarea "Type your message" at bounding box center [481, 226] width 66 height 6
click at [459, 227] on textarea "Type your message" at bounding box center [481, 226] width 66 height 6
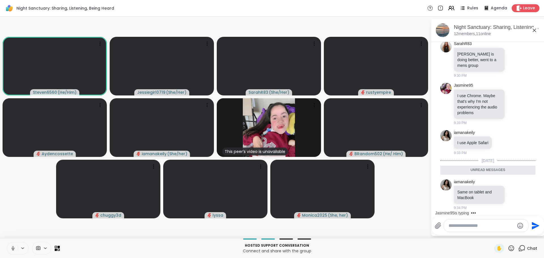
click at [459, 227] on textarea "Type your message" at bounding box center [481, 226] width 66 height 6
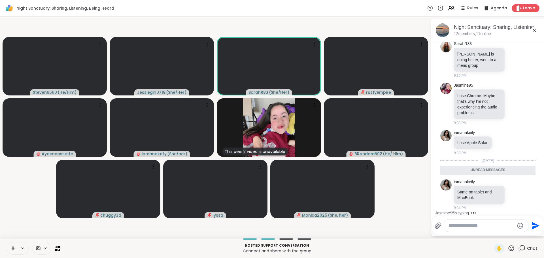
click at [459, 227] on textarea "Type your message" at bounding box center [481, 226] width 66 height 6
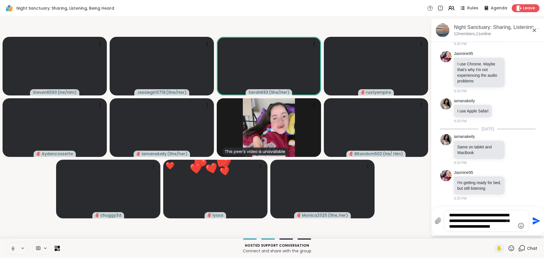
scroll to position [1573, 0]
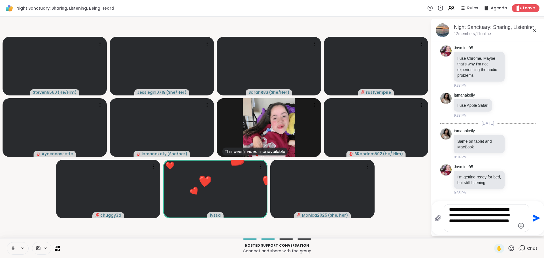
type textarea "**********"
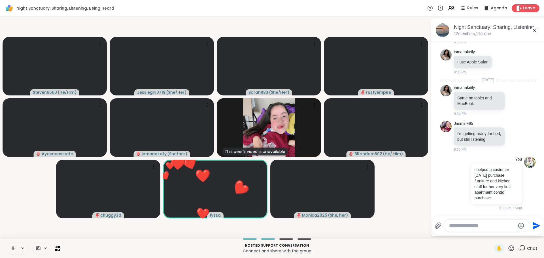
scroll to position [1617, 0]
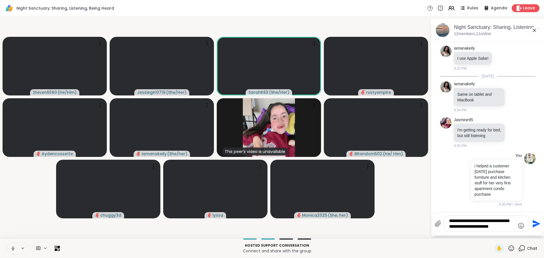
type textarea "**********"
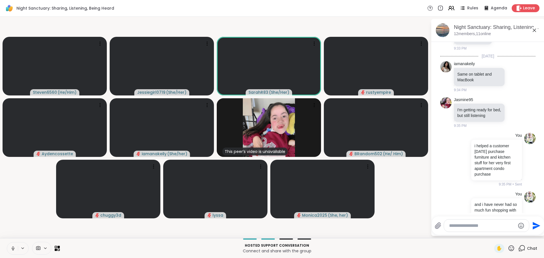
scroll to position [1664, 0]
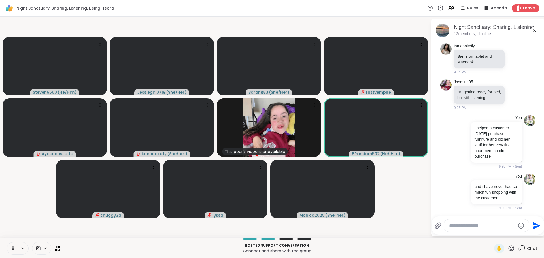
click at [464, 226] on textarea "Type your message" at bounding box center [482, 226] width 66 height 6
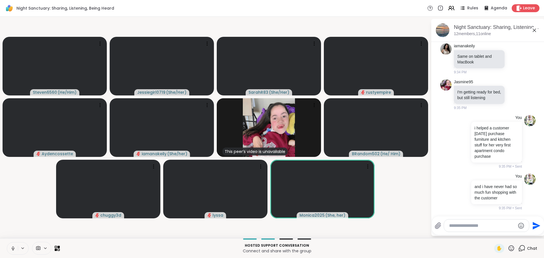
click at [464, 226] on textarea "Type your message" at bounding box center [482, 226] width 66 height 6
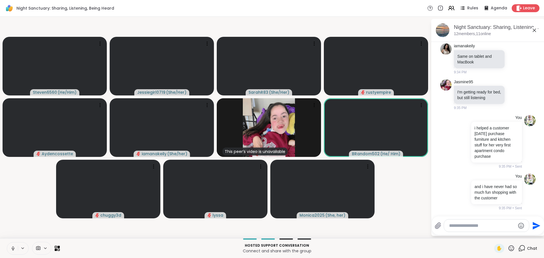
click at [464, 226] on textarea "Type your message" at bounding box center [482, 226] width 66 height 6
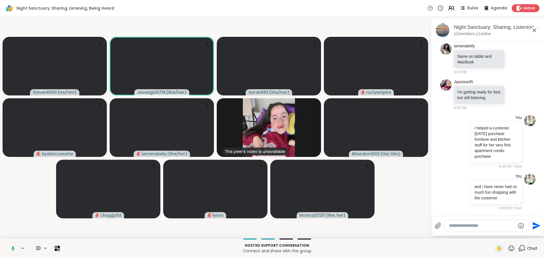
click at [464, 226] on textarea "Type your message" at bounding box center [482, 226] width 66 height 6
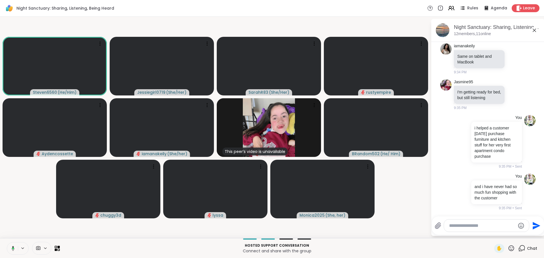
click at [464, 227] on textarea "Type your message" at bounding box center [482, 226] width 66 height 6
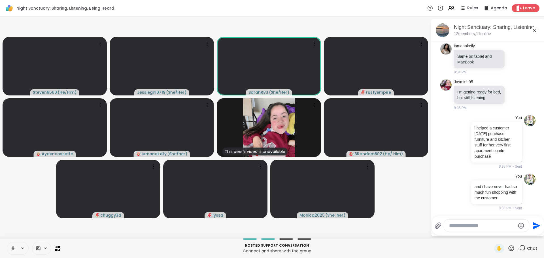
click at [475, 227] on textarea "Type your message" at bounding box center [482, 226] width 66 height 6
click at [475, 226] on textarea "Type your message" at bounding box center [482, 226] width 66 height 6
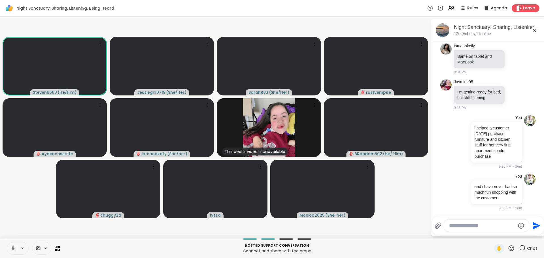
click at [475, 226] on textarea "Type your message" at bounding box center [482, 226] width 66 height 6
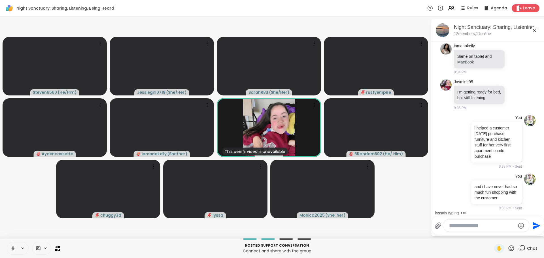
scroll to position [1694, 0]
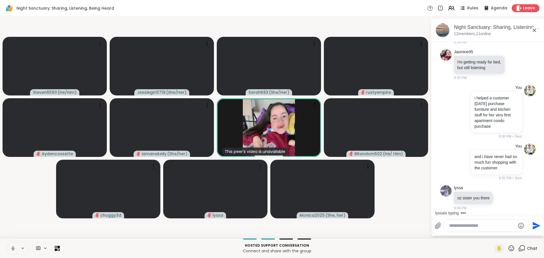
click at [463, 227] on textarea "Type your message" at bounding box center [482, 226] width 66 height 6
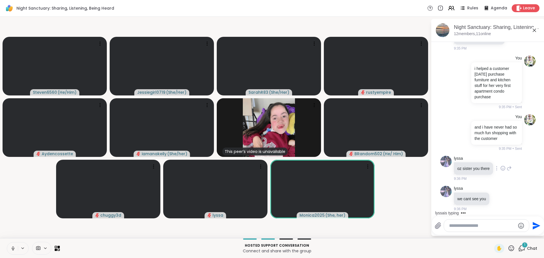
scroll to position [1724, 0]
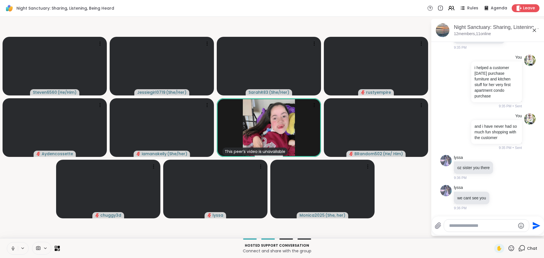
click at [471, 228] on textarea "Type your message" at bounding box center [482, 226] width 66 height 6
type textarea "*"
click at [472, 211] on span "Jasmine" at bounding box center [480, 211] width 37 height 6
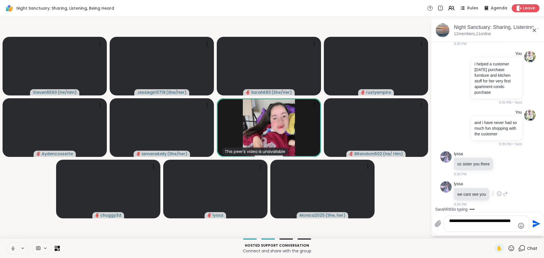
type textarea "**********"
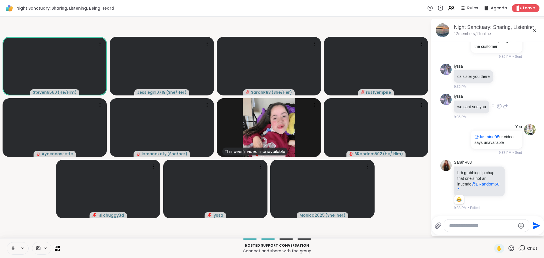
scroll to position [1821, 0]
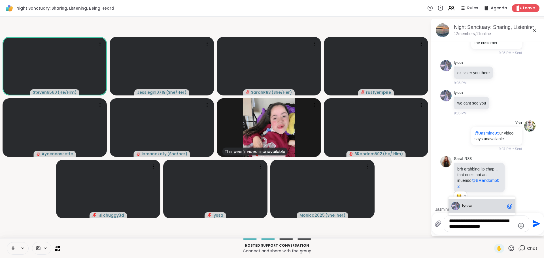
click at [473, 209] on div "lyssa @" at bounding box center [481, 206] width 67 height 14
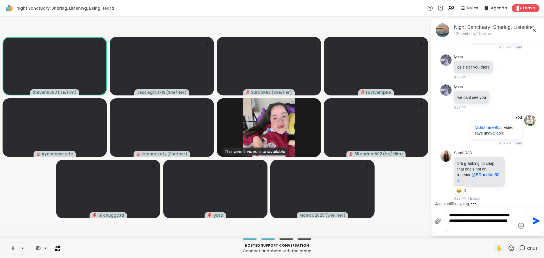
type textarea "**********"
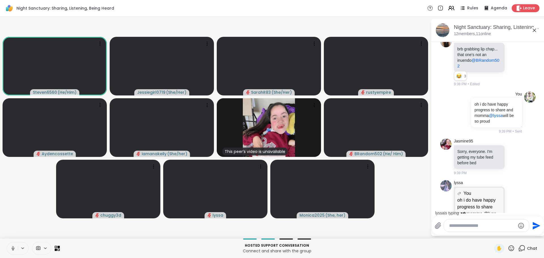
scroll to position [1979, 0]
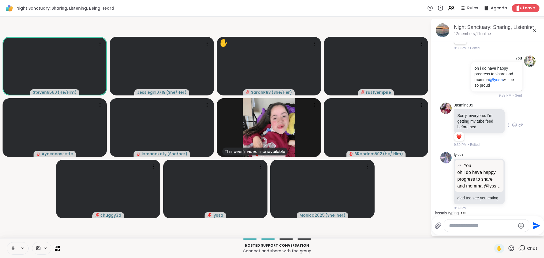
click at [506, 127] on div at bounding box center [515, 125] width 18 height 7
click at [512, 127] on icon at bounding box center [514, 125] width 5 height 6
click at [512, 116] on div "Select Reaction: Heart" at bounding box center [514, 115] width 5 height 5
click at [518, 128] on icon at bounding box center [520, 125] width 5 height 7
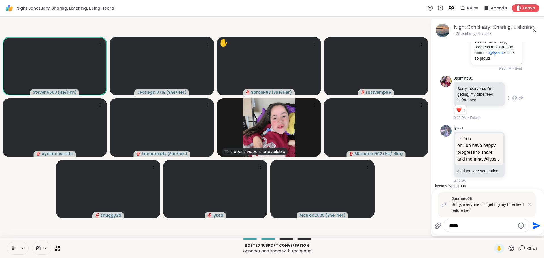
type textarea "******"
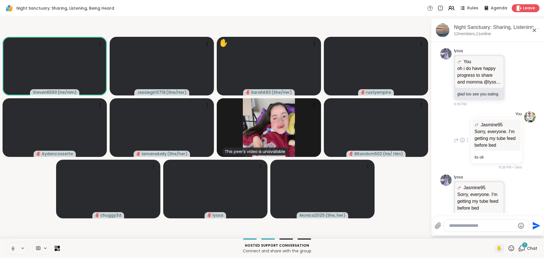
scroll to position [2113, 0]
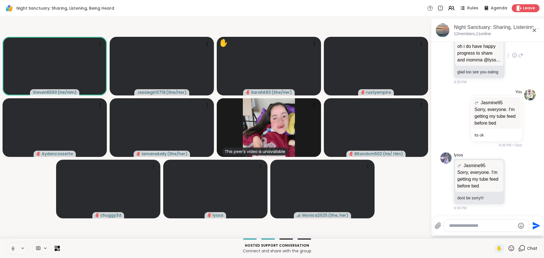
click at [512, 52] on icon at bounding box center [514, 55] width 5 height 6
click at [512, 44] on div "Select Reaction: Heart" at bounding box center [514, 46] width 5 height 5
click at [512, 54] on div at bounding box center [515, 51] width 18 height 7
click at [518, 54] on icon at bounding box center [520, 51] width 5 height 7
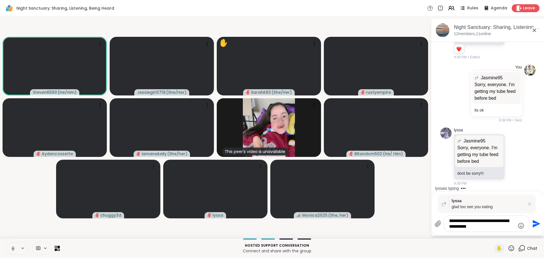
type textarea "**********"
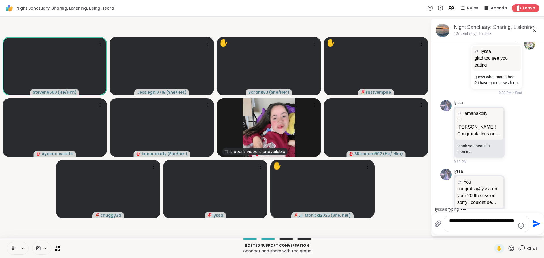
scroll to position [2321, 0]
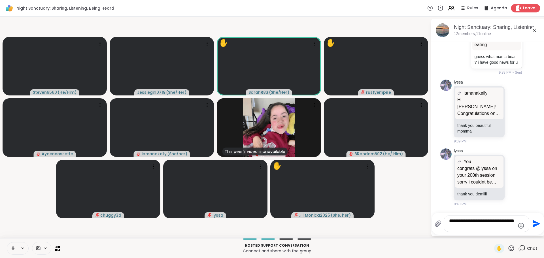
type textarea "**********"
click at [518, 10] on icon at bounding box center [519, 8] width 6 height 6
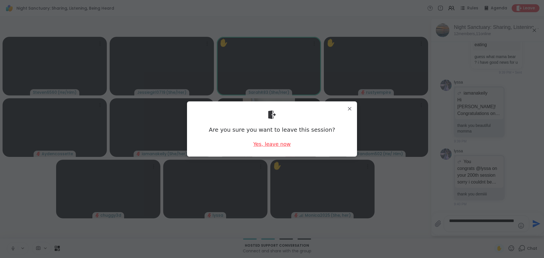
click at [265, 148] on div "Yes, leave now" at bounding box center [271, 144] width 37 height 7
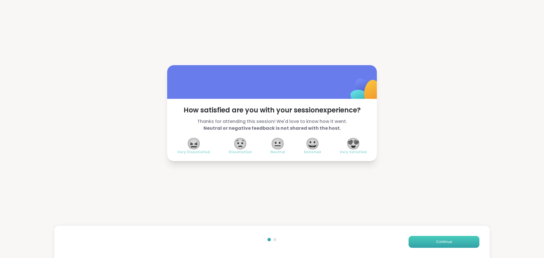
click at [444, 240] on span "Continue" at bounding box center [444, 241] width 16 height 5
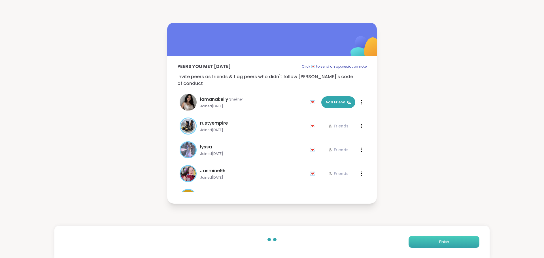
click at [444, 240] on span "Finish" at bounding box center [444, 241] width 10 height 5
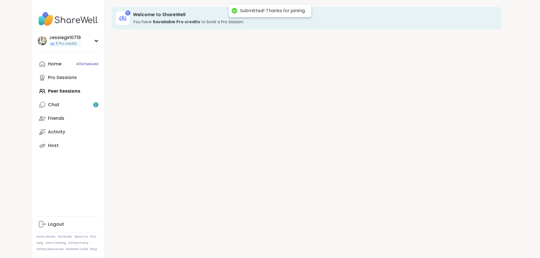
click at [444, 240] on div "5 Welcome to ShareWell You have 5 available Pro credit s to book a Pro Session." at bounding box center [306, 129] width 403 height 258
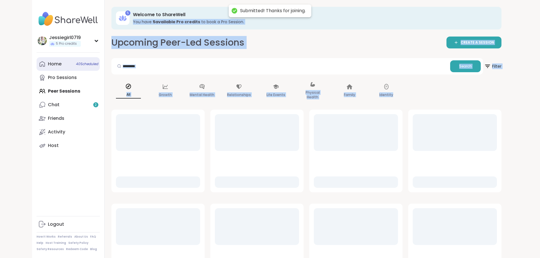
click at [37, 68] on link "Home 40 Scheduled" at bounding box center [68, 64] width 63 height 14
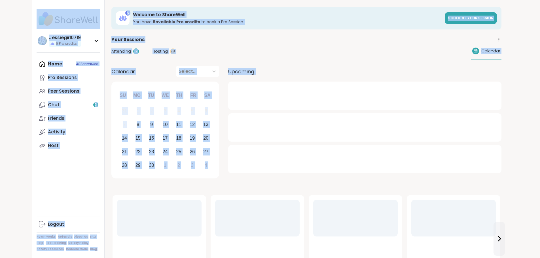
click at [111, 74] on span "Calendar" at bounding box center [123, 72] width 24 height 8
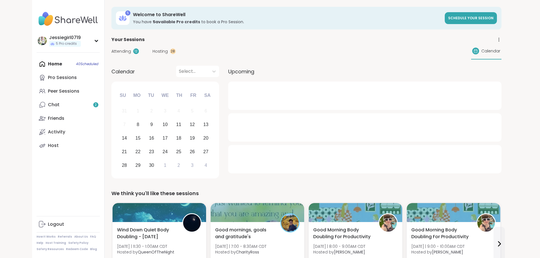
click at [111, 50] on span "Attending" at bounding box center [121, 51] width 20 height 6
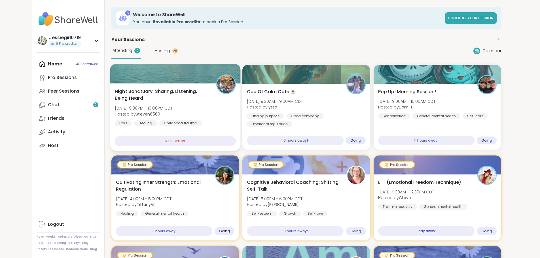
click at [110, 81] on div at bounding box center [175, 73] width 130 height 19
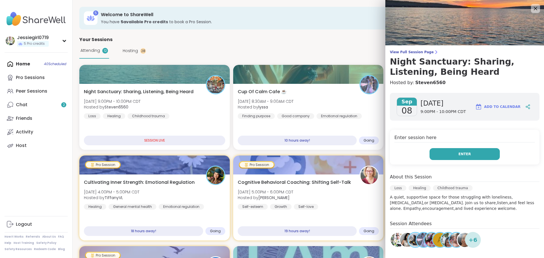
click at [444, 149] on button "Enter" at bounding box center [464, 154] width 70 height 12
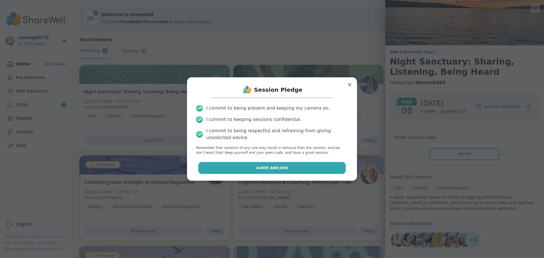
click at [296, 165] on button "Agree and Join" at bounding box center [272, 168] width 148 height 12
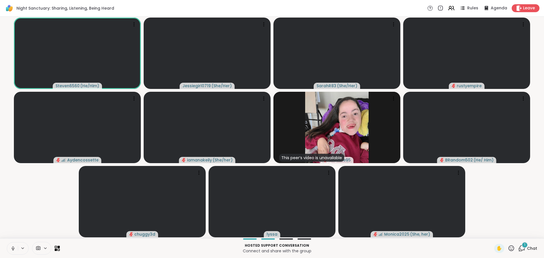
click at [512, 249] on div "✋ 1 Chat" at bounding box center [515, 248] width 43 height 9
click at [518, 248] on icon at bounding box center [521, 248] width 7 height 7
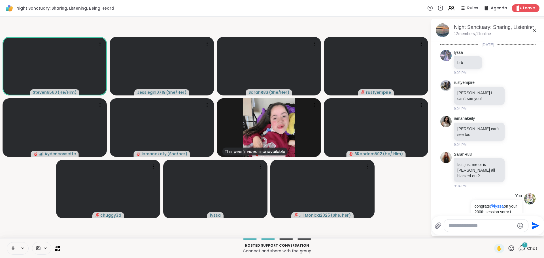
scroll to position [2364, 0]
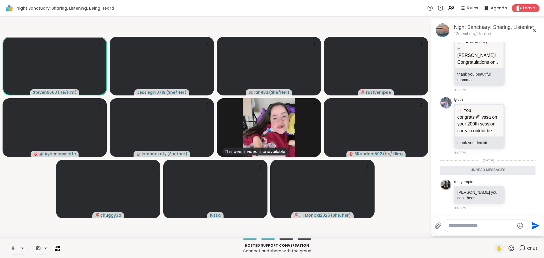
click at [488, 224] on textarea "Type your message" at bounding box center [481, 226] width 66 height 6
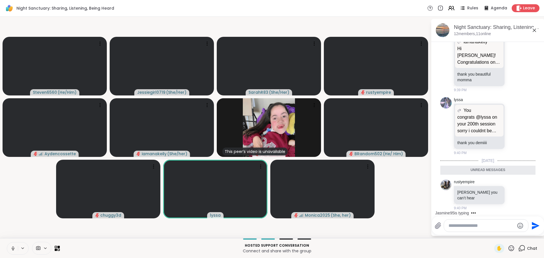
click at [486, 224] on textarea "Type your message" at bounding box center [481, 226] width 66 height 6
click at [483, 226] on textarea "Type your message" at bounding box center [481, 226] width 66 height 6
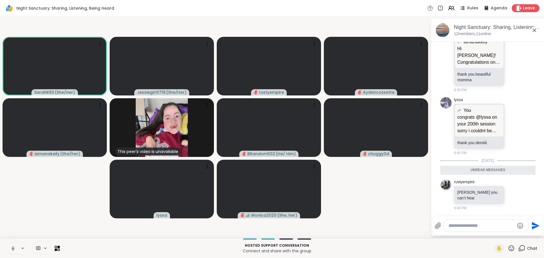
scroll to position [2392, 0]
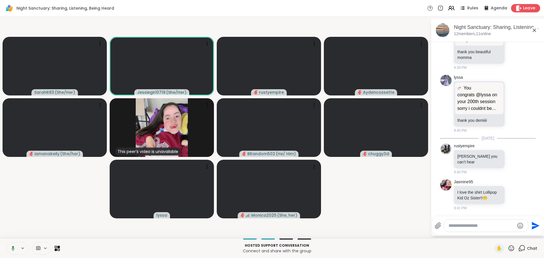
click at [533, 7] on div "Leave" at bounding box center [525, 8] width 29 height 8
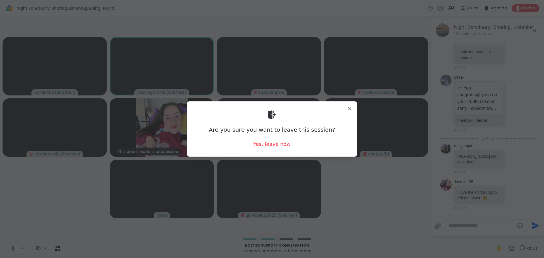
click at [261, 150] on div "Are you sure you want to leave this session? Yes, leave now" at bounding box center [272, 129] width 161 height 46
click at [267, 142] on div "Yes, leave now" at bounding box center [271, 144] width 37 height 7
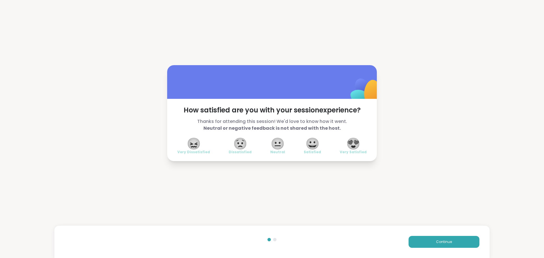
click at [461, 248] on div "Continue" at bounding box center [271, 242] width 435 height 32
click at [461, 247] on button "Continue" at bounding box center [444, 242] width 71 height 12
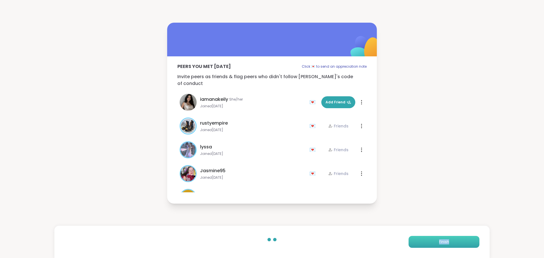
click at [461, 245] on button "Finish" at bounding box center [444, 242] width 71 height 12
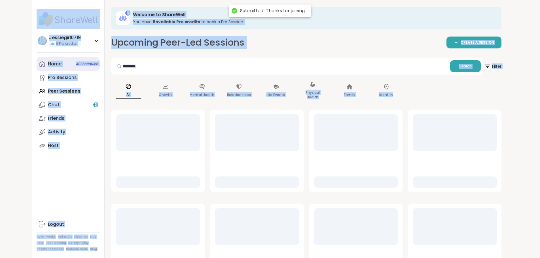
click at [48, 62] on div "Home 40 Scheduled" at bounding box center [55, 64] width 14 height 6
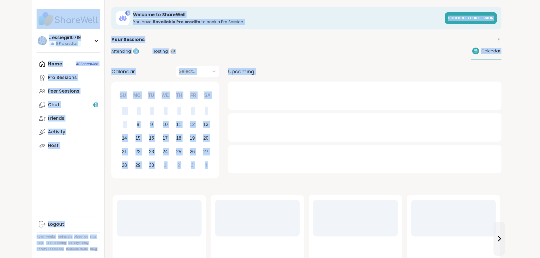
click at [111, 49] on span "Attending" at bounding box center [121, 51] width 20 height 6
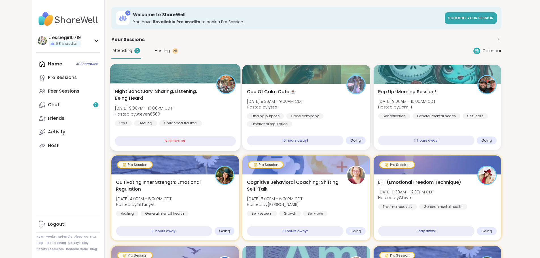
click at [110, 80] on div at bounding box center [175, 73] width 130 height 19
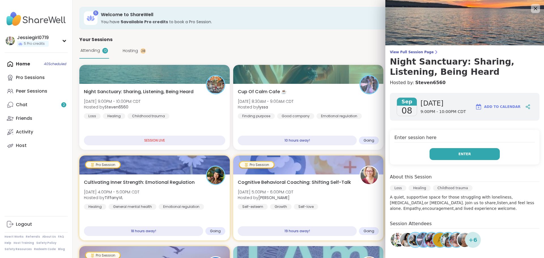
click at [489, 149] on button "Enter" at bounding box center [464, 154] width 70 height 12
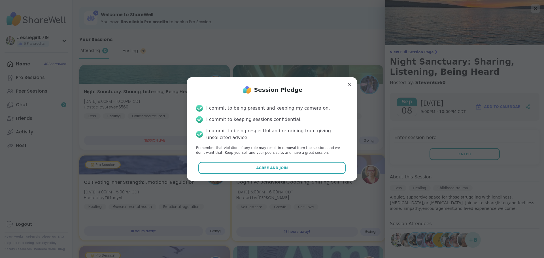
click at [304, 171] on button "Agree and Join" at bounding box center [272, 168] width 148 height 12
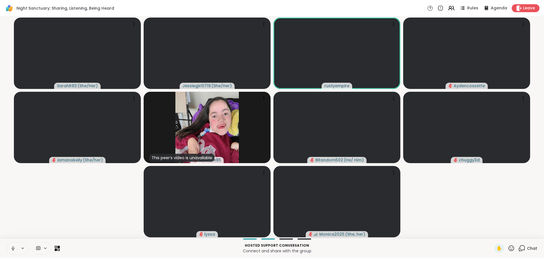
click at [520, 246] on icon at bounding box center [521, 248] width 7 height 7
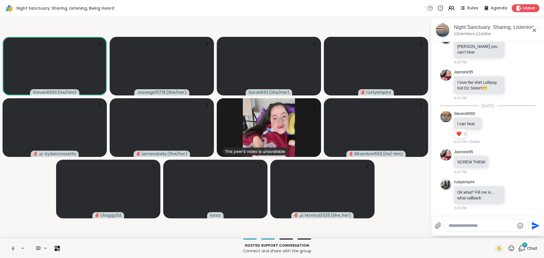
scroll to position [2496, 0]
click at [512, 194] on icon at bounding box center [514, 195] width 5 height 6
click at [510, 189] on button "Select Reaction: Heart" at bounding box center [514, 185] width 11 height 11
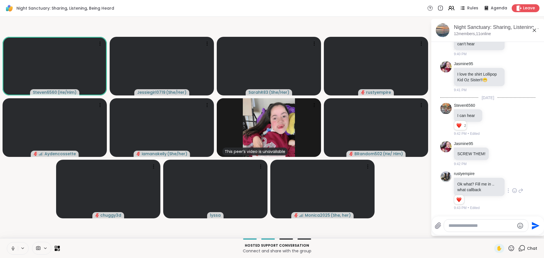
scroll to position [2505, 0]
click at [518, 192] on icon at bounding box center [520, 190] width 5 height 7
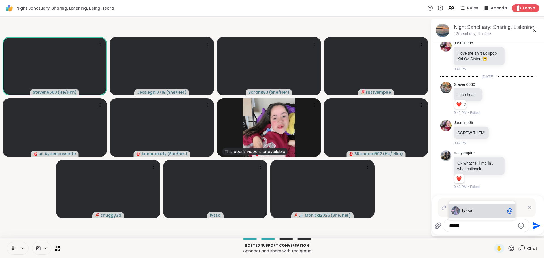
click at [497, 207] on div "lyssa @" at bounding box center [481, 211] width 67 height 14
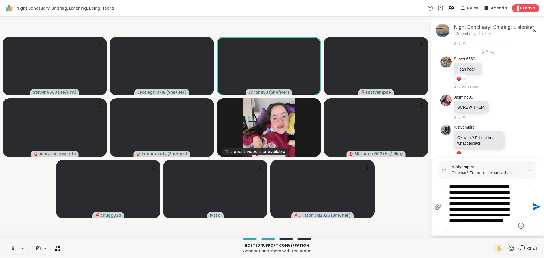
type textarea "**********"
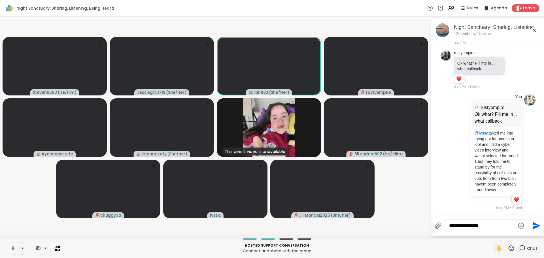
scroll to position [2637, 0]
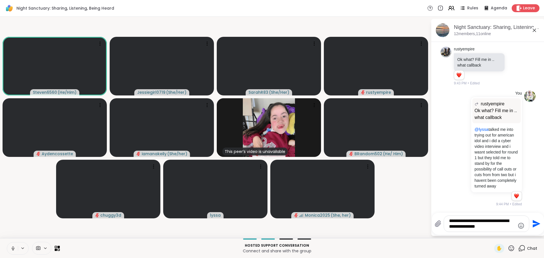
type textarea "**********"
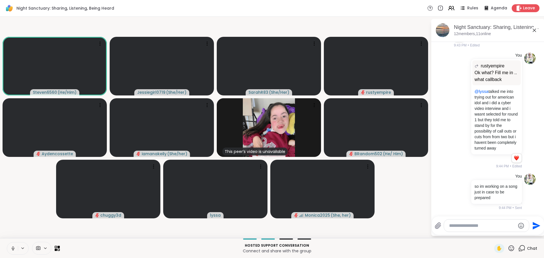
scroll to position [2679, 0]
type textarea "*"
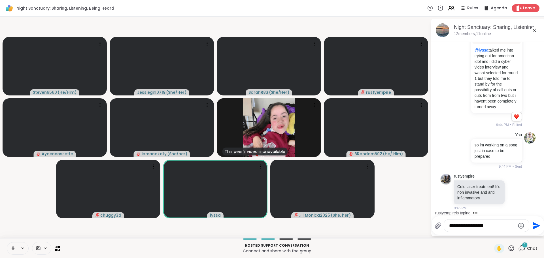
scroll to position [2720, 0]
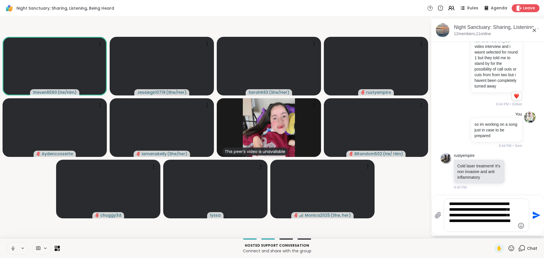
type textarea "**********"
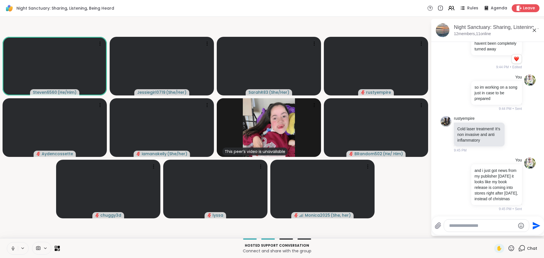
scroll to position [2790, 0]
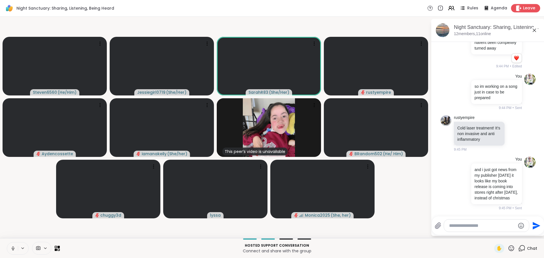
click at [523, 10] on span "Leave" at bounding box center [529, 8] width 12 height 6
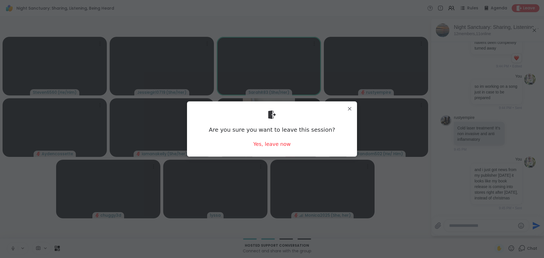
drag, startPoint x: 252, startPoint y: 151, endPoint x: 257, endPoint y: 148, distance: 5.1
click at [254, 150] on div "Are you sure you want to leave this session? Yes, leave now" at bounding box center [272, 129] width 161 height 46
click at [259, 146] on div "Yes, leave now" at bounding box center [271, 144] width 37 height 7
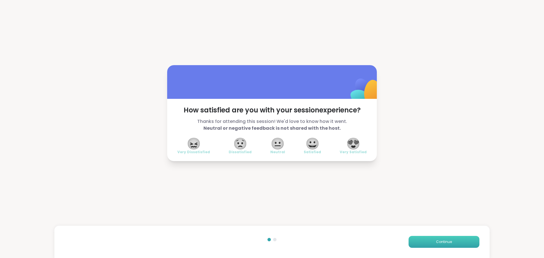
click at [415, 239] on button "Continue" at bounding box center [444, 242] width 71 height 12
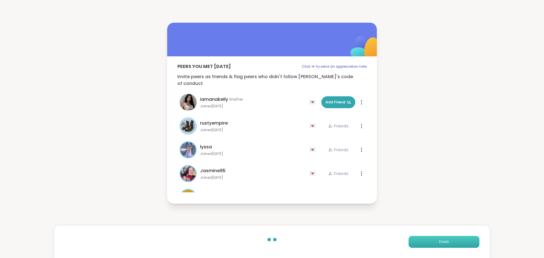
click at [416, 239] on button "Finish" at bounding box center [444, 242] width 71 height 12
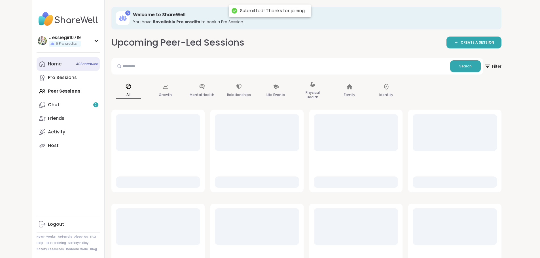
click at [48, 64] on div "Home 40 Scheduled" at bounding box center [55, 64] width 14 height 6
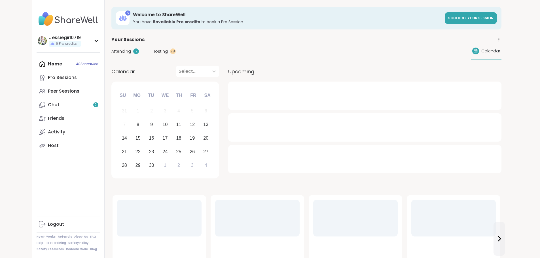
click at [111, 51] on span "Attending" at bounding box center [121, 51] width 20 height 6
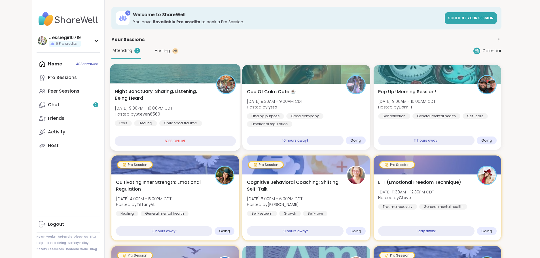
click at [112, 83] on div at bounding box center [175, 73] width 130 height 19
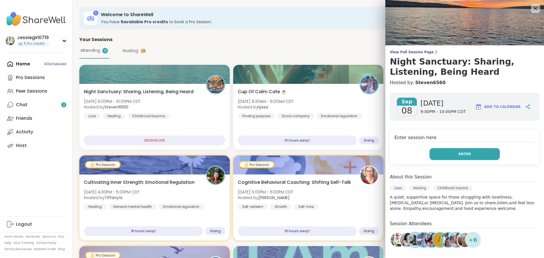
click at [476, 156] on button "Enter" at bounding box center [464, 154] width 70 height 12
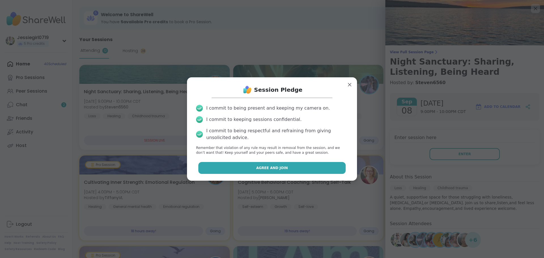
click at [327, 166] on button "Agree and Join" at bounding box center [272, 168] width 148 height 12
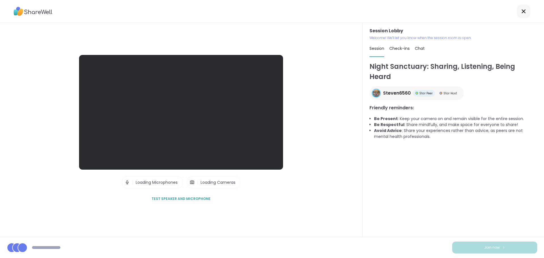
click at [494, 241] on div "Join now" at bounding box center [272, 247] width 544 height 21
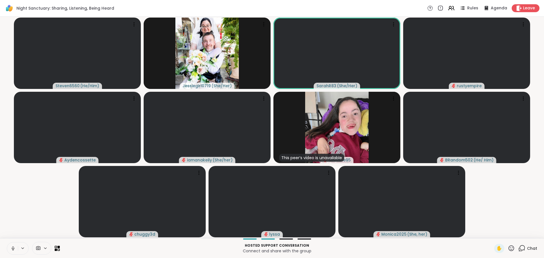
click at [520, 248] on icon at bounding box center [521, 248] width 7 height 7
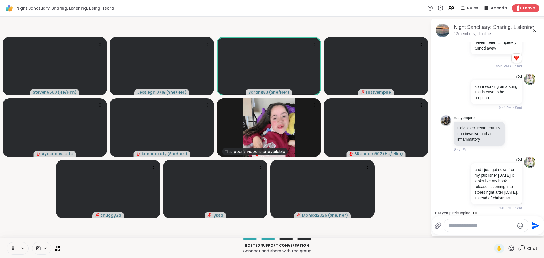
scroll to position [2784, 0]
click at [467, 226] on textarea "Type your message" at bounding box center [481, 226] width 66 height 6
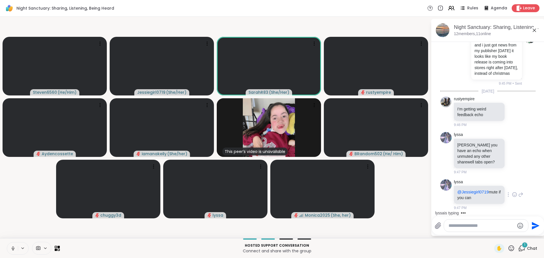
scroll to position [2909, 0]
click at [12, 248] on icon at bounding box center [13, 249] width 3 height 2
click at [512, 195] on icon at bounding box center [514, 195] width 5 height 6
click at [512, 185] on div "Select Reaction: Heart" at bounding box center [514, 185] width 5 height 5
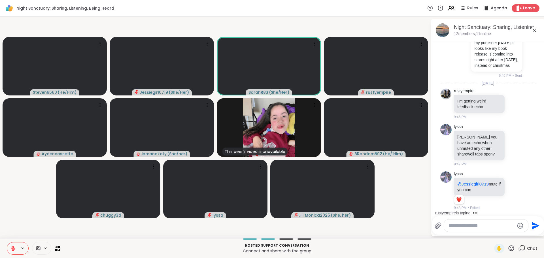
click at [498, 227] on textarea "Type your message" at bounding box center [481, 226] width 66 height 6
click at [483, 210] on span "Sara hR83" at bounding box center [483, 211] width 42 height 6
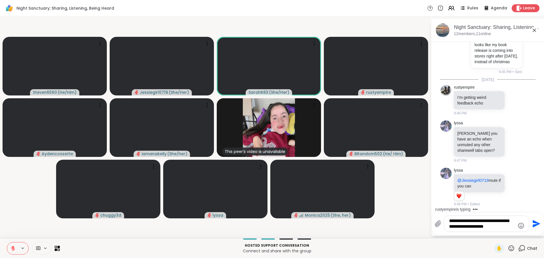
type textarea "**********"
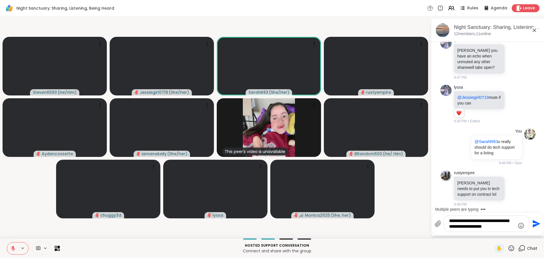
scroll to position [3009, 0]
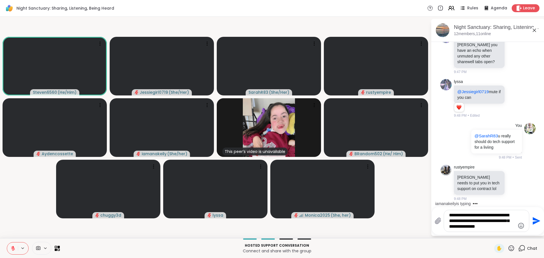
type textarea "**********"
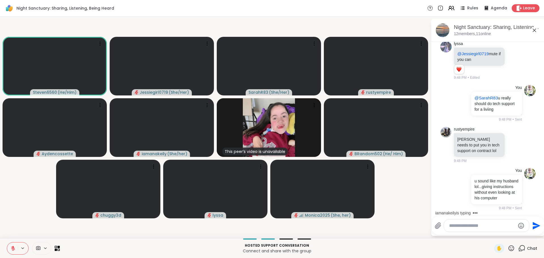
scroll to position [3059, 0]
click at [519, 225] on icon "Emoji picker" at bounding box center [521, 226] width 6 height 6
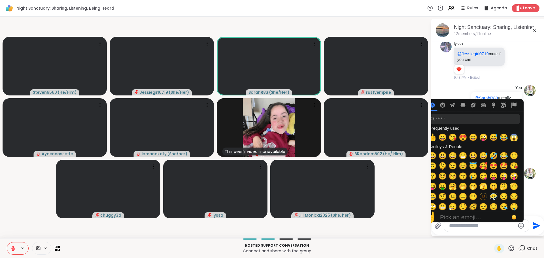
click at [519, 225] on icon "Emoji picker" at bounding box center [521, 225] width 7 height 7
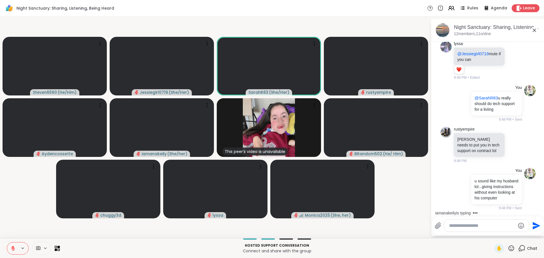
click at [519, 225] on icon "Emoji picker" at bounding box center [521, 225] width 7 height 7
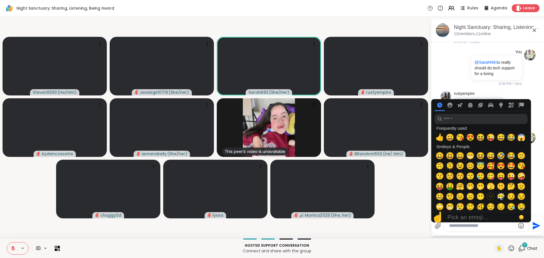
scroll to position [3100, 0]
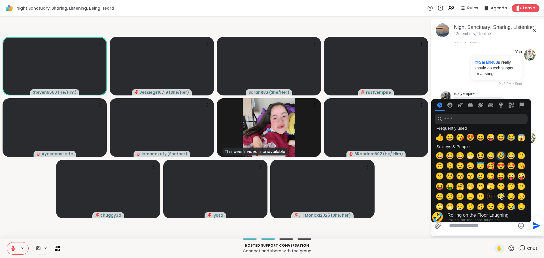
click at [499, 156] on span "🤣" at bounding box center [501, 156] width 8 height 8
type textarea "**"
click at [536, 223] on icon "Send" at bounding box center [535, 225] width 9 height 9
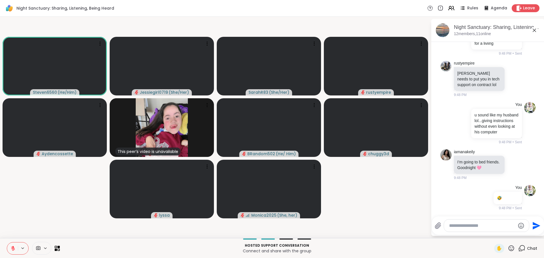
scroll to position [3130, 0]
click at [484, 228] on textarea "Type your message" at bounding box center [482, 226] width 66 height 6
click at [484, 224] on textarea "Type your message" at bounding box center [482, 226] width 66 height 6
click at [508, 75] on div at bounding box center [515, 78] width 18 height 7
click at [512, 76] on icon at bounding box center [514, 79] width 5 height 6
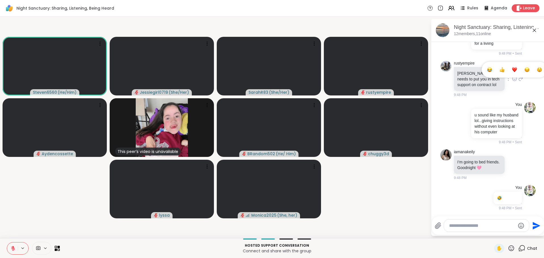
click at [512, 67] on div "Select Reaction: Heart" at bounding box center [514, 69] width 5 height 5
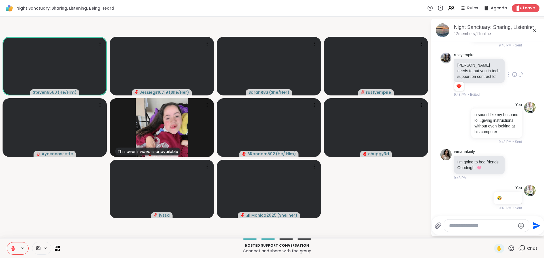
click at [468, 226] on textarea "Type your message" at bounding box center [482, 226] width 66 height 6
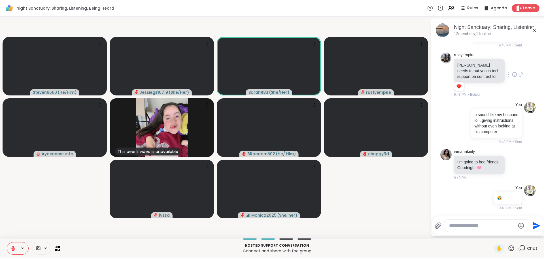
click at [15, 248] on icon at bounding box center [12, 248] width 5 height 5
click at [13, 249] on icon at bounding box center [12, 247] width 1 height 3
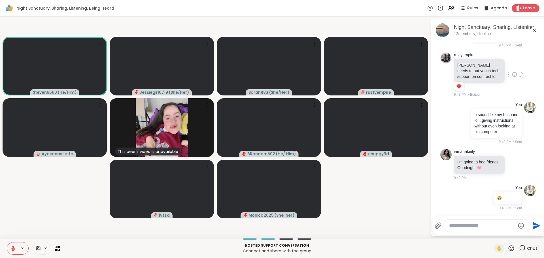
click at [471, 226] on textarea "Type your message" at bounding box center [482, 226] width 66 height 6
click at [477, 226] on textarea "Type your message" at bounding box center [482, 226] width 66 height 6
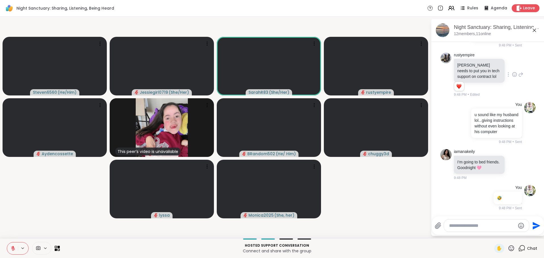
click at [482, 227] on textarea "Type your message" at bounding box center [482, 226] width 66 height 6
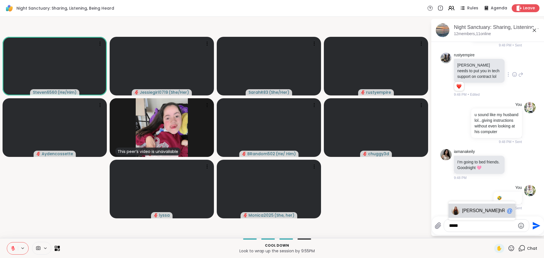
click at [478, 205] on div "Sara hR83 @" at bounding box center [481, 211] width 67 height 14
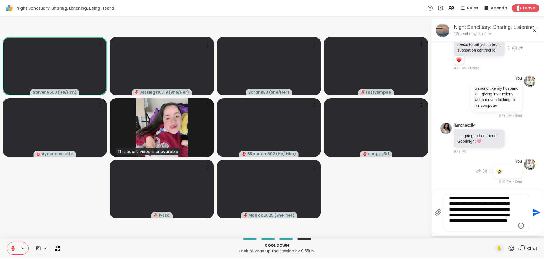
type textarea "**********"
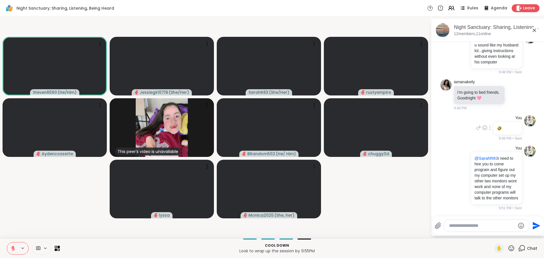
scroll to position [3219, 0]
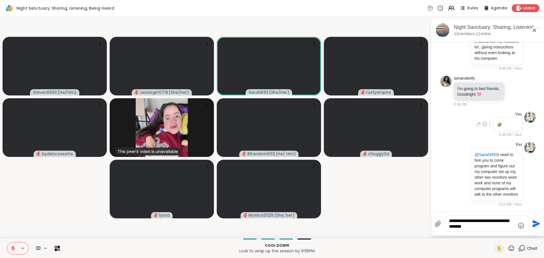
type textarea "**********"
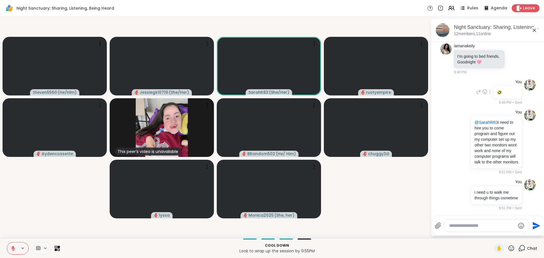
scroll to position [3261, 0]
type textarea "********"
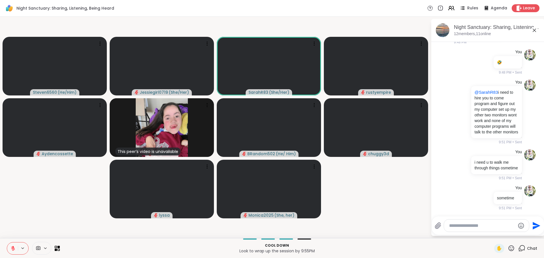
click at [492, 227] on textarea "Type your message" at bounding box center [482, 226] width 66 height 6
paste textarea "**********"
type textarea "**********"
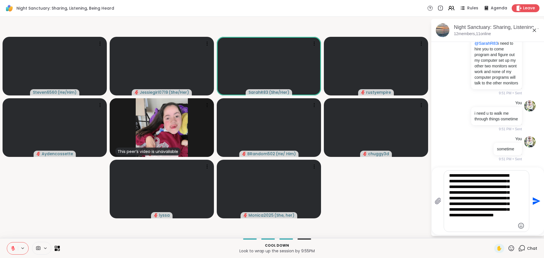
click at [533, 200] on icon "Send" at bounding box center [537, 201] width 8 height 8
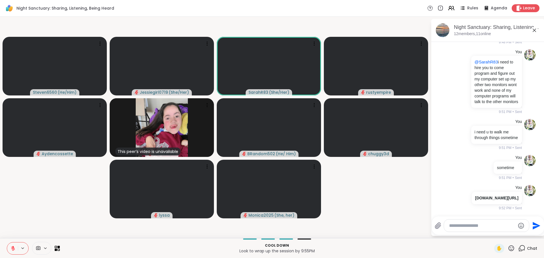
scroll to position [3406, 0]
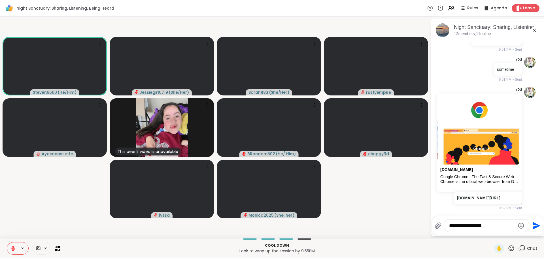
type textarea "**********"
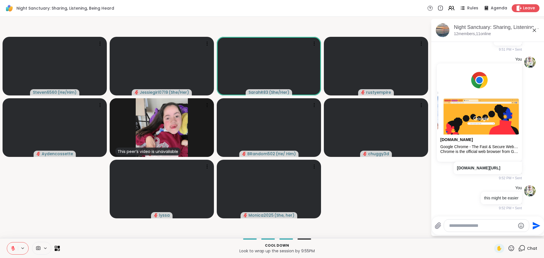
scroll to position [3512, 0]
click at [481, 214] on div "Sa rahR83 @" at bounding box center [481, 211] width 67 height 14
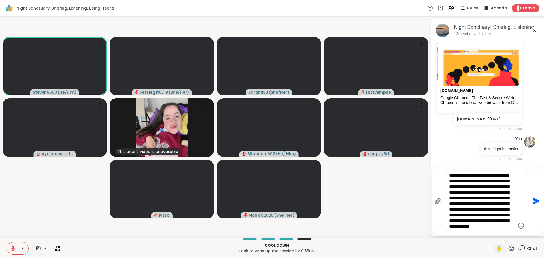
scroll to position [11, 0]
type textarea "**********"
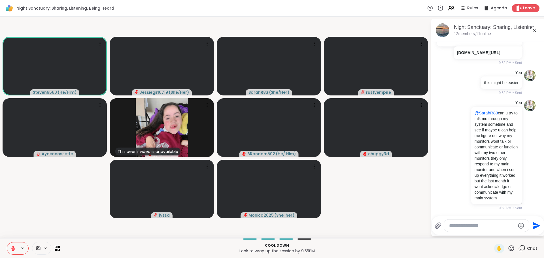
scroll to position [3639, 0]
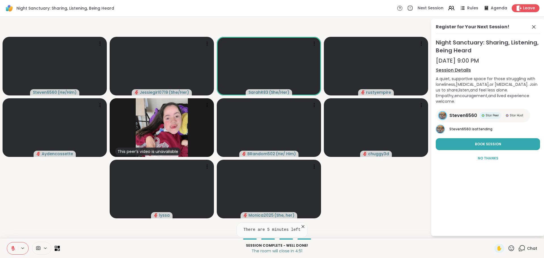
click at [527, 247] on span "Chat" at bounding box center [532, 249] width 10 height 6
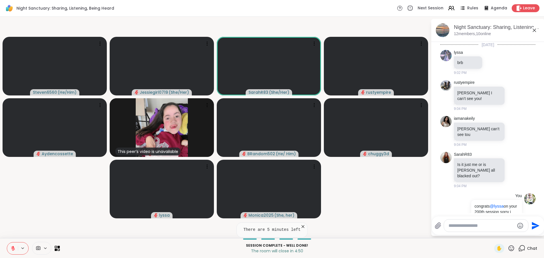
scroll to position [3633, 0]
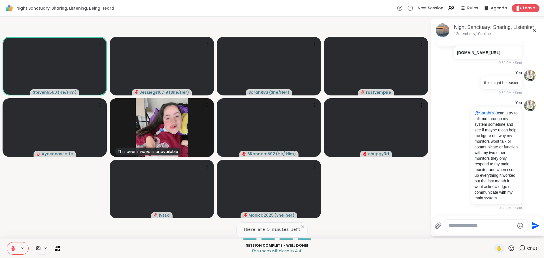
click at [480, 225] on textarea "Type your message" at bounding box center [481, 226] width 66 height 6
click at [471, 226] on textarea "Type your message" at bounding box center [481, 226] width 66 height 6
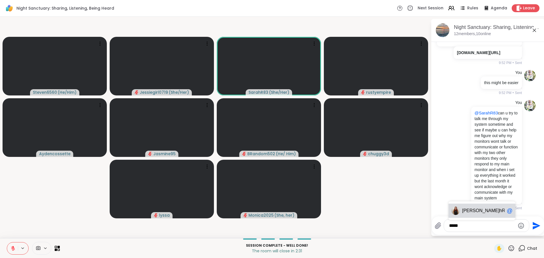
click at [499, 213] on span "hR83" at bounding box center [504, 211] width 11 height 6
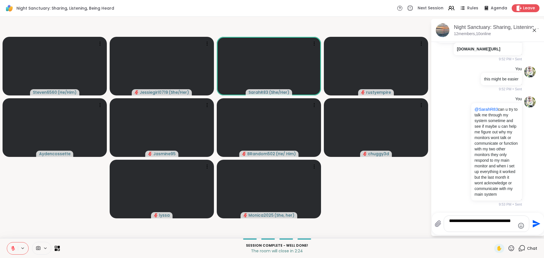
type textarea "**********"
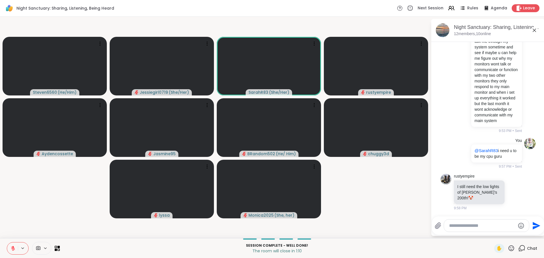
scroll to position [3710, 0]
type textarea "*******"
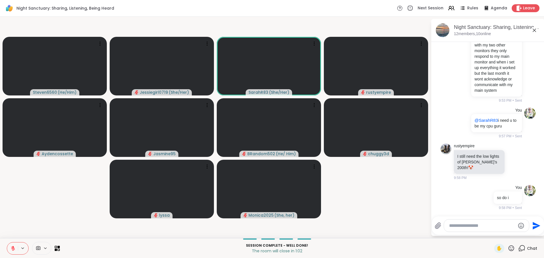
scroll to position [3741, 0]
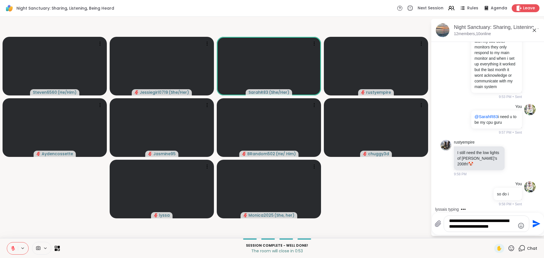
type textarea "**********"
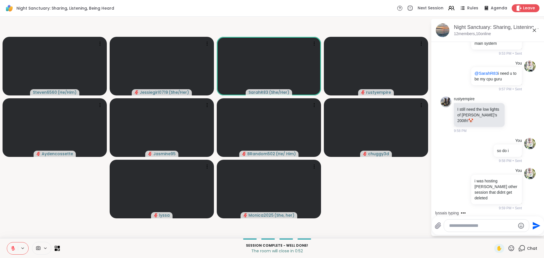
scroll to position [3788, 0]
type textarea "***"
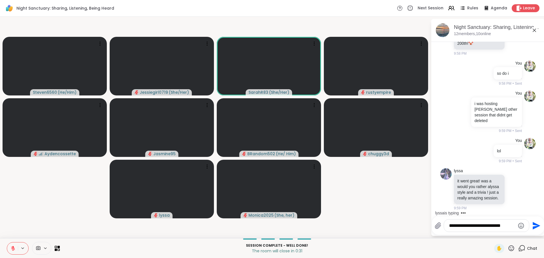
scroll to position [3871, 0]
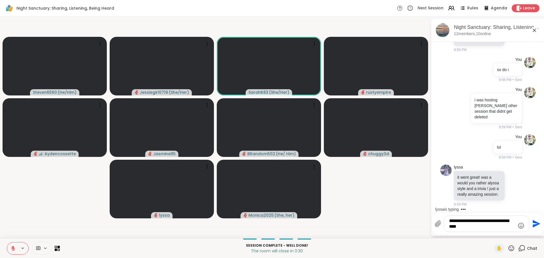
type textarea "**********"
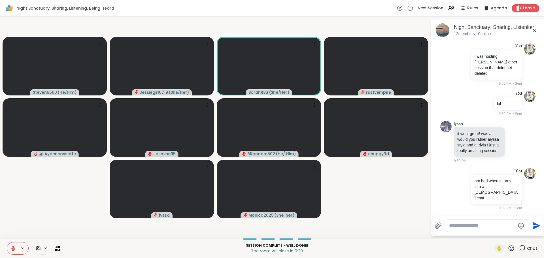
scroll to position [3907, 0]
click at [512, 145] on icon at bounding box center [514, 142] width 5 height 6
click at [509, 139] on button "Select Reaction: Heart" at bounding box center [514, 132] width 11 height 11
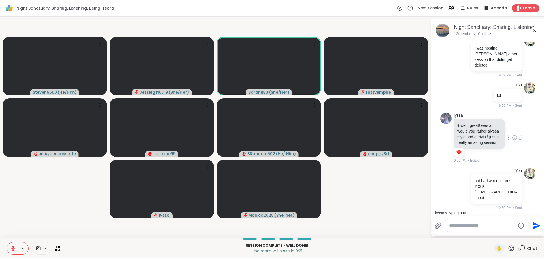
click at [491, 222] on div at bounding box center [486, 226] width 85 height 12
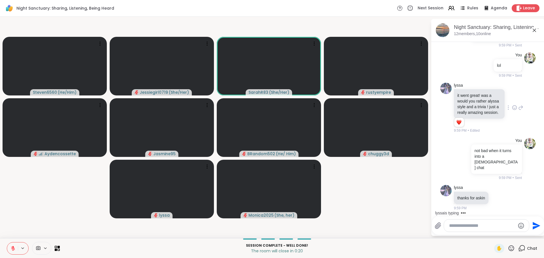
scroll to position [3945, 0]
click at [491, 225] on textarea "Type your message" at bounding box center [482, 226] width 66 height 6
click at [489, 222] on div at bounding box center [486, 226] width 85 height 12
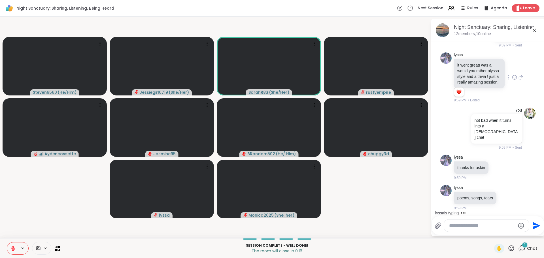
scroll to position [3975, 0]
click at [475, 227] on textarea "Type your message" at bounding box center [482, 226] width 66 height 6
click at [480, 225] on textarea "Type your message" at bounding box center [482, 226] width 66 height 6
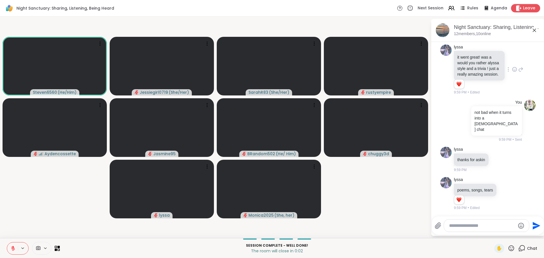
scroll to position [3983, 0]
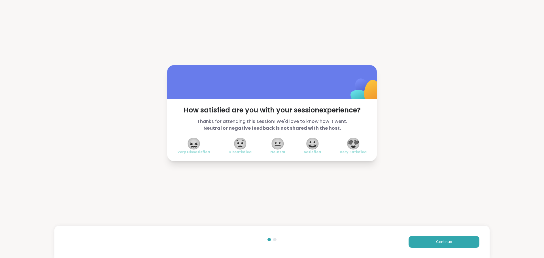
click at [354, 140] on span "😍" at bounding box center [353, 144] width 14 height 10
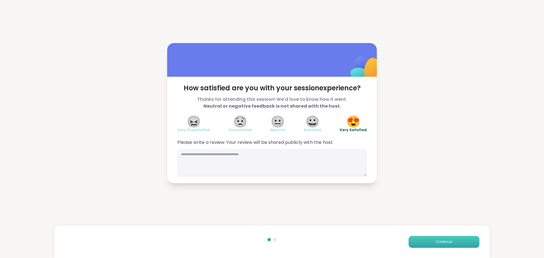
click at [444, 243] on span "Continue" at bounding box center [444, 241] width 16 height 5
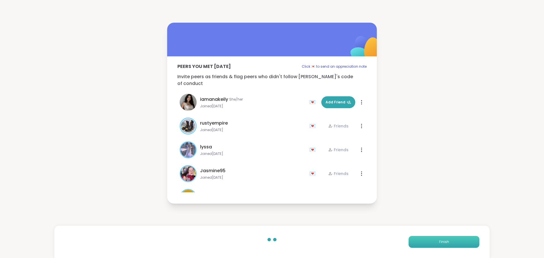
click at [444, 243] on span "Finish" at bounding box center [444, 241] width 10 height 5
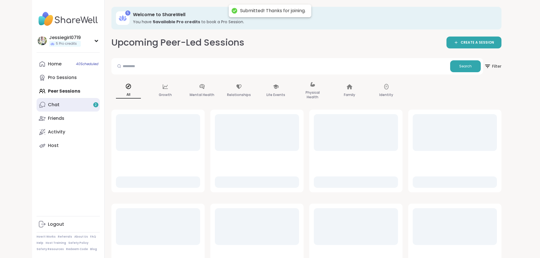
click at [37, 108] on link "Chat 2" at bounding box center [68, 105] width 63 height 14
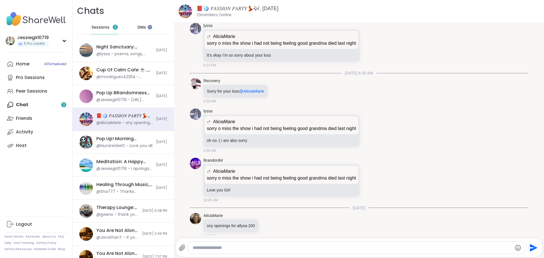
click at [105, 27] on span "Sessions" at bounding box center [101, 28] width 18 height 6
drag, startPoint x: 129, startPoint y: 105, endPoint x: 130, endPoint y: 102, distance: 3.7
click at [129, 105] on div "Pop Up BRandomness Last Call, Sep 08 @Jessiegirl0719 - https://withwarmer.com/ …" at bounding box center [123, 96] width 101 height 23
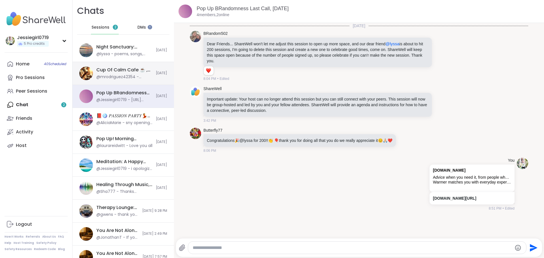
click at [132, 83] on div "Cup Of Calm Cafe ☕️ , Sep 09 @mrodriguez42354 - Looking forward to this session…" at bounding box center [123, 73] width 101 height 23
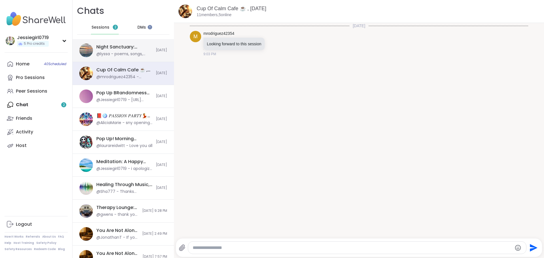
click at [131, 55] on div "@lyssa - poems, songs, tears" at bounding box center [124, 54] width 56 height 6
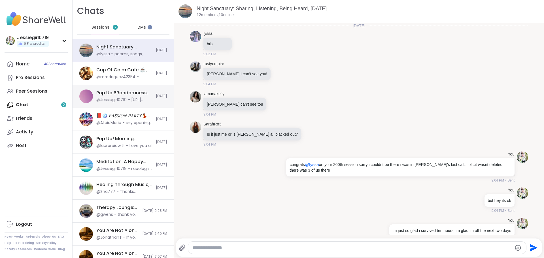
scroll to position [2846, 0]
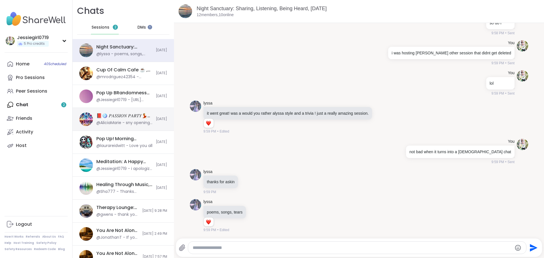
click at [124, 130] on div "📕🪩 𝑃𝐴𝑆𝑆𝐼𝑂𝑁 𝑃𝐴𝑅𝑇𝑌💃🎶, Sep 06 @AliciaMarie - sny openings for allysa 200 Today" at bounding box center [123, 119] width 101 height 23
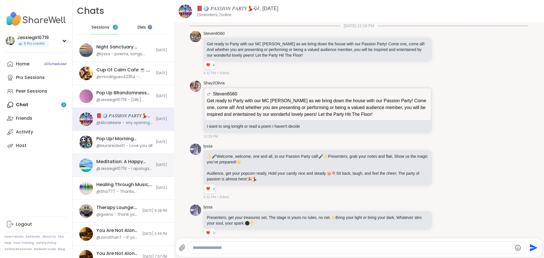
click at [115, 163] on div "Meditation: A Happy Place Getaway In Your Mind, [DATE]" at bounding box center [124, 162] width 56 height 6
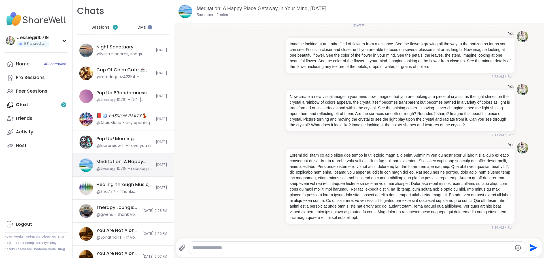
scroll to position [324, 0]
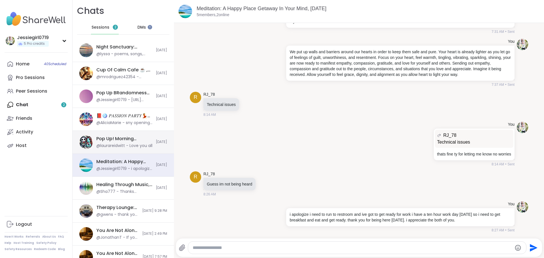
click at [116, 141] on div "Pop Up! Morning Session!, [DATE]" at bounding box center [124, 139] width 56 height 6
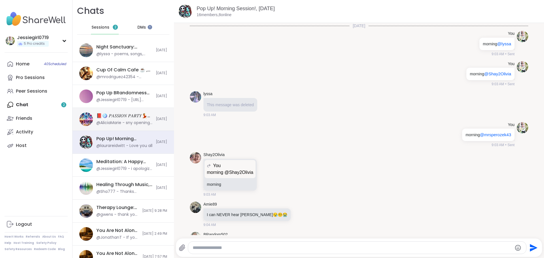
click at [116, 117] on div "📕🪩 𝑃𝐴𝑆𝑆𝐼𝑂𝑁 𝑃𝐴𝑅𝑇𝑌💃🎶, [DATE]" at bounding box center [124, 116] width 56 height 6
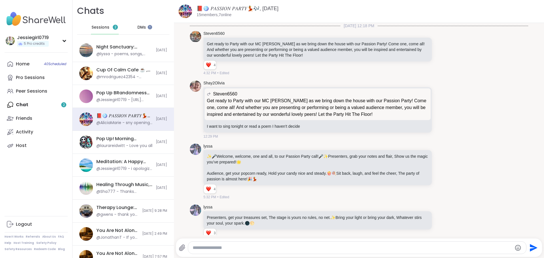
scroll to position [5575, 0]
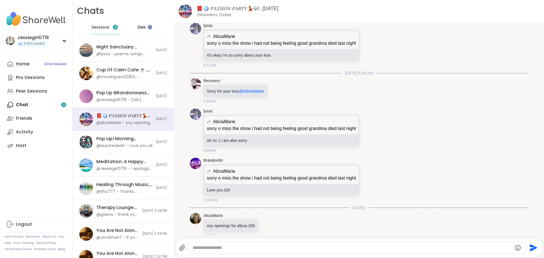
click at [106, 27] on span "Sessions" at bounding box center [101, 28] width 18 height 6
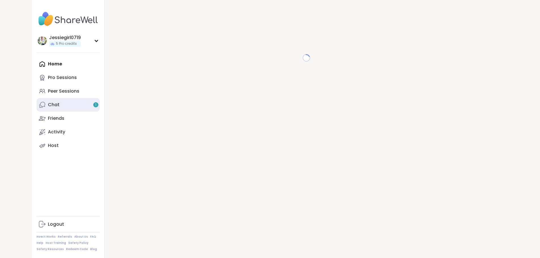
click at [37, 100] on link "Chat 1" at bounding box center [68, 105] width 63 height 14
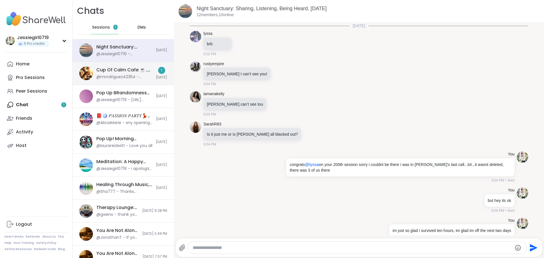
scroll to position [2558, 0]
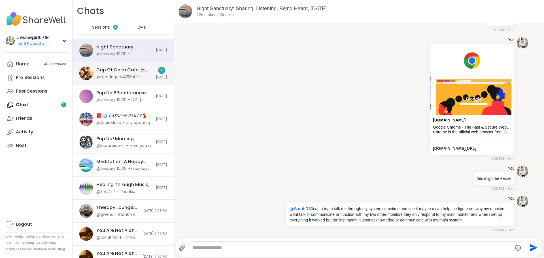
click at [128, 71] on div "Cup Of Calm Cafe ☕️ , [DATE]" at bounding box center [124, 70] width 56 height 6
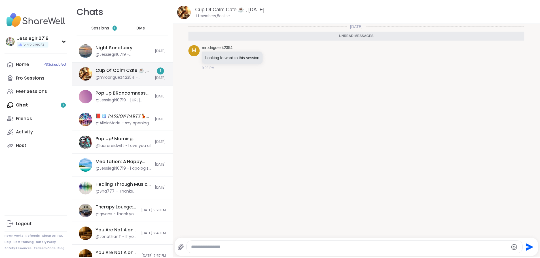
scroll to position [0, 0]
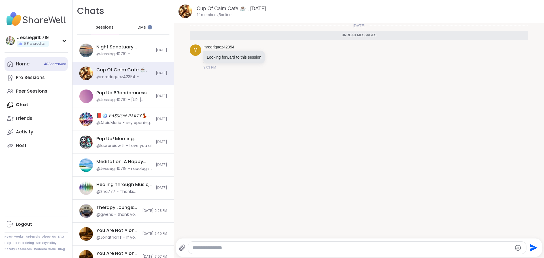
click at [25, 64] on div "Home 40 Scheduled" at bounding box center [23, 64] width 14 height 6
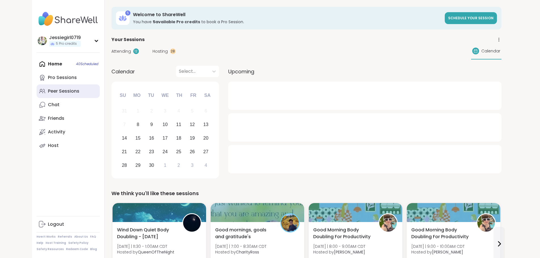
click at [48, 90] on div "Peer Sessions" at bounding box center [63, 91] width 31 height 6
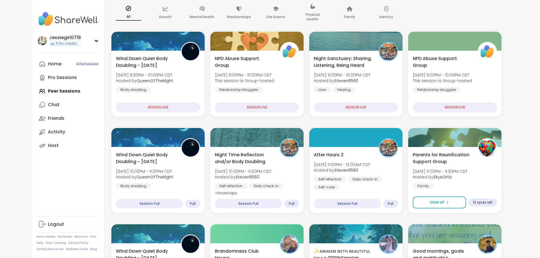
scroll to position [79, 0]
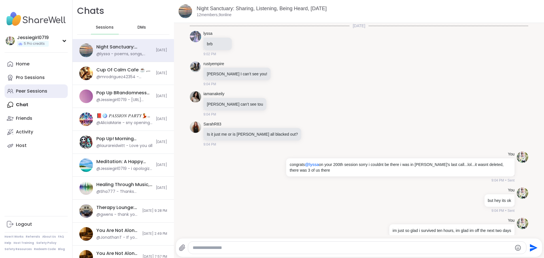
click at [18, 89] on div "Peer Sessions" at bounding box center [31, 91] width 31 height 6
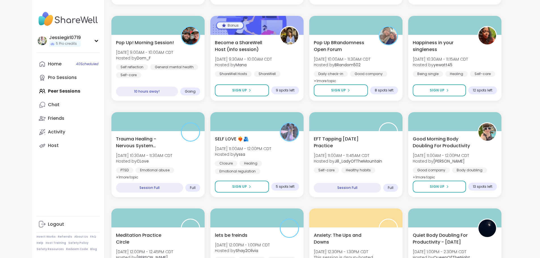
scroll to position [388, 0]
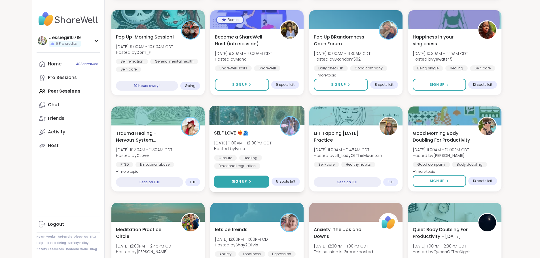
click at [214, 177] on button "Sign Up" at bounding box center [241, 182] width 55 height 12
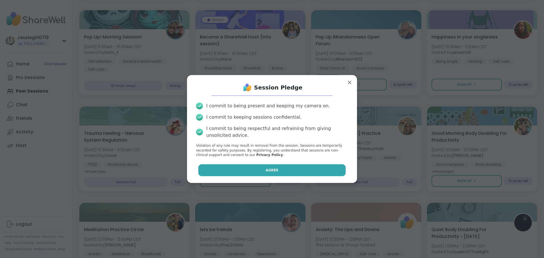
click at [318, 171] on button "Agree" at bounding box center [272, 170] width 148 height 12
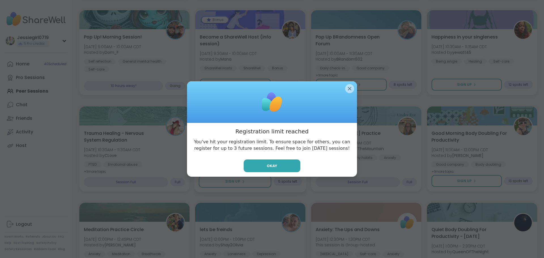
click at [288, 161] on button "Okay" at bounding box center [272, 165] width 57 height 13
